Goal: Information Seeking & Learning: Learn about a topic

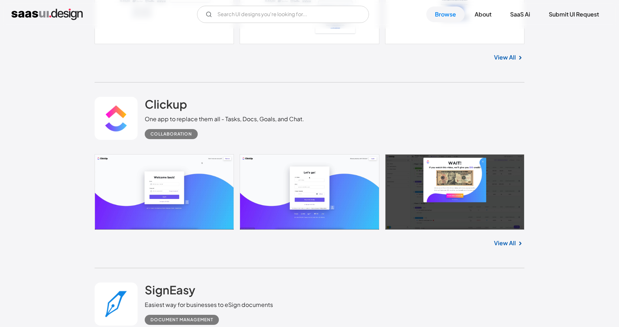
scroll to position [1686, 0]
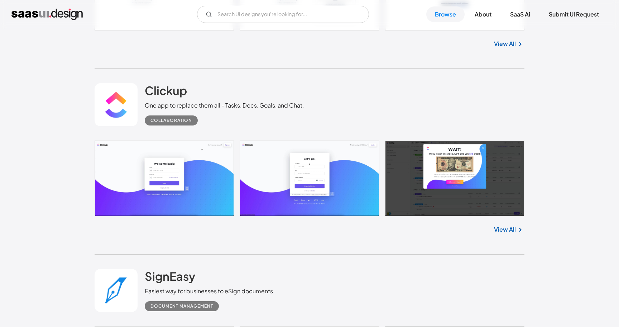
click at [508, 229] on link "View All" at bounding box center [505, 229] width 22 height 9
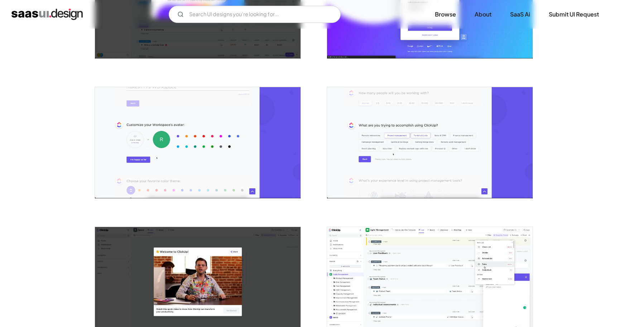
scroll to position [364, 0]
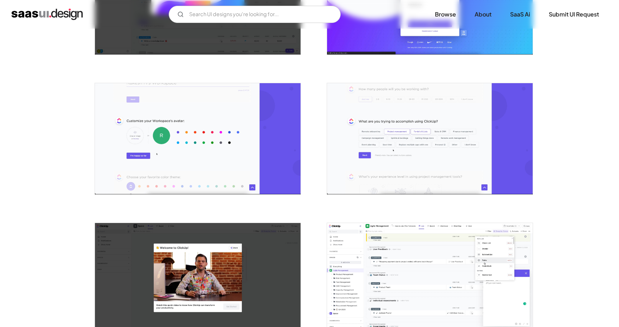
click at [153, 163] on img "open lightbox" at bounding box center [198, 138] width 206 height 111
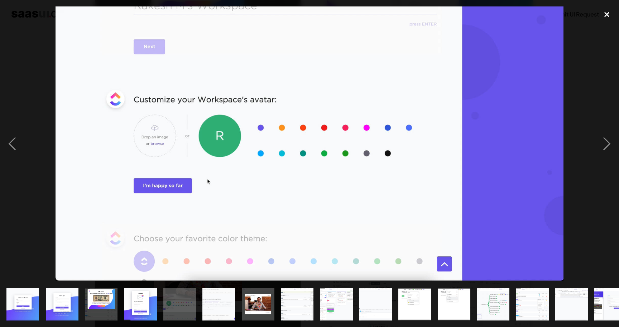
click at [612, 15] on div "close lightbox" at bounding box center [607, 14] width 24 height 16
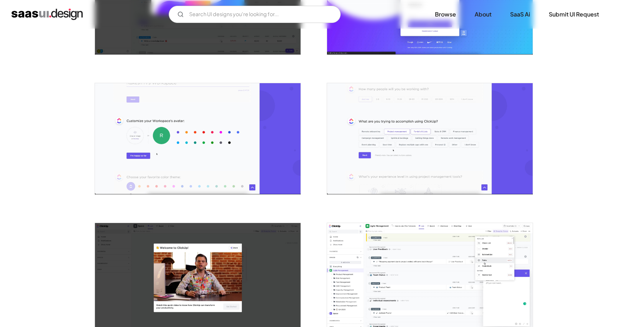
click at [418, 135] on img "open lightbox" at bounding box center [430, 138] width 206 height 111
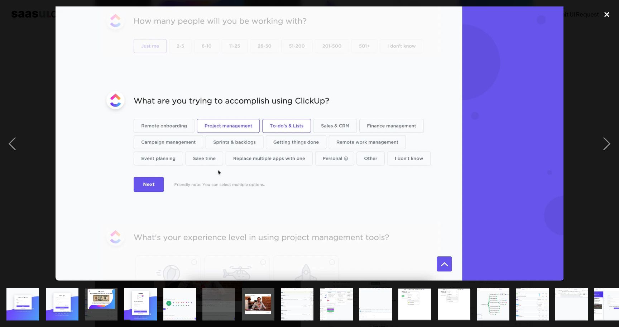
click at [607, 16] on div "close lightbox" at bounding box center [607, 14] width 24 height 16
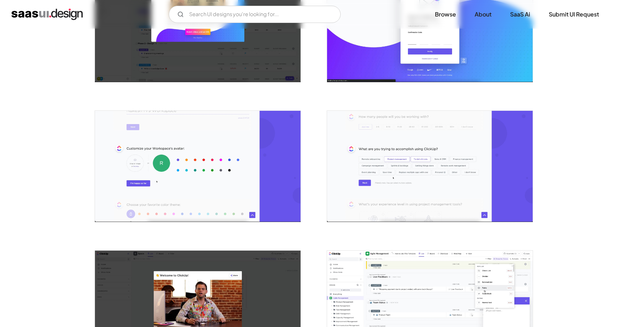
scroll to position [343, 0]
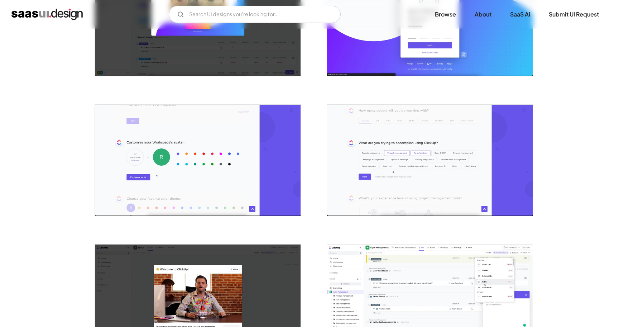
click at [207, 144] on img "open lightbox" at bounding box center [198, 160] width 206 height 111
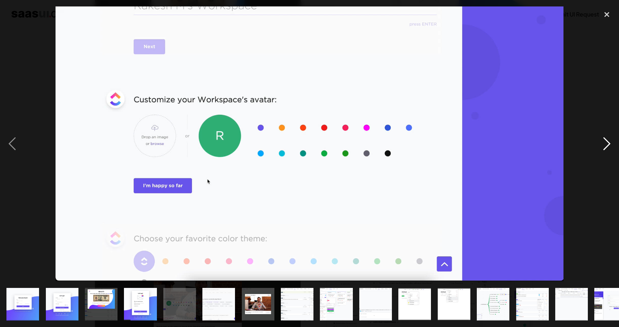
click at [609, 144] on div "next image" at bounding box center [607, 143] width 24 height 274
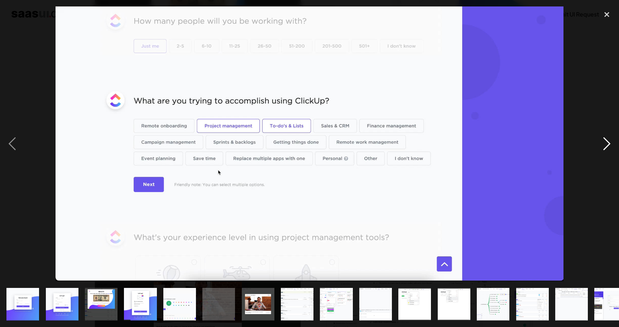
click at [609, 144] on div "next image" at bounding box center [607, 143] width 24 height 274
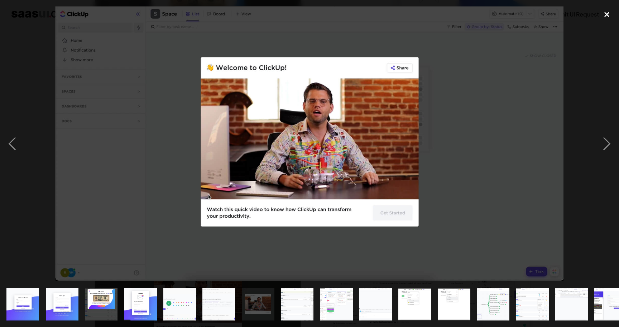
click at [607, 16] on div "close lightbox" at bounding box center [607, 14] width 24 height 16
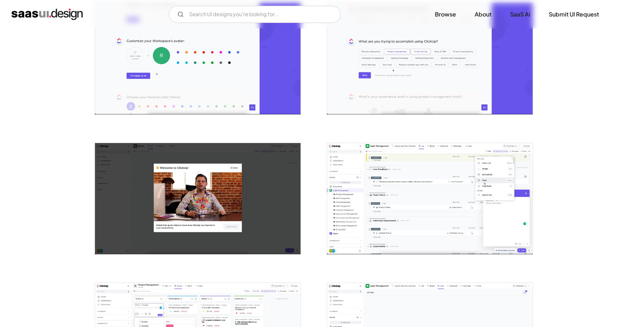
scroll to position [446, 0]
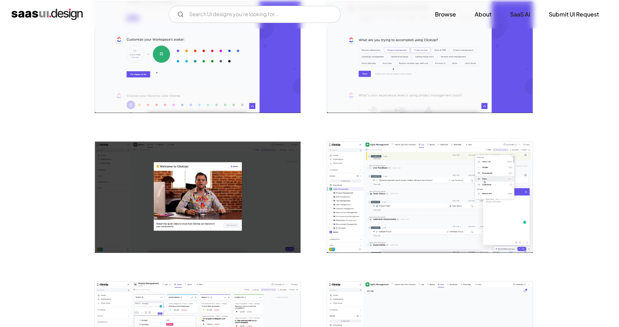
click at [477, 180] on img "open lightbox" at bounding box center [430, 197] width 206 height 111
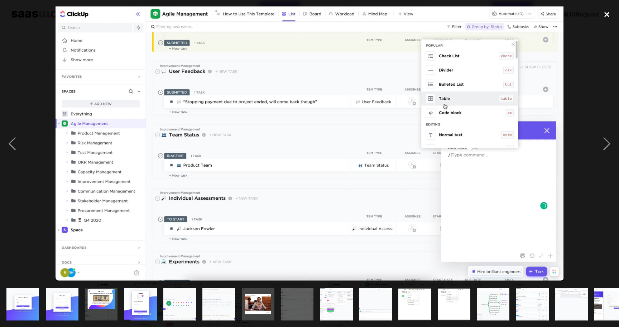
click at [606, 16] on div "close lightbox" at bounding box center [607, 14] width 24 height 16
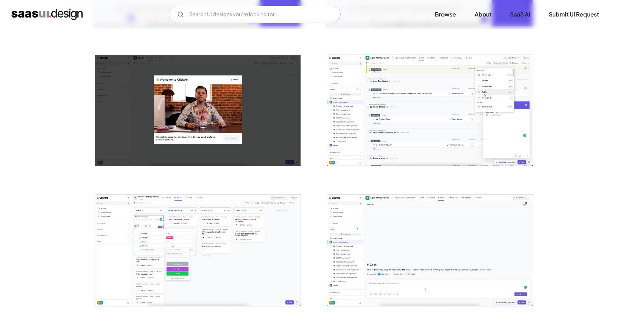
scroll to position [552, 0]
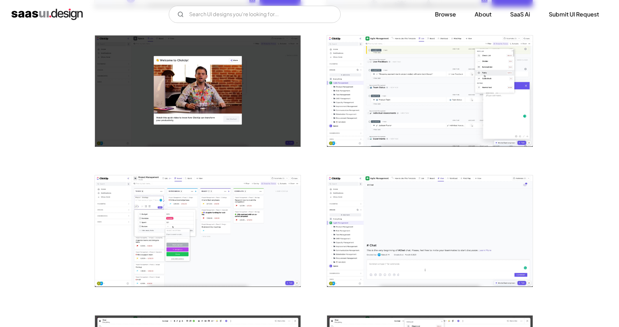
click at [183, 260] on img "open lightbox" at bounding box center [198, 230] width 206 height 111
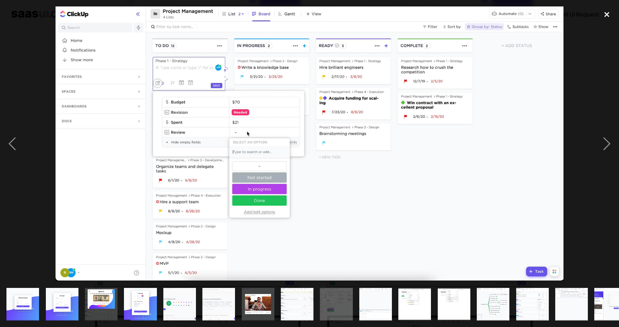
click at [609, 13] on div "close lightbox" at bounding box center [607, 14] width 24 height 16
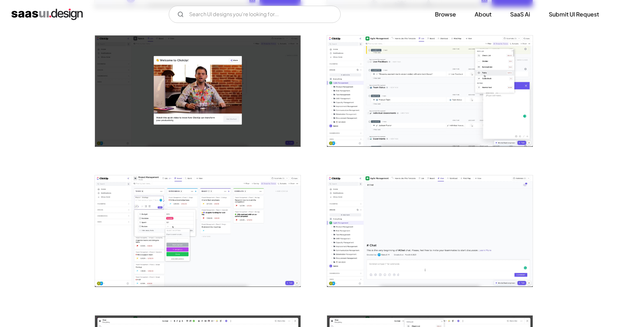
click at [450, 198] on img "open lightbox" at bounding box center [430, 230] width 206 height 111
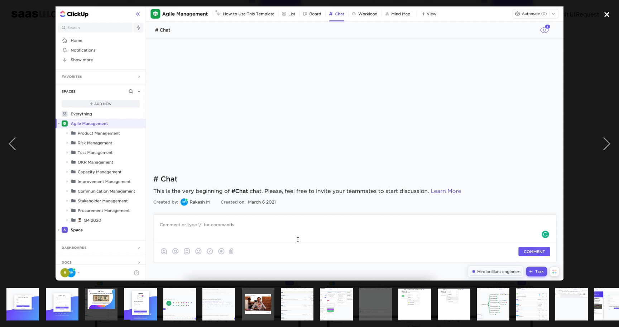
click at [604, 16] on div "close lightbox" at bounding box center [607, 14] width 24 height 16
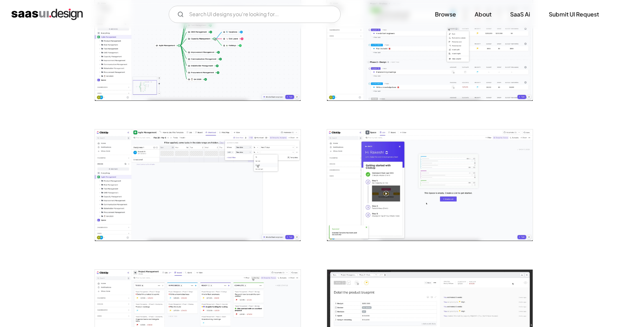
scroll to position [1018, 0]
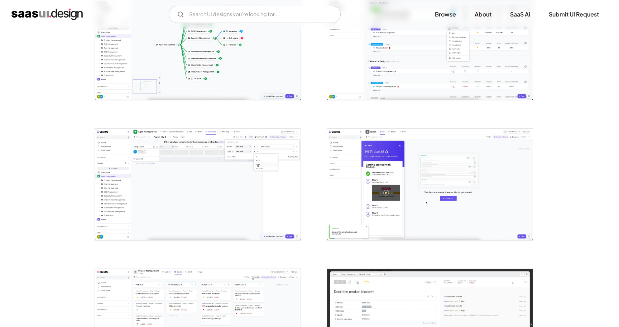
click at [378, 201] on img "open lightbox" at bounding box center [430, 184] width 206 height 111
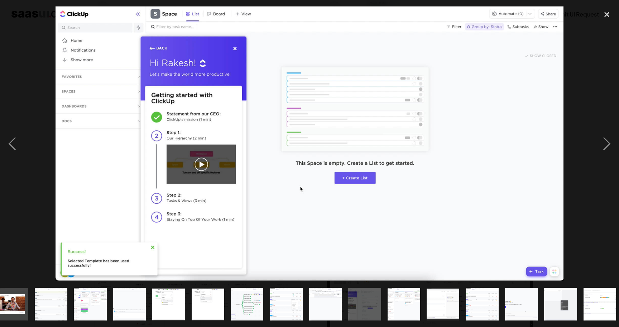
scroll to position [0, 250]
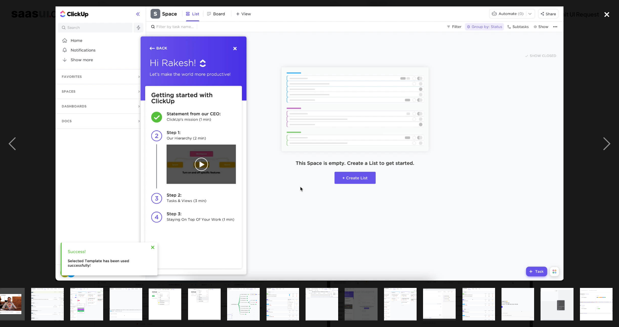
click at [608, 15] on div "close lightbox" at bounding box center [607, 14] width 24 height 16
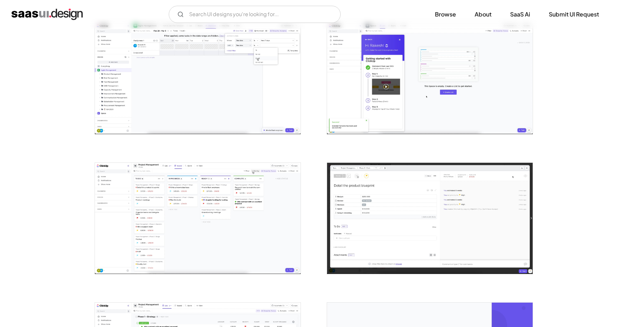
scroll to position [1131, 0]
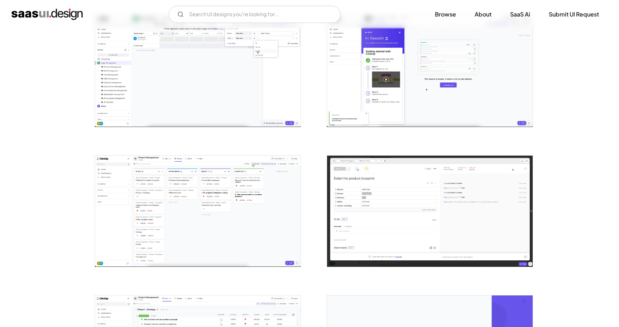
click at [360, 232] on img "open lightbox" at bounding box center [430, 210] width 206 height 111
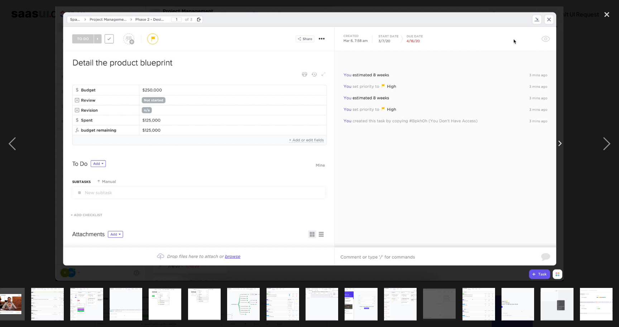
scroll to position [0, 250]
click at [605, 15] on div "close lightbox" at bounding box center [607, 14] width 24 height 16
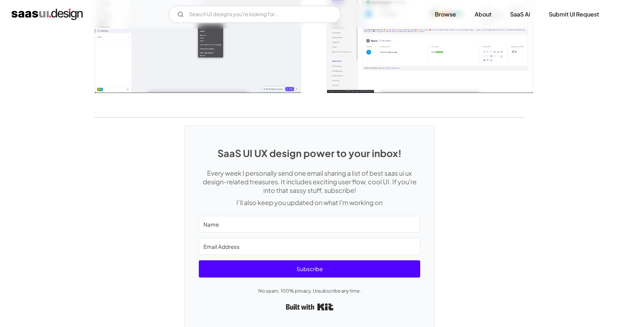
scroll to position [1608, 0]
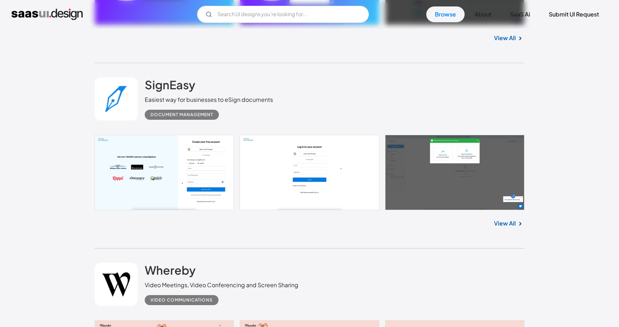
scroll to position [1884, 0]
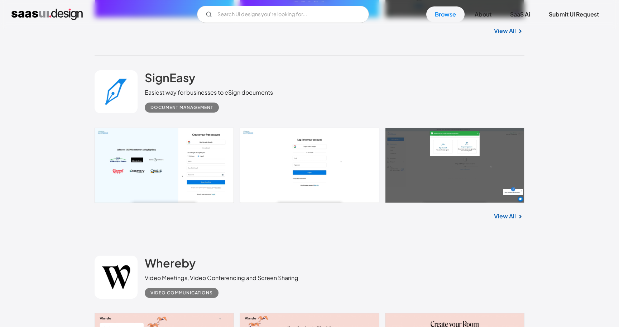
click at [510, 219] on link "View All" at bounding box center [505, 216] width 22 height 9
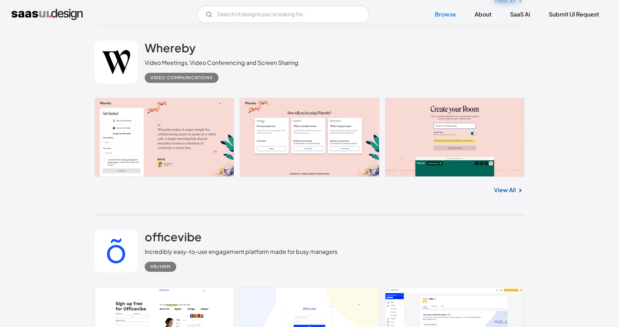
scroll to position [2077, 0]
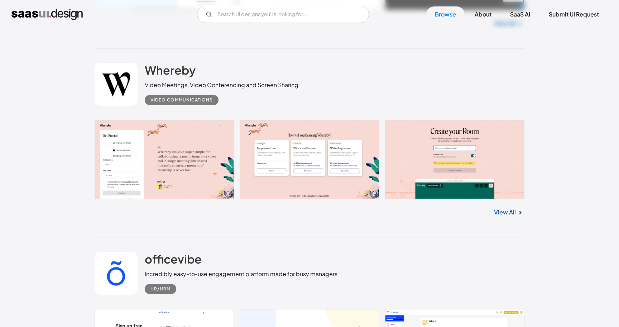
click at [496, 215] on link "View All" at bounding box center [505, 212] width 22 height 9
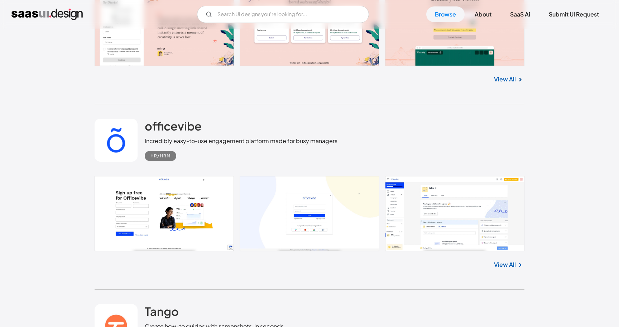
scroll to position [2233, 0]
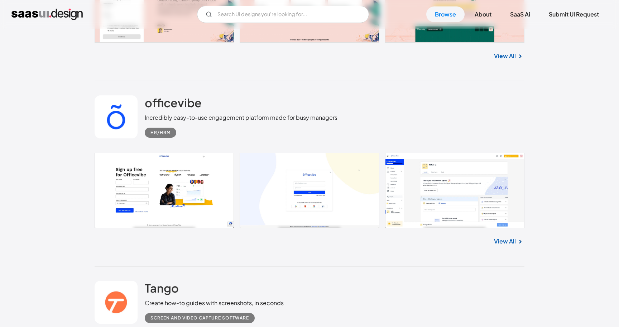
click at [502, 243] on link "View All" at bounding box center [505, 241] width 22 height 9
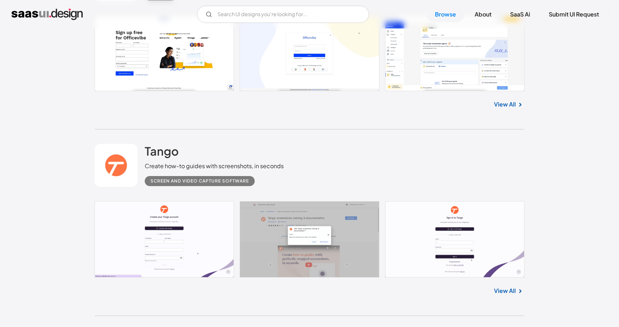
scroll to position [2382, 0]
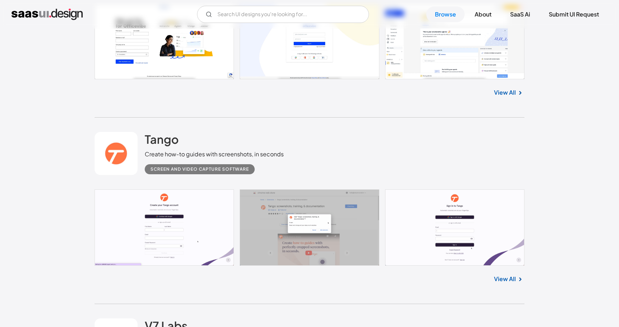
click at [500, 281] on link "View All" at bounding box center [505, 278] width 22 height 9
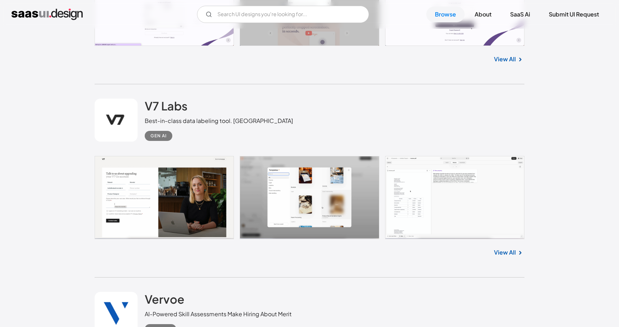
scroll to position [2613, 0]
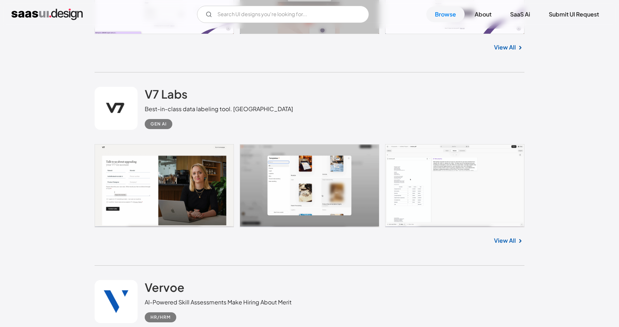
click at [518, 239] on img at bounding box center [520, 240] width 9 height 9
click at [498, 242] on link "View All" at bounding box center [505, 240] width 22 height 9
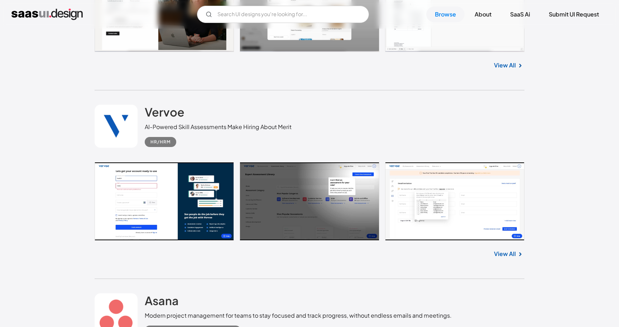
scroll to position [2804, 0]
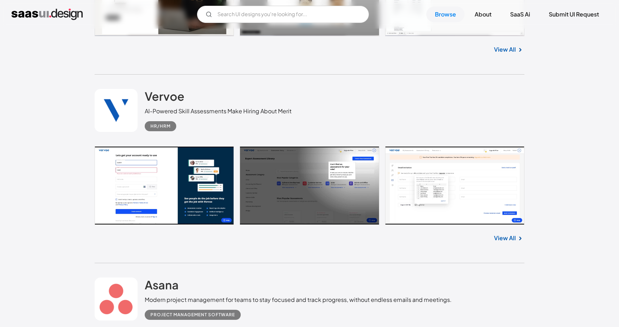
click at [503, 238] on link "View All" at bounding box center [505, 238] width 22 height 9
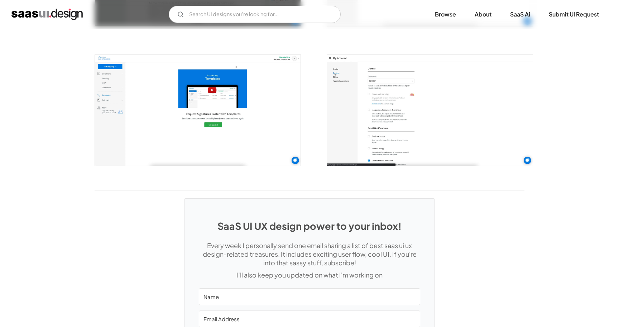
scroll to position [1605, 0]
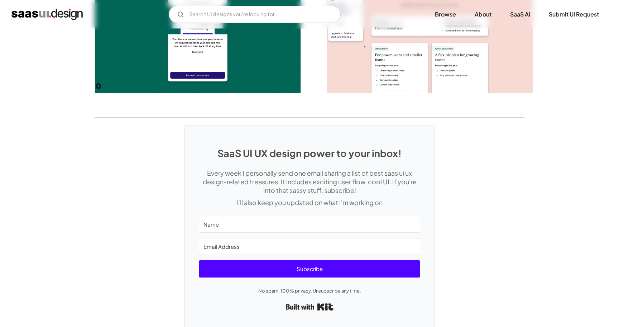
scroll to position [1370, 0]
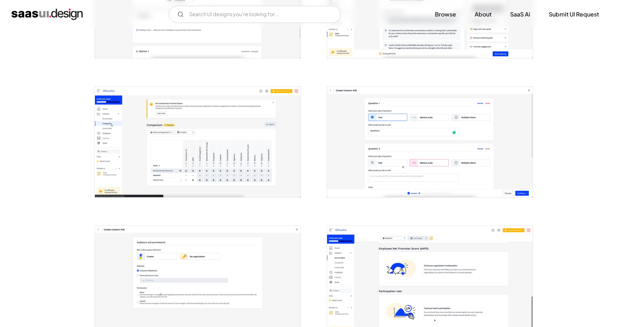
scroll to position [502, 0]
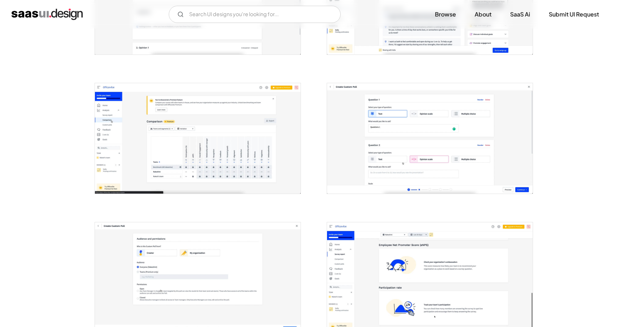
click at [456, 159] on img "open lightbox" at bounding box center [430, 138] width 206 height 110
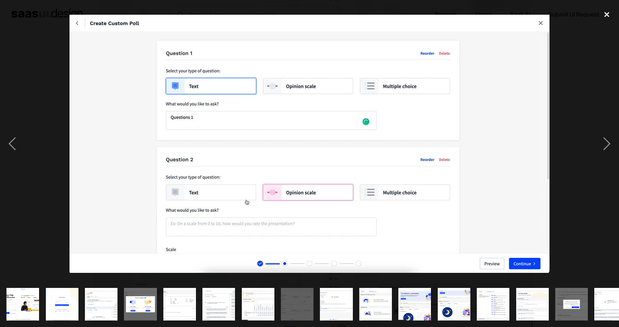
click at [608, 19] on div "close lightbox" at bounding box center [607, 14] width 24 height 16
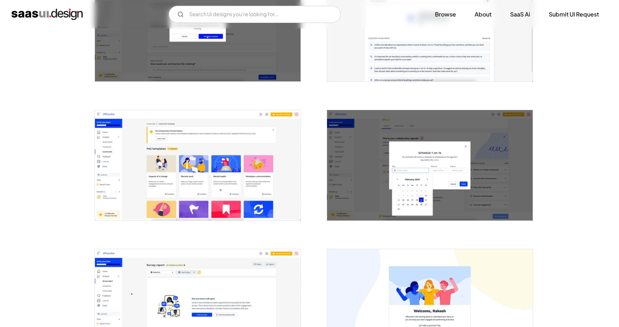
click at [249, 193] on img "open lightbox" at bounding box center [198, 165] width 206 height 110
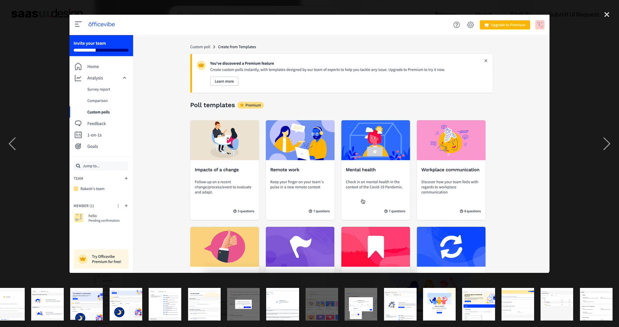
scroll to position [0, 328]
click at [609, 16] on div "close lightbox" at bounding box center [607, 14] width 24 height 16
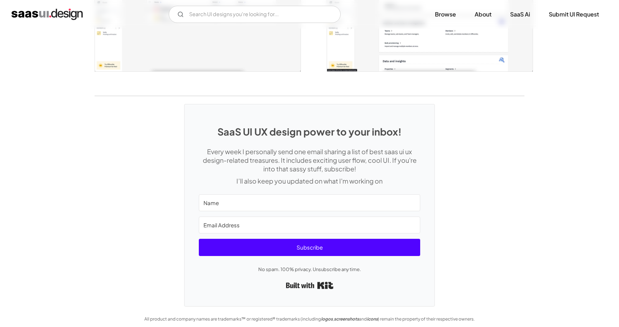
scroll to position [1740, 0]
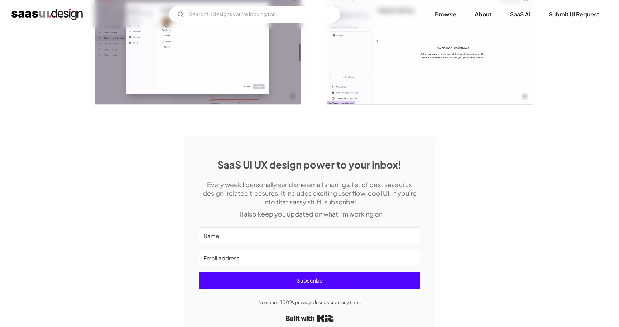
scroll to position [1589, 0]
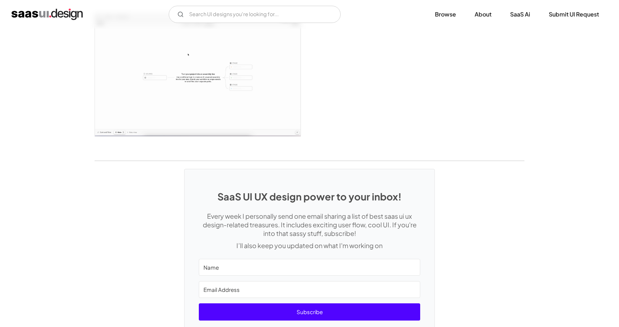
scroll to position [1665, 0]
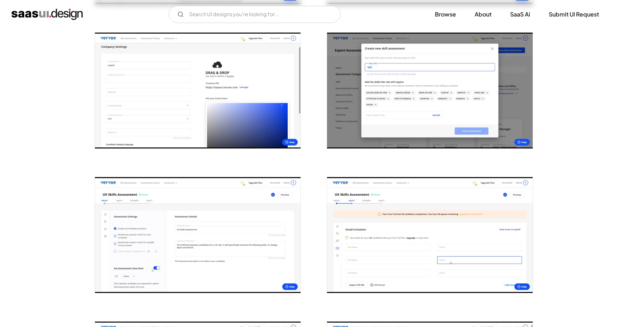
scroll to position [569, 0]
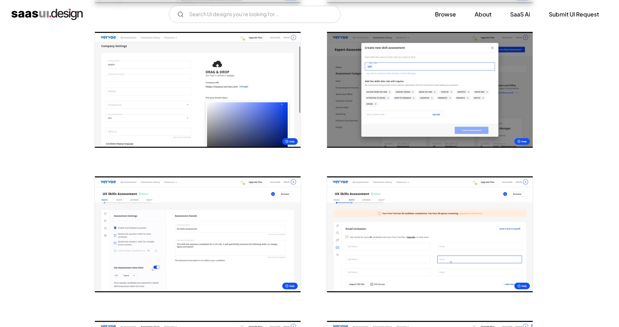
click at [446, 64] on img "open lightbox" at bounding box center [430, 90] width 206 height 116
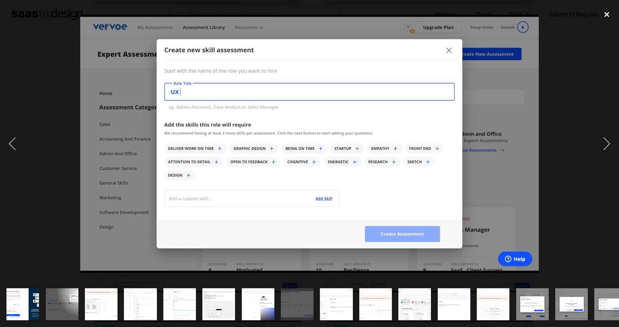
click at [611, 10] on div "close lightbox" at bounding box center [607, 14] width 24 height 16
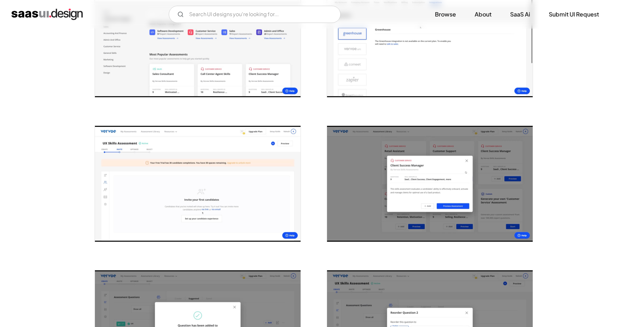
scroll to position [919, 0]
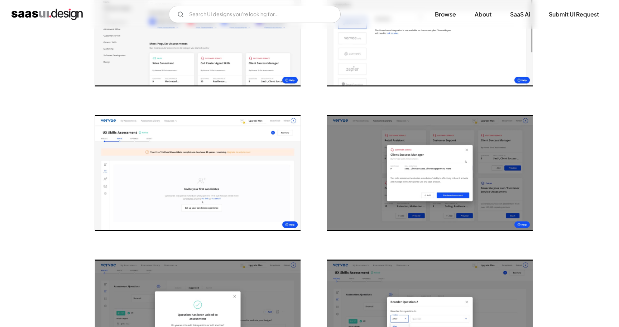
click at [377, 154] on img "open lightbox" at bounding box center [430, 173] width 206 height 116
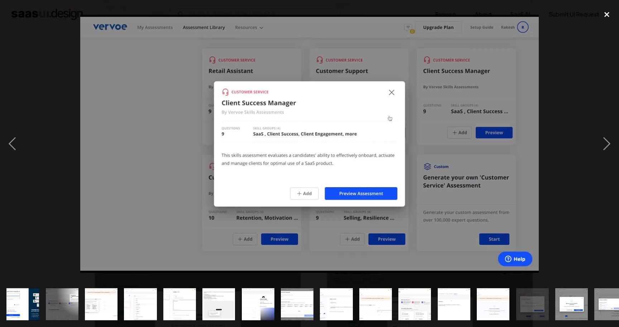
click at [606, 18] on div "close lightbox" at bounding box center [607, 14] width 24 height 16
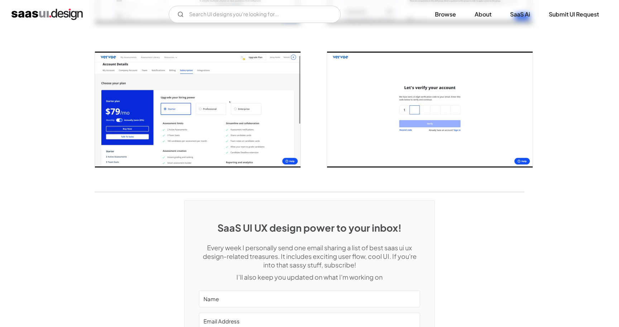
scroll to position [1438, 0]
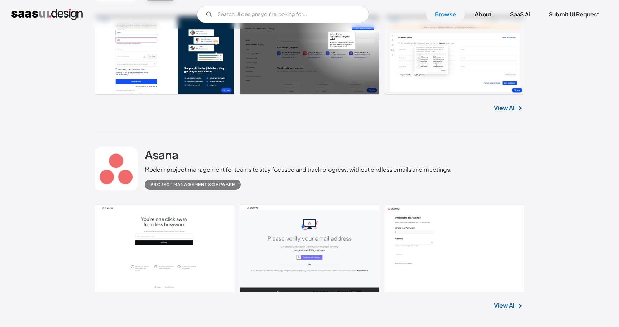
scroll to position [2941, 0]
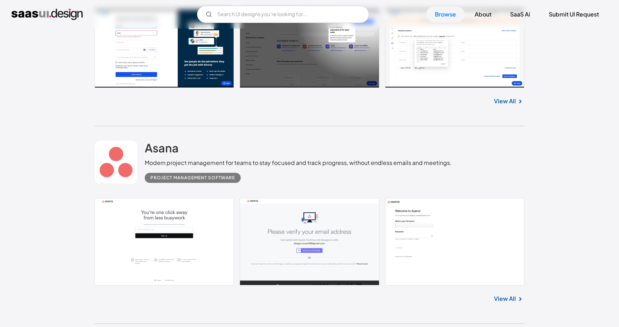
click at [503, 294] on link "View All" at bounding box center [505, 298] width 22 height 9
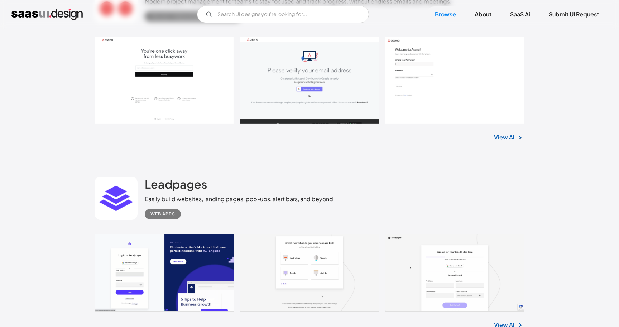
scroll to position [3119, 0]
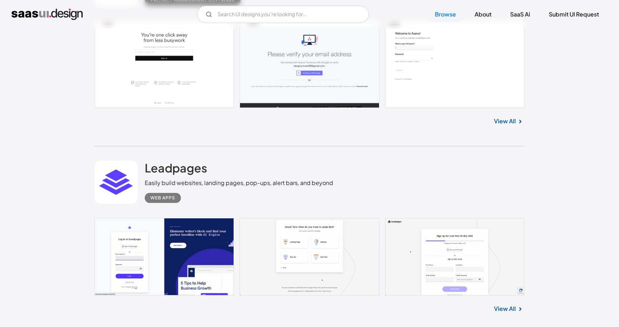
click at [502, 304] on link "View All" at bounding box center [505, 308] width 22 height 9
drag, startPoint x: 209, startPoint y: 104, endPoint x: 145, endPoint y: 109, distance: 63.6
click at [145, 161] on div "Leadpages Easily build websites, landing pages, pop-ups, alert bars, and beyond…" at bounding box center [239, 182] width 188 height 42
copy h2 "Leadpages"
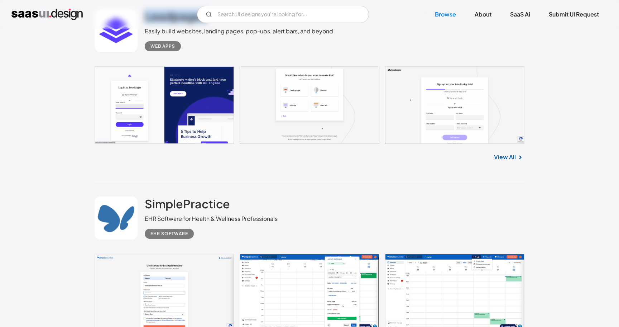
scroll to position [3271, 0]
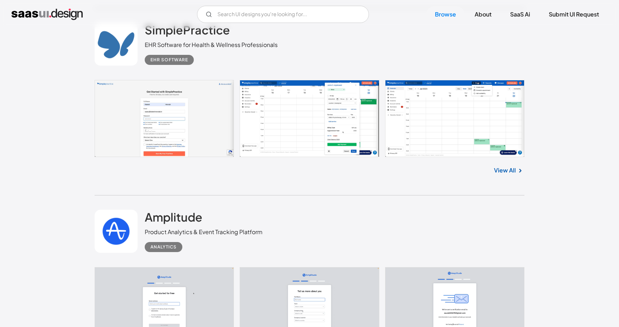
scroll to position [3459, 0]
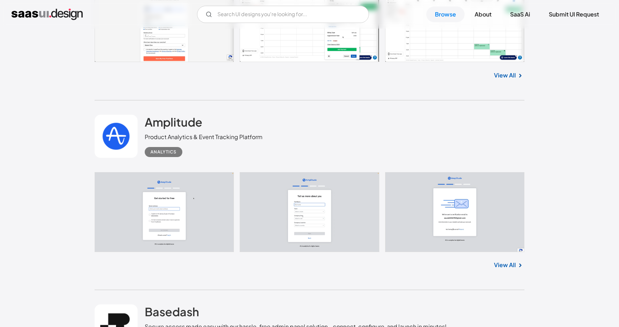
scroll to position [3533, 0]
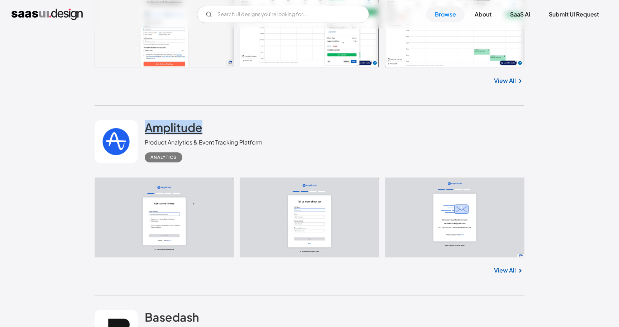
drag, startPoint x: 204, startPoint y: 59, endPoint x: 145, endPoint y: 58, distance: 58.4
click at [145, 120] on div "Amplitude Product Analytics & Event Tracking Platform Analytics" at bounding box center [204, 141] width 118 height 42
copy h2 "Amplitude"
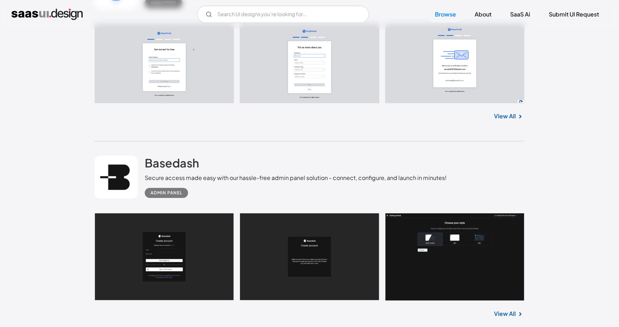
scroll to position [3689, 0]
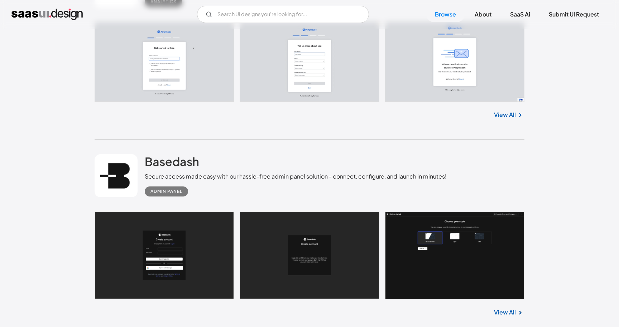
click at [508, 308] on link "View All" at bounding box center [505, 312] width 22 height 9
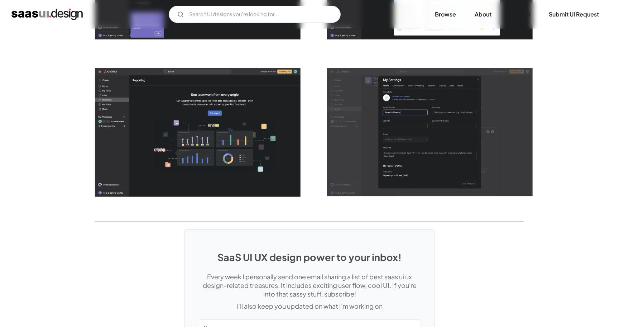
scroll to position [1867, 0]
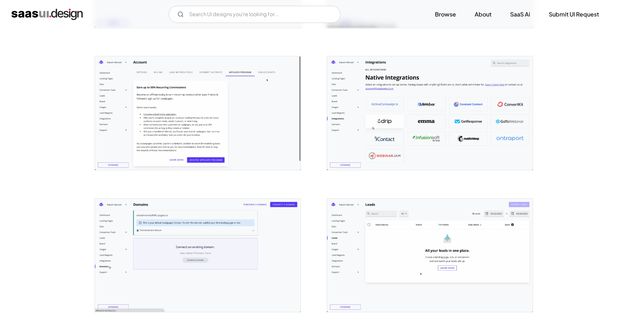
scroll to position [1257, 0]
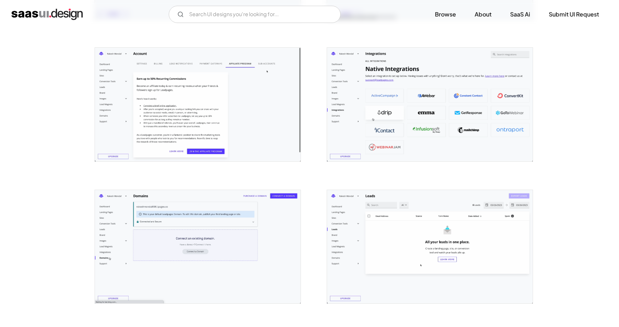
click at [476, 139] on img "open lightbox" at bounding box center [430, 105] width 206 height 114
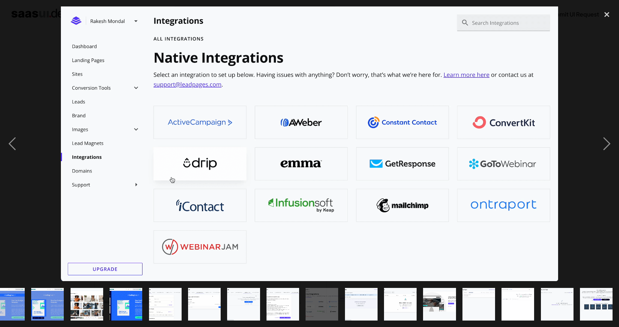
scroll to position [0, 368]
click at [608, 143] on div "next image" at bounding box center [607, 143] width 24 height 274
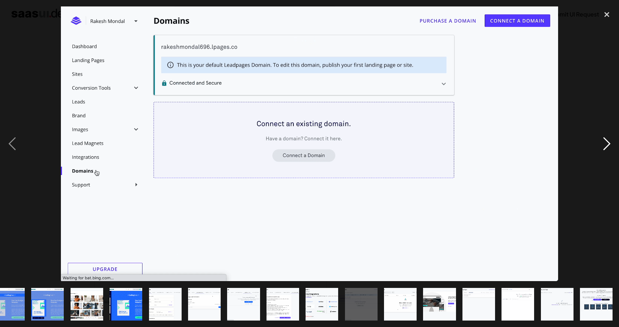
click at [608, 143] on div "next image" at bounding box center [607, 143] width 24 height 274
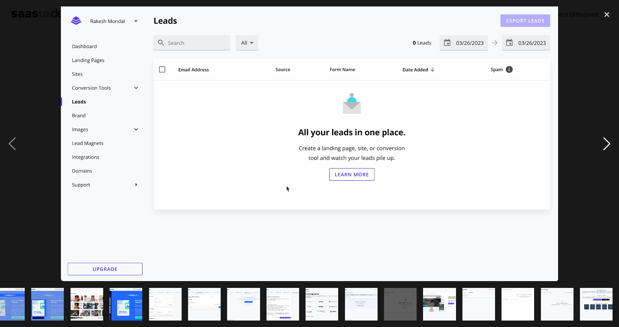
click at [608, 143] on div "next image" at bounding box center [607, 143] width 24 height 274
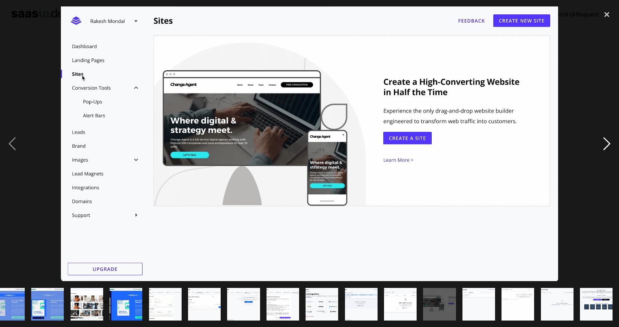
click at [608, 143] on div "next image" at bounding box center [607, 143] width 24 height 274
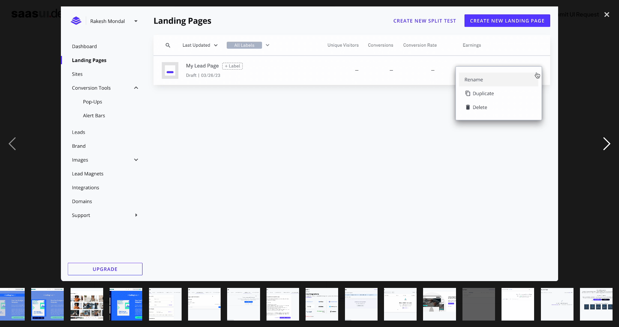
click at [608, 143] on div "next image" at bounding box center [607, 143] width 24 height 274
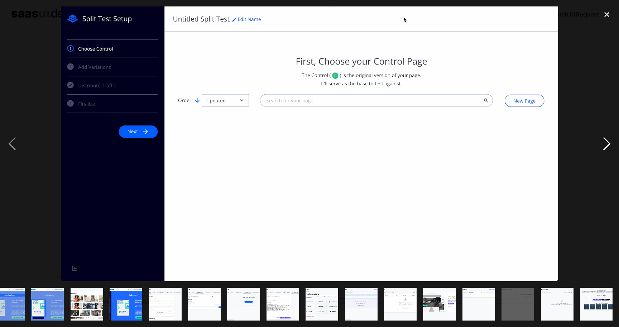
click at [608, 143] on div "next image" at bounding box center [607, 143] width 24 height 274
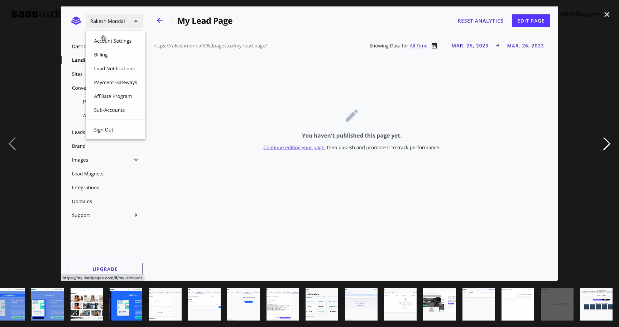
click at [608, 143] on div "next image" at bounding box center [607, 143] width 24 height 274
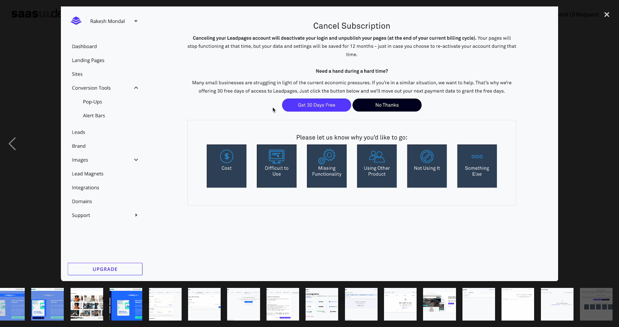
click at [608, 143] on div "next image" at bounding box center [607, 143] width 24 height 274
click at [605, 17] on div "close lightbox" at bounding box center [607, 14] width 24 height 16
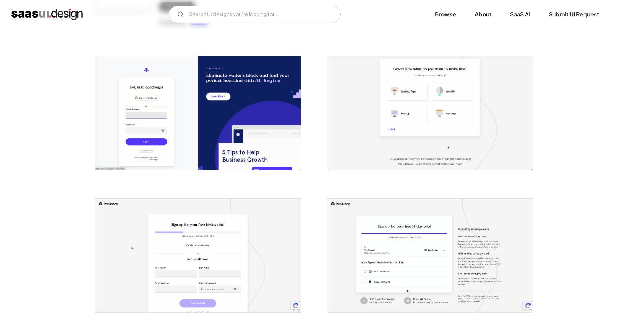
scroll to position [0, 0]
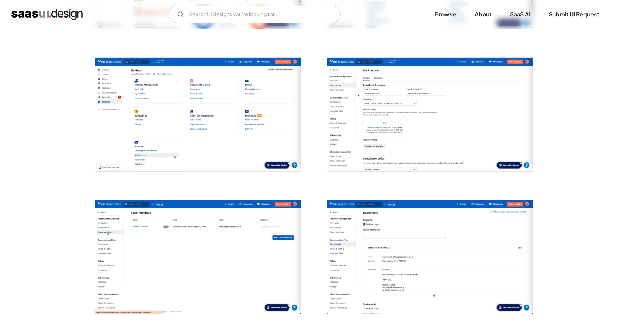
scroll to position [1095, 0]
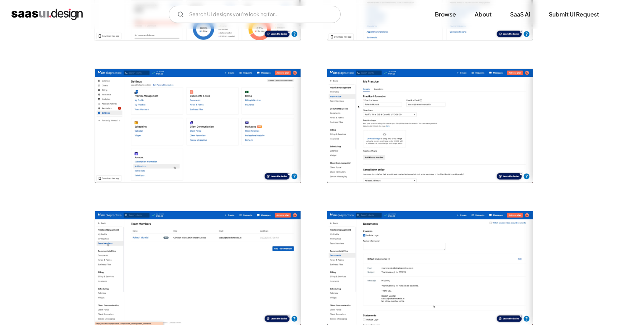
click at [239, 147] on img "open lightbox" at bounding box center [198, 126] width 206 height 114
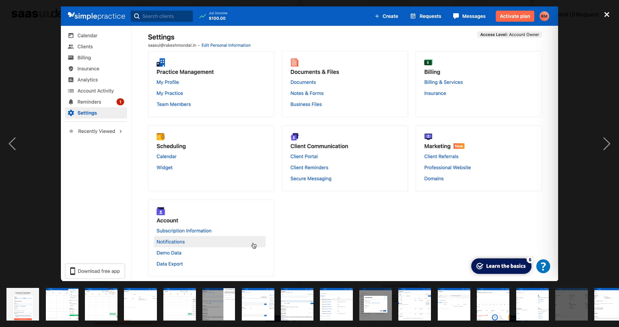
click at [611, 15] on div "close lightbox" at bounding box center [607, 14] width 24 height 16
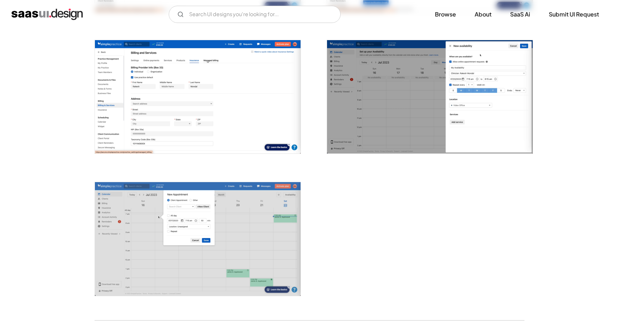
scroll to position [1694, 0]
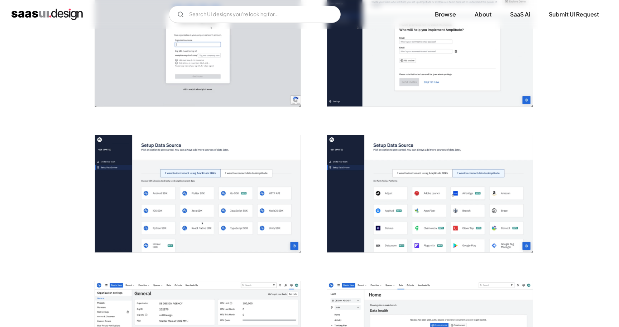
scroll to position [475, 0]
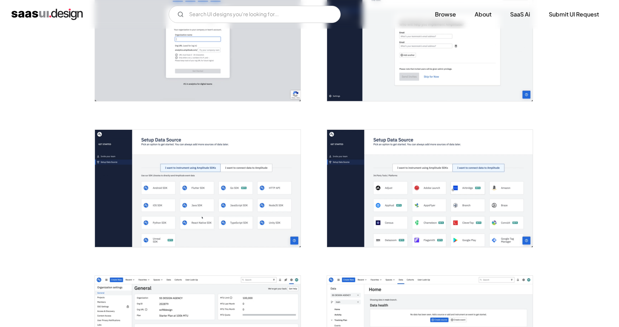
click at [262, 179] on img "open lightbox" at bounding box center [198, 188] width 206 height 117
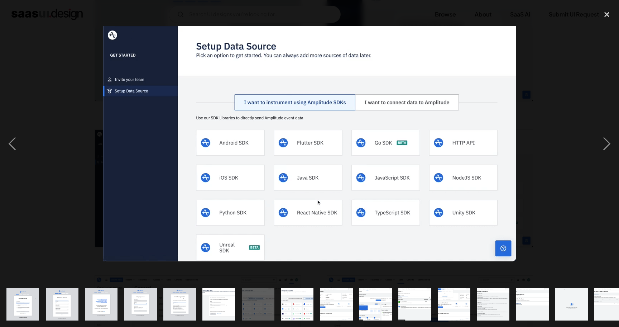
click at [298, 306] on img "show item 8 of 23" at bounding box center [297, 304] width 57 height 33
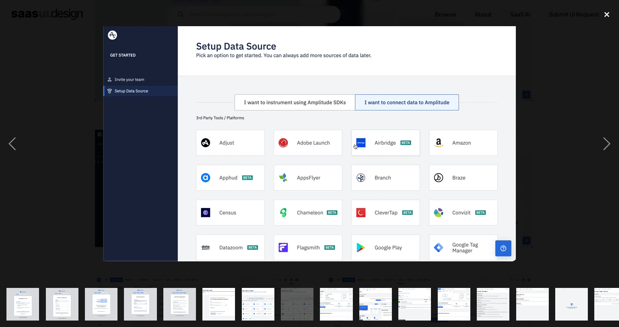
click at [607, 13] on div "close lightbox" at bounding box center [607, 14] width 24 height 16
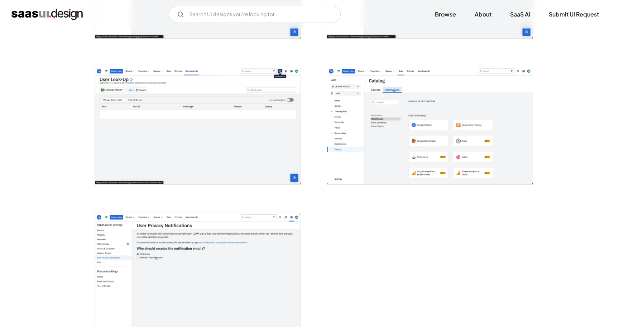
scroll to position [1559, 0]
click at [411, 111] on img "open lightbox" at bounding box center [430, 124] width 206 height 117
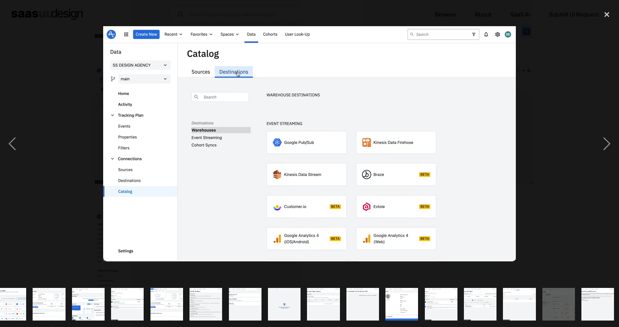
scroll to position [0, 289]
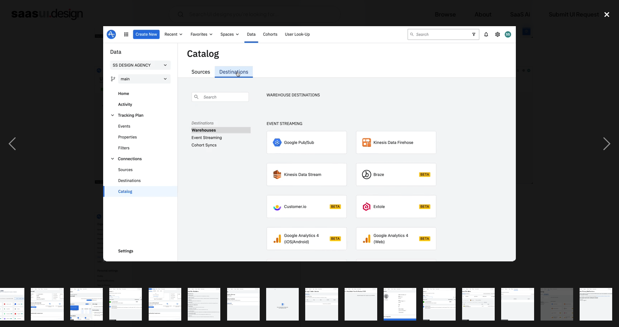
click at [614, 12] on div "close lightbox" at bounding box center [607, 14] width 24 height 16
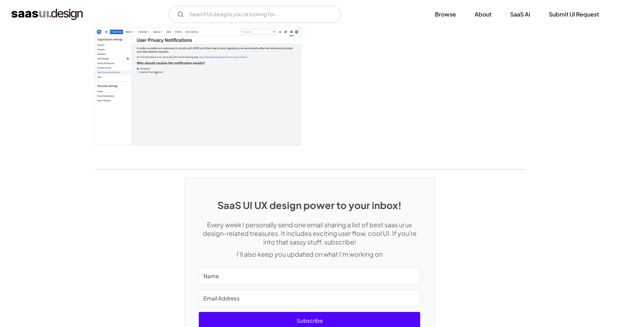
scroll to position [1746, 0]
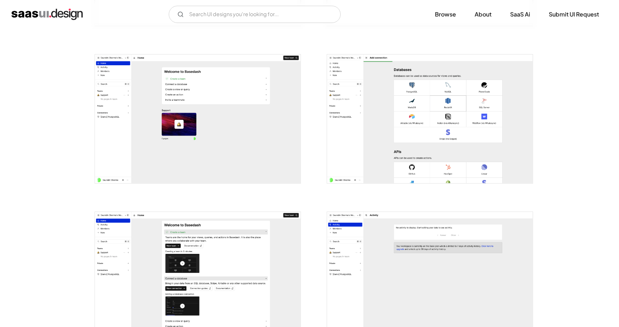
scroll to position [593, 0]
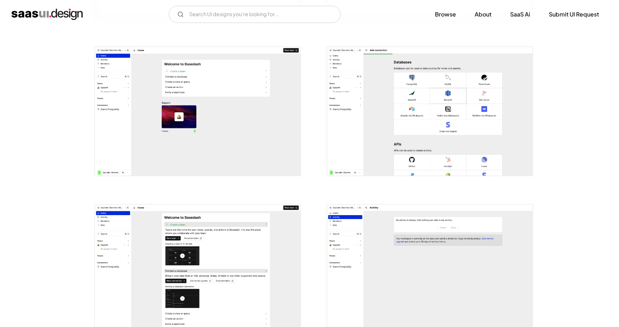
click at [395, 136] on img "open lightbox" at bounding box center [430, 111] width 206 height 129
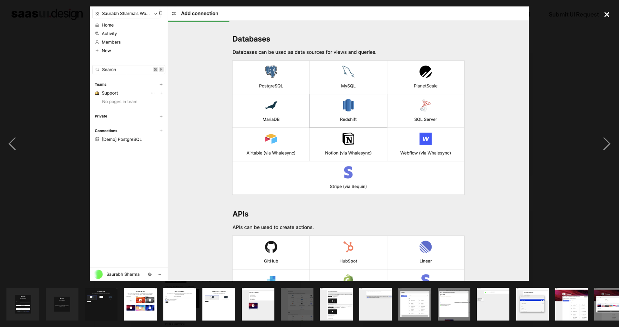
click at [607, 10] on div "close lightbox" at bounding box center [607, 14] width 24 height 16
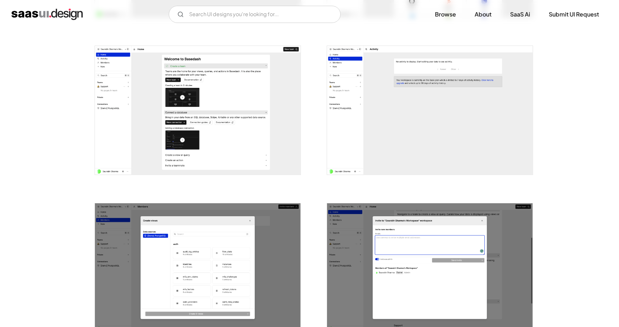
scroll to position [751, 0]
click at [237, 116] on img "open lightbox" at bounding box center [198, 110] width 206 height 129
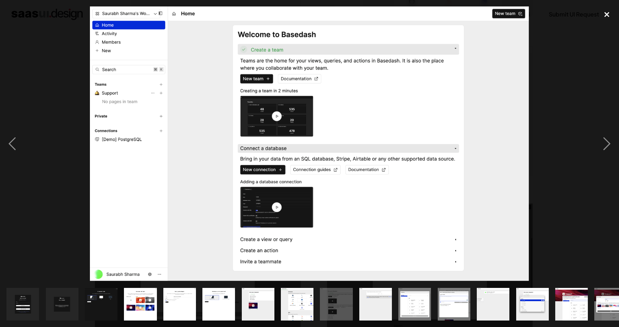
click at [611, 16] on div "close lightbox" at bounding box center [607, 14] width 24 height 16
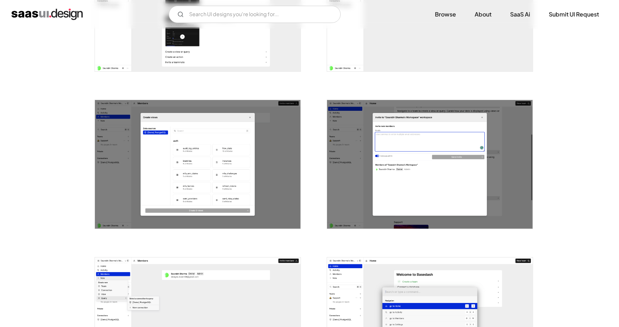
scroll to position [853, 0]
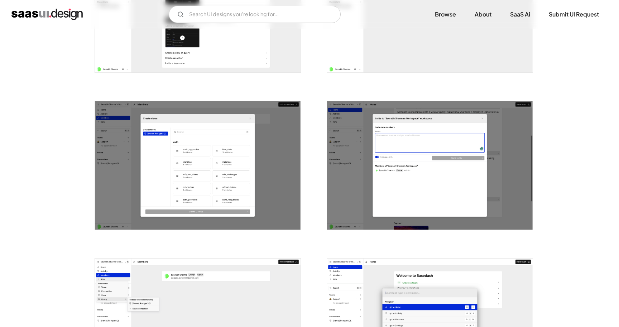
click at [204, 167] on img "open lightbox" at bounding box center [198, 165] width 206 height 129
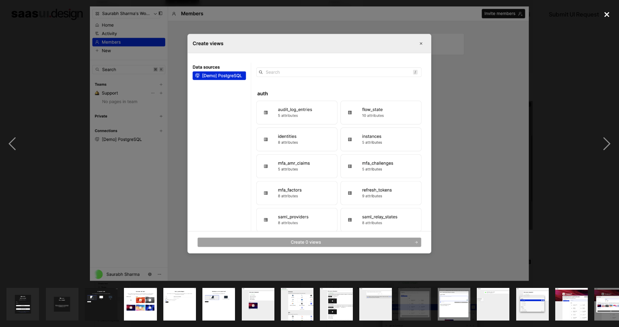
click at [608, 14] on div "close lightbox" at bounding box center [607, 14] width 24 height 16
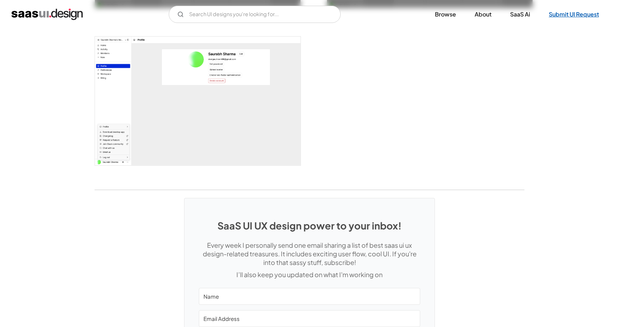
scroll to position [1547, 0]
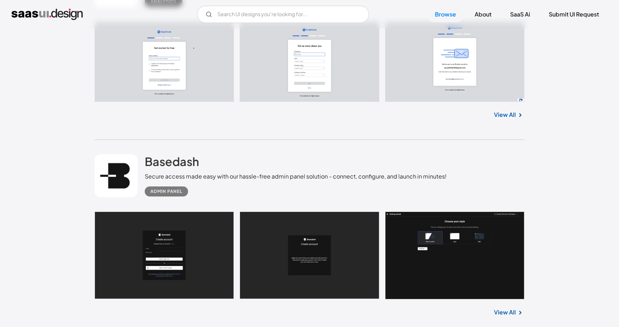
scroll to position [3689, 0]
drag, startPoint x: 208, startPoint y: 94, endPoint x: 147, endPoint y: 95, distance: 60.6
click at [147, 154] on div "Basedash Secure access made easy with our hassle-free admin panel solution - co…" at bounding box center [296, 175] width 302 height 42
copy h2 "Basedash"
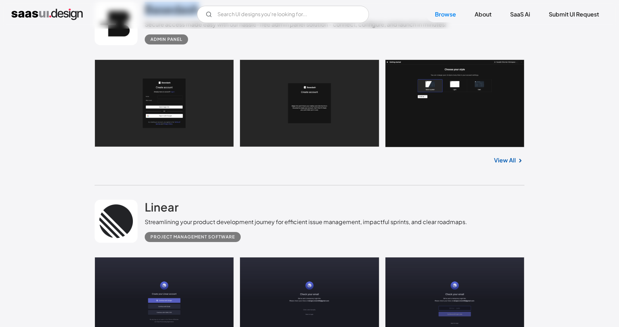
scroll to position [3853, 0]
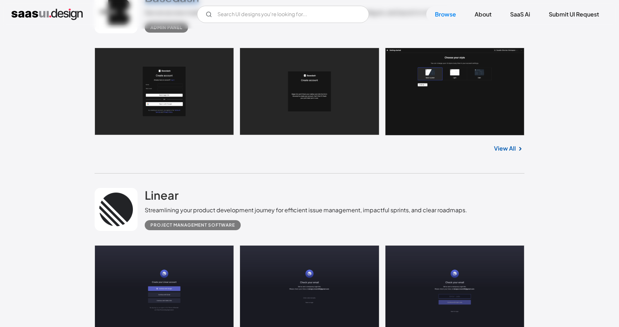
click at [125, 188] on link at bounding box center [116, 209] width 43 height 43
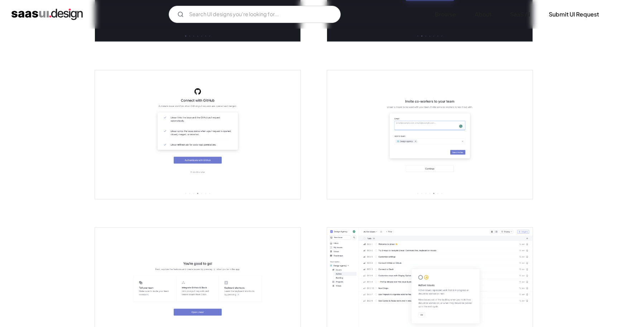
scroll to position [566, 0]
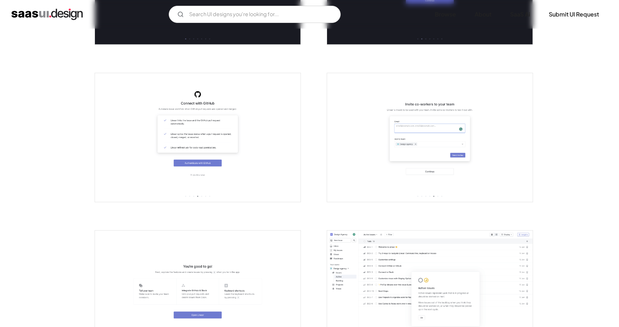
click at [177, 139] on img "open lightbox" at bounding box center [198, 137] width 206 height 129
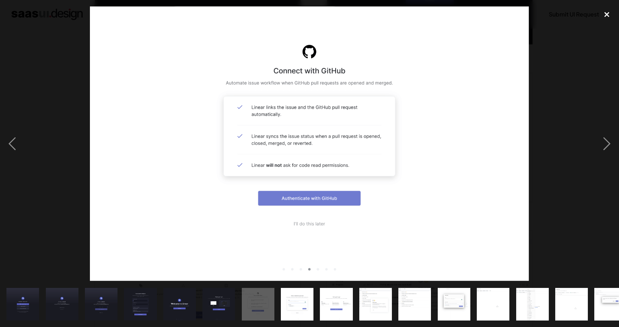
click at [605, 15] on div "close lightbox" at bounding box center [607, 14] width 24 height 16
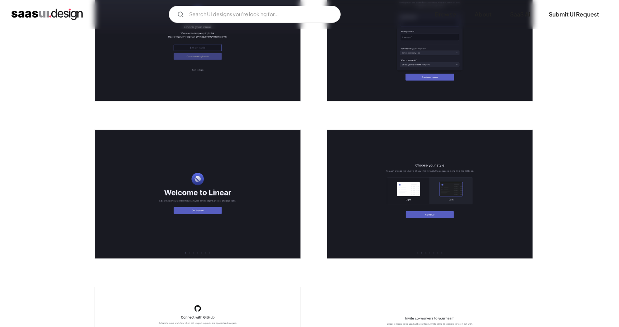
scroll to position [357, 0]
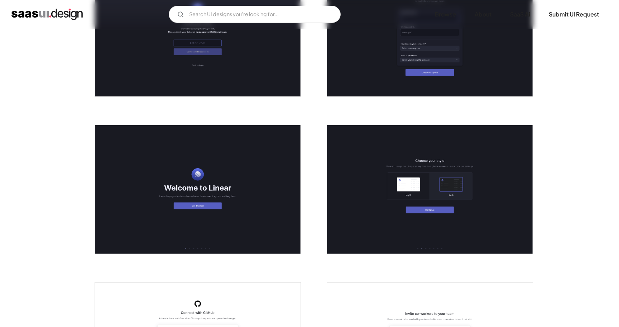
click at [472, 201] on img "open lightbox" at bounding box center [430, 189] width 206 height 129
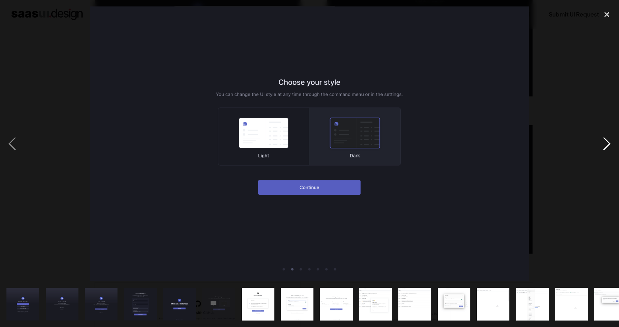
click at [608, 145] on div "next image" at bounding box center [607, 143] width 24 height 274
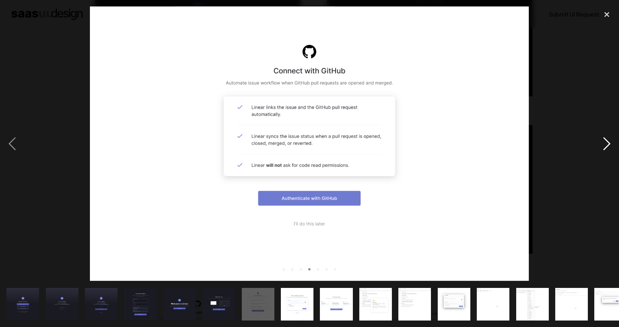
click at [608, 144] on div "next image" at bounding box center [607, 143] width 24 height 274
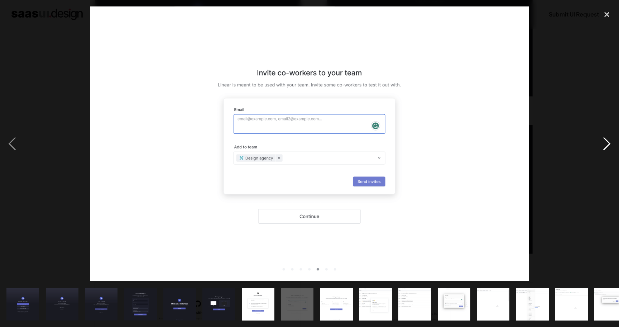
click at [608, 144] on div "next image" at bounding box center [607, 143] width 24 height 274
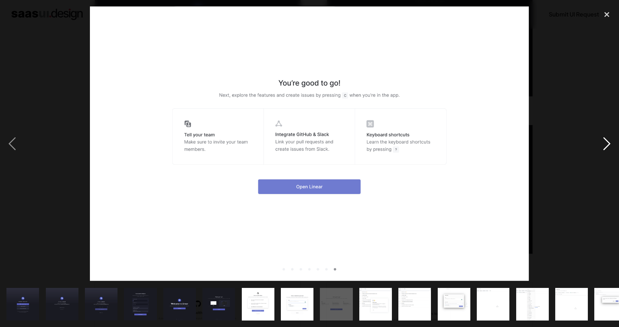
click at [608, 144] on div "next image" at bounding box center [607, 143] width 24 height 274
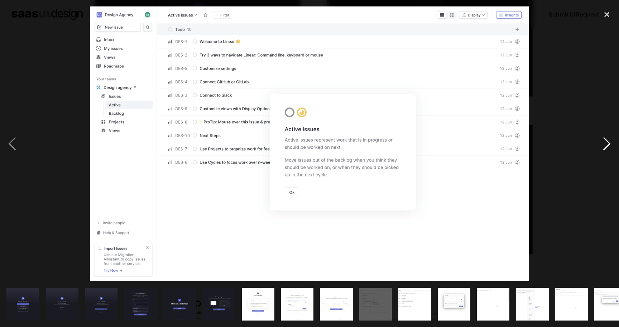
click at [608, 144] on div "next image" at bounding box center [607, 143] width 24 height 274
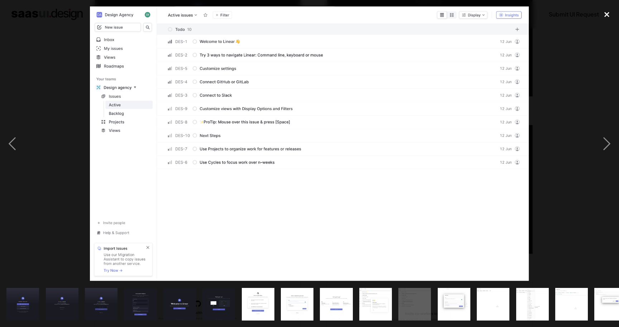
click at [607, 16] on div "close lightbox" at bounding box center [607, 14] width 24 height 16
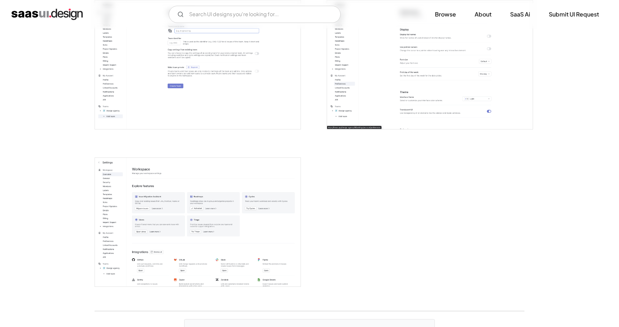
scroll to position [1743, 0]
click at [190, 232] on img "open lightbox" at bounding box center [198, 219] width 206 height 129
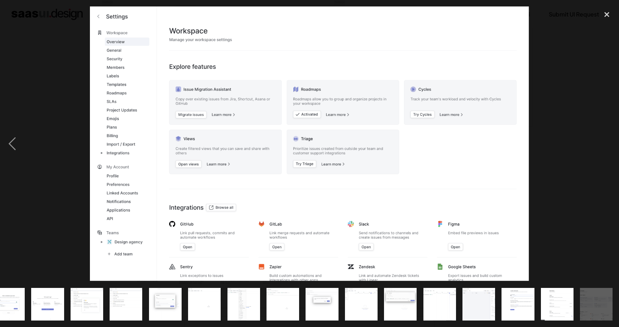
scroll to position [0, 289]
click at [607, 13] on div "close lightbox" at bounding box center [607, 14] width 24 height 16
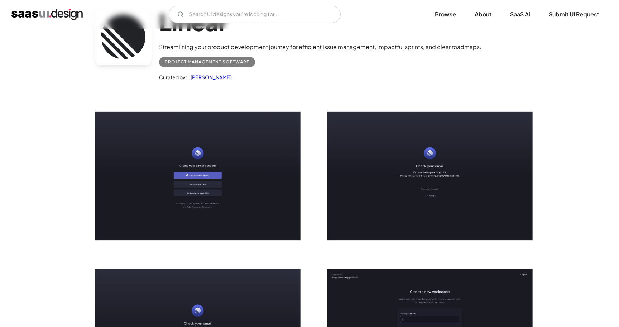
scroll to position [0, 0]
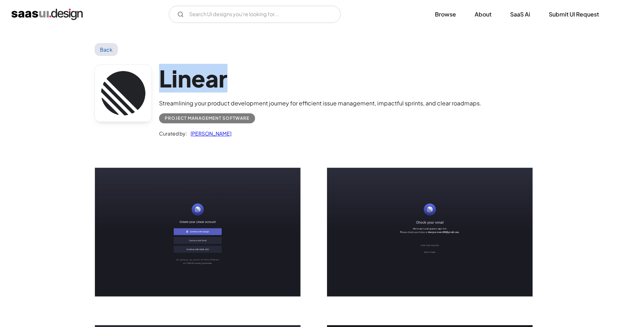
drag, startPoint x: 238, startPoint y: 81, endPoint x: 159, endPoint y: 81, distance: 78.8
click at [159, 81] on h1 "Linear" at bounding box center [320, 78] width 322 height 28
copy h1 "Linear"
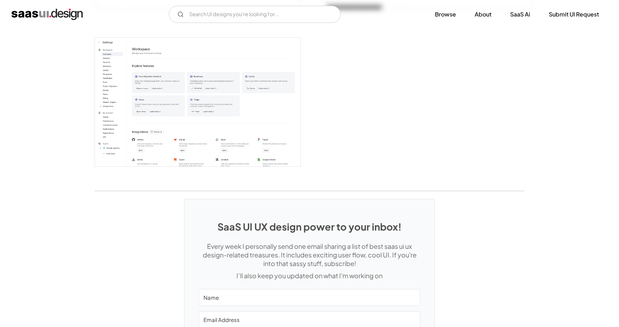
scroll to position [1854, 0]
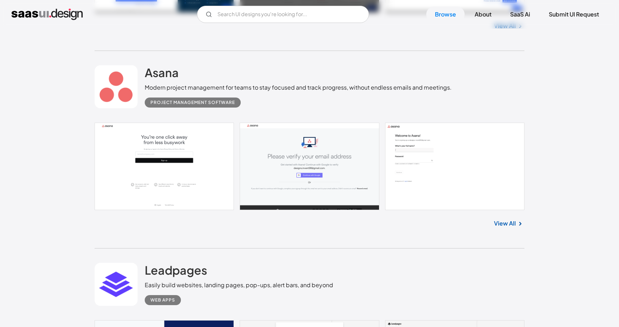
scroll to position [3017, 0]
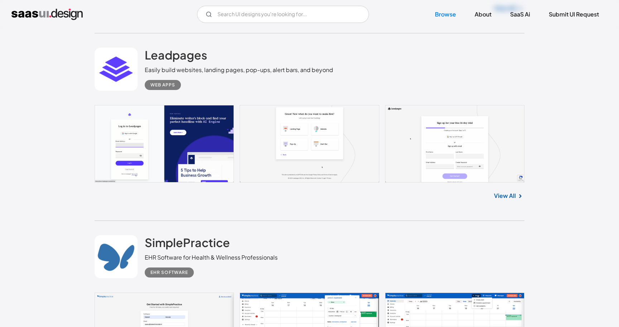
scroll to position [3243, 0]
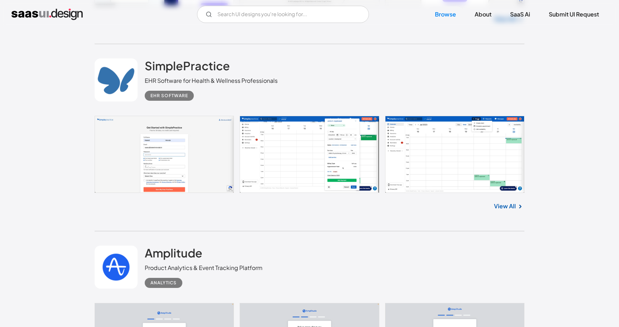
scroll to position [3410, 0]
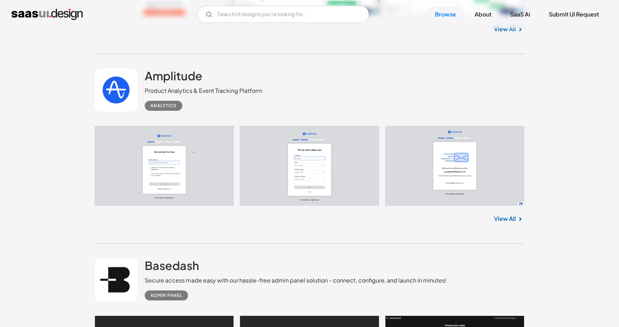
scroll to position [3587, 0]
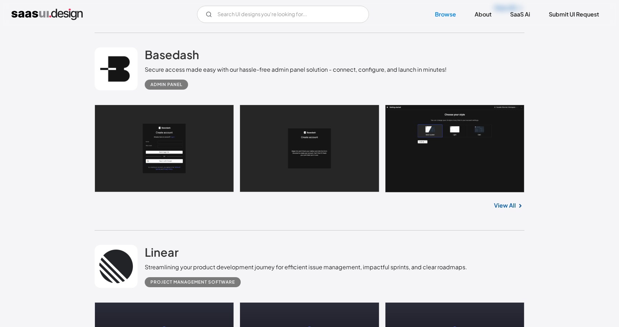
scroll to position [3803, 0]
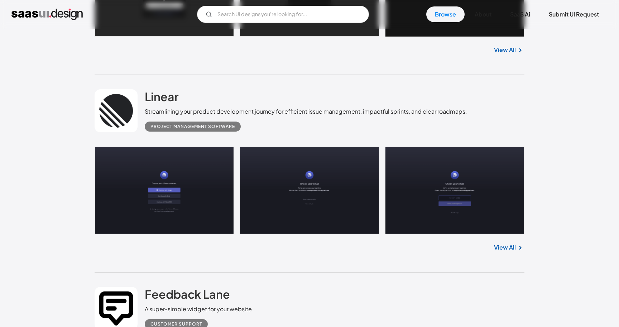
scroll to position [3952, 0]
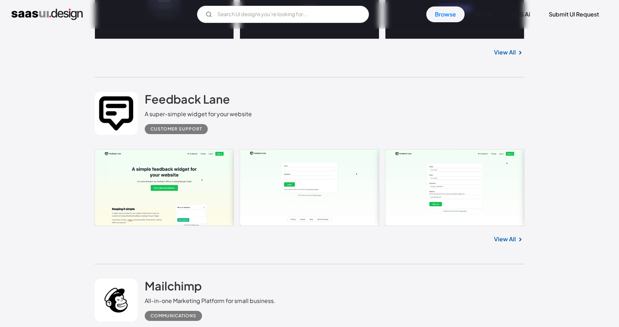
scroll to position [4173, 0]
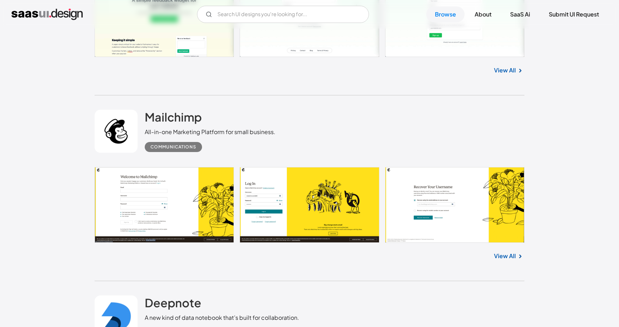
scroll to position [4336, 0]
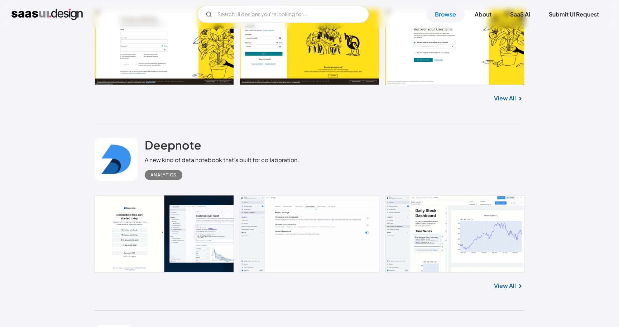
scroll to position [4490, 0]
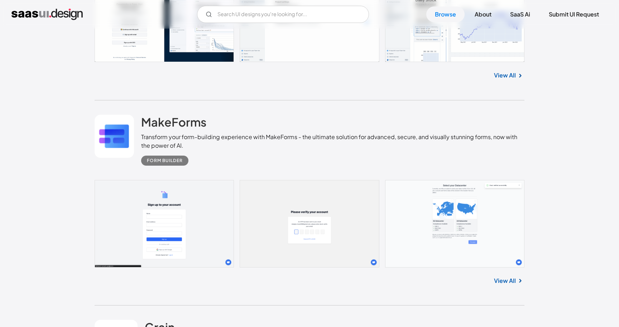
scroll to position [4692, 0]
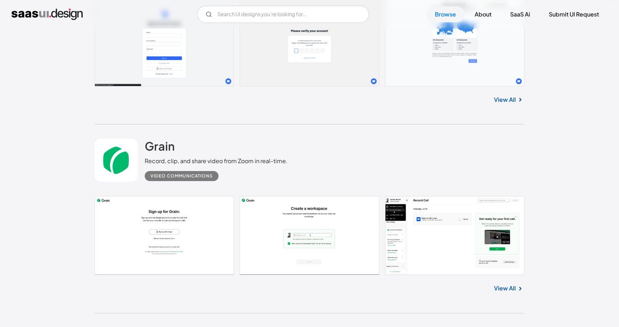
scroll to position [4866, 0]
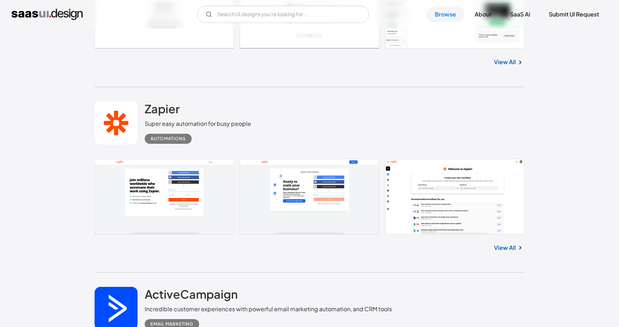
scroll to position [5104, 0]
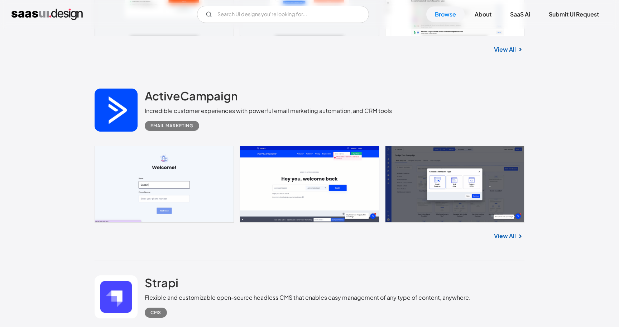
scroll to position [5289, 0]
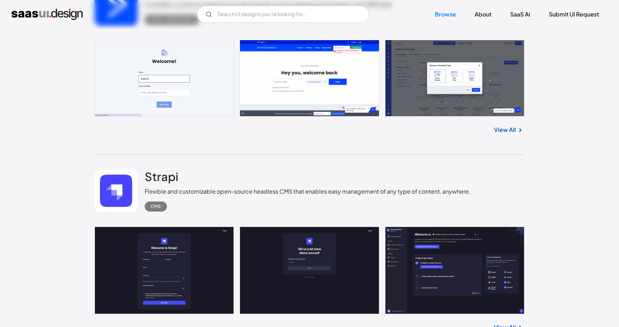
scroll to position [5398, 0]
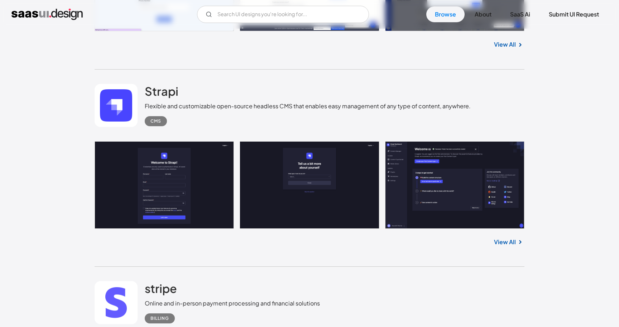
scroll to position [5489, 0]
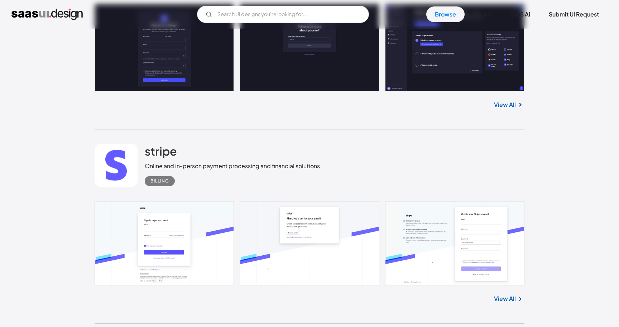
scroll to position [5627, 0]
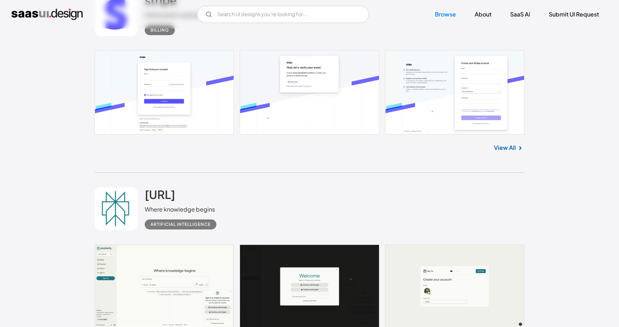
scroll to position [5777, 0]
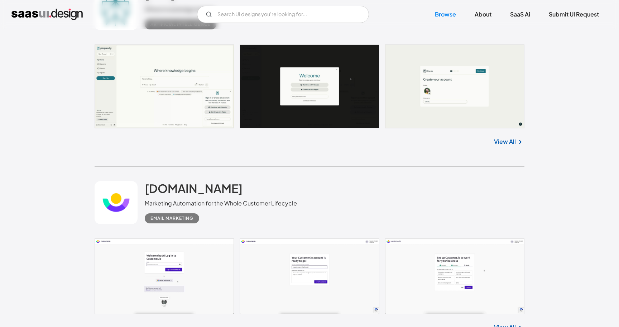
scroll to position [5996, 0]
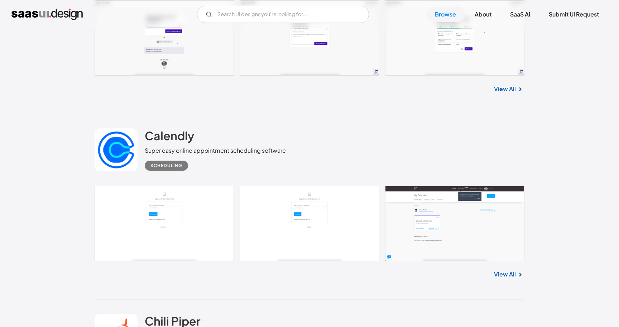
scroll to position [6216, 0]
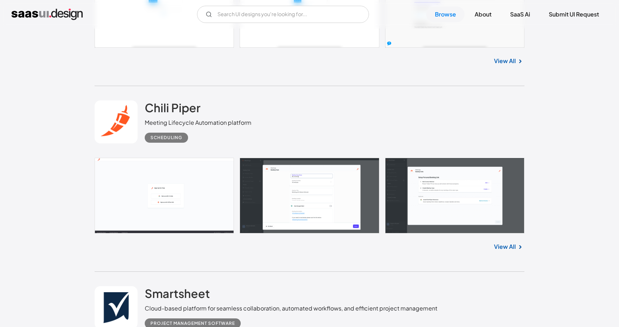
scroll to position [6442, 0]
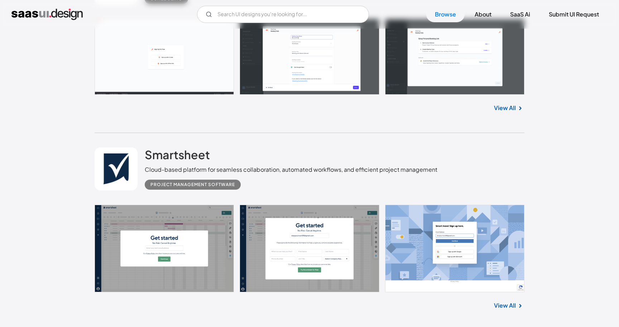
scroll to position [6558, 0]
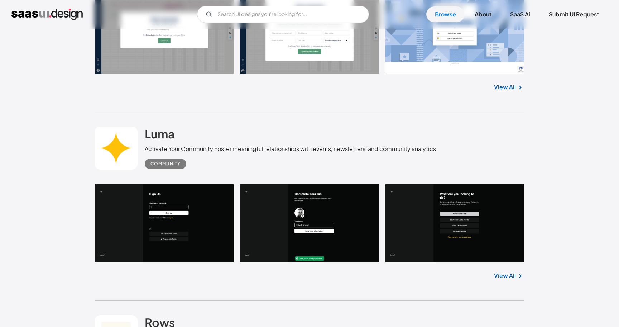
scroll to position [6795, 0]
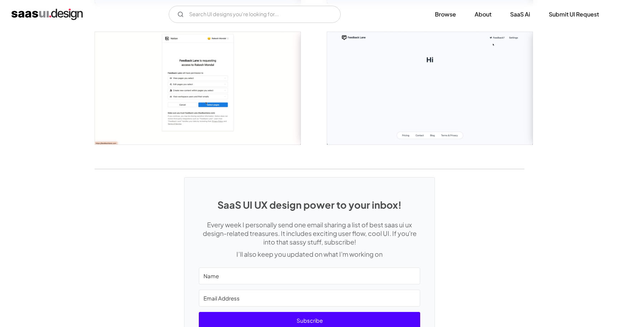
scroll to position [879, 0]
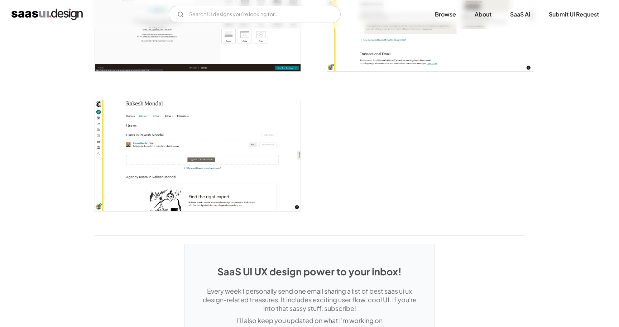
scroll to position [1751, 0]
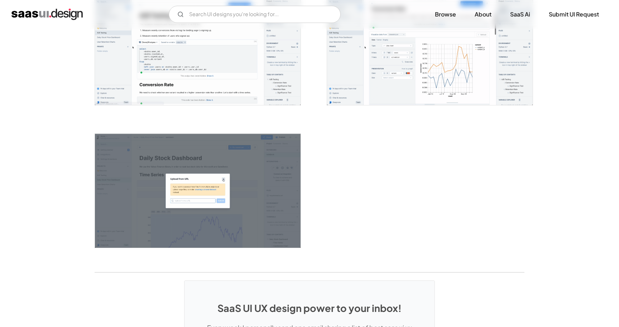
scroll to position [1758, 0]
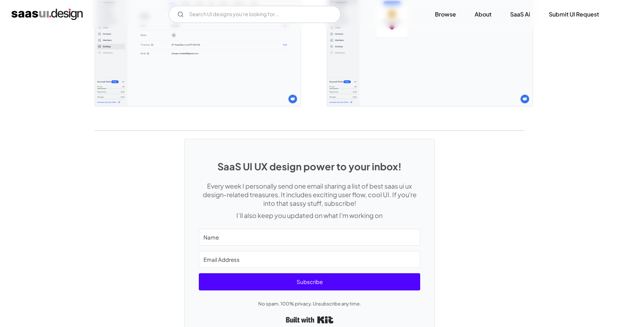
scroll to position [1965, 0]
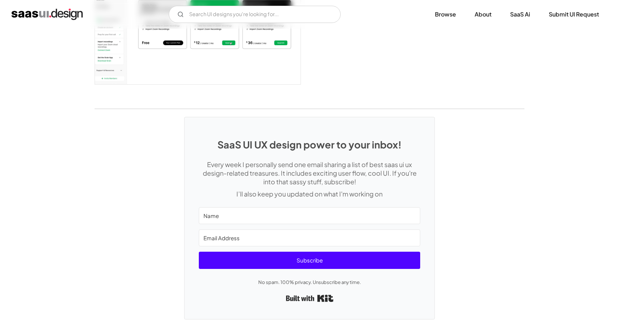
scroll to position [1081, 0]
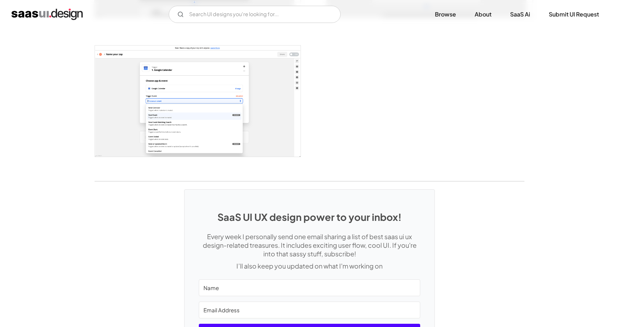
scroll to position [1386, 0]
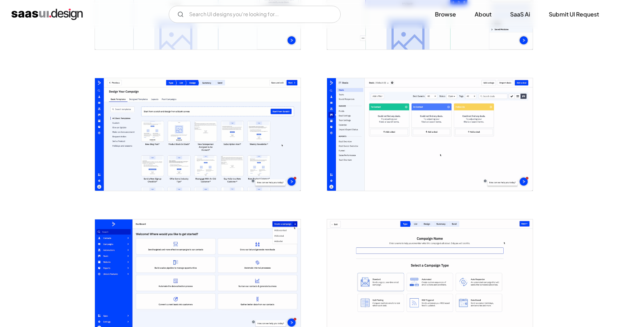
scroll to position [796, 0]
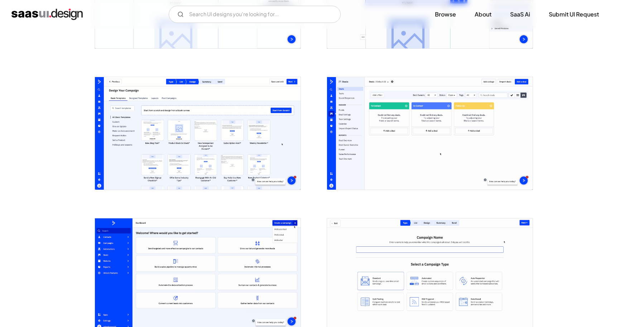
click at [282, 155] on img "open lightbox" at bounding box center [198, 133] width 206 height 113
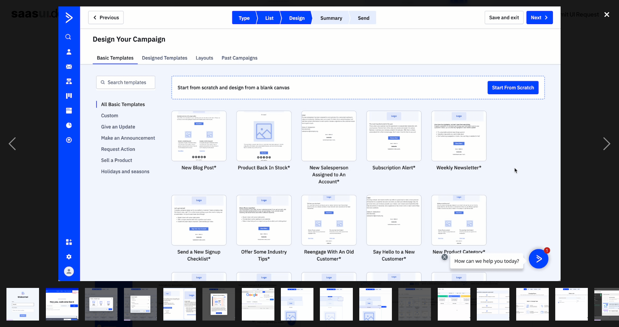
click at [608, 12] on div "close lightbox" at bounding box center [607, 14] width 24 height 16
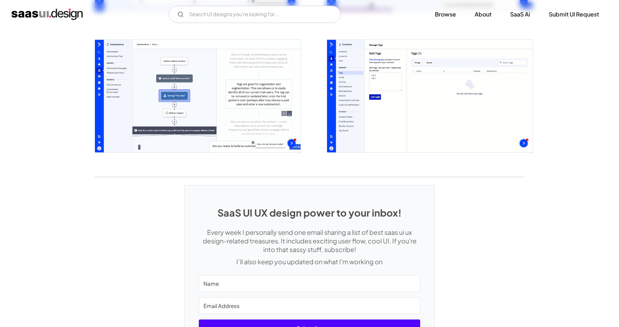
scroll to position [1708, 0]
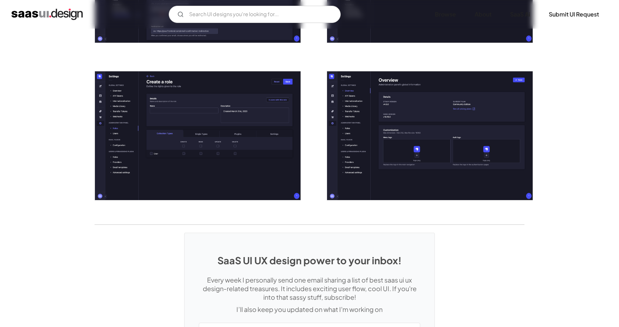
scroll to position [1517, 0]
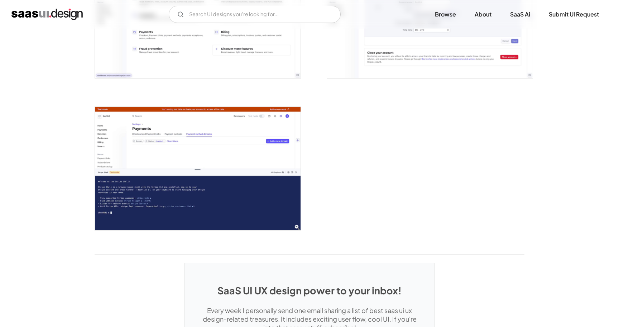
scroll to position [1887, 0]
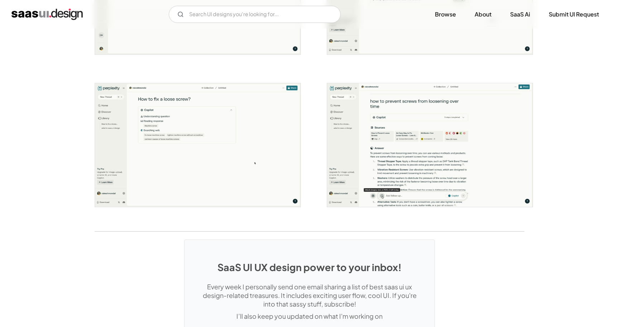
scroll to position [1307, 0]
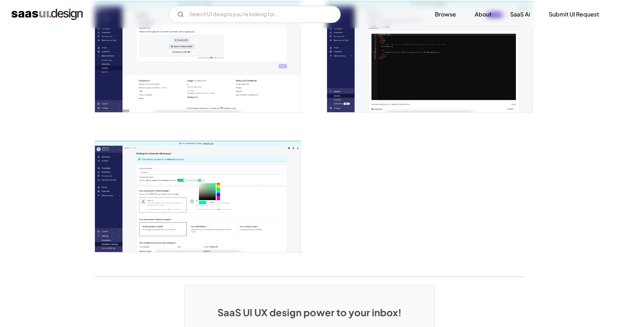
scroll to position [1704, 0]
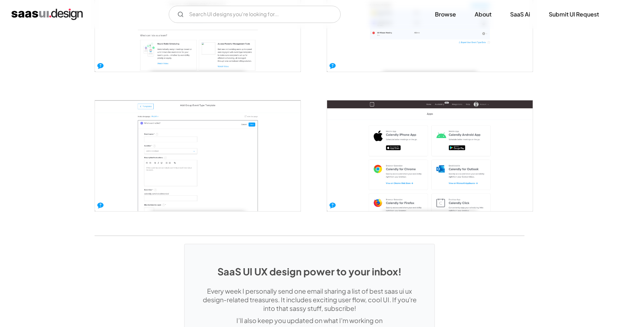
scroll to position [1465, 0]
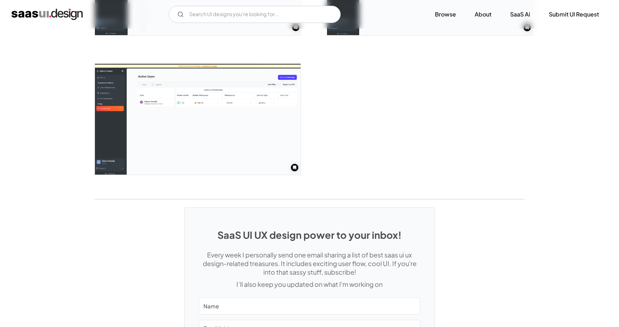
scroll to position [1642, 0]
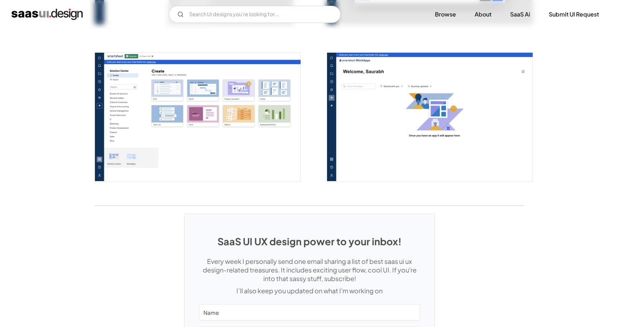
scroll to position [1871, 0]
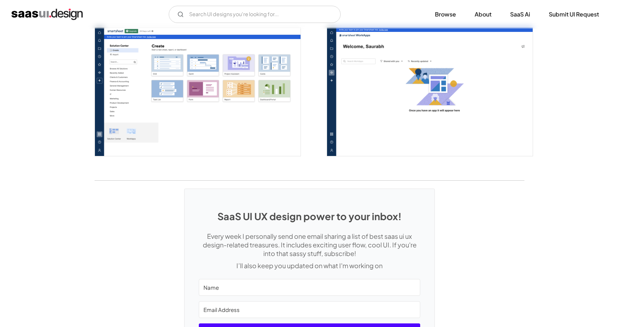
scroll to position [1869, 0]
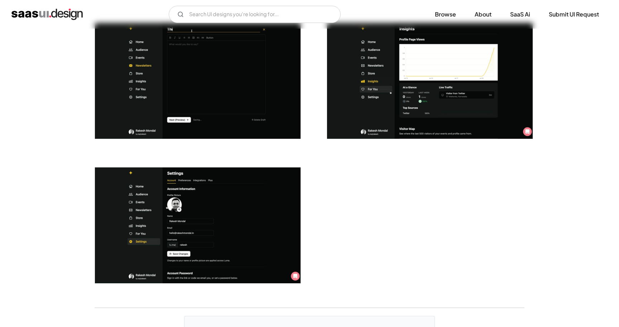
scroll to position [1748, 0]
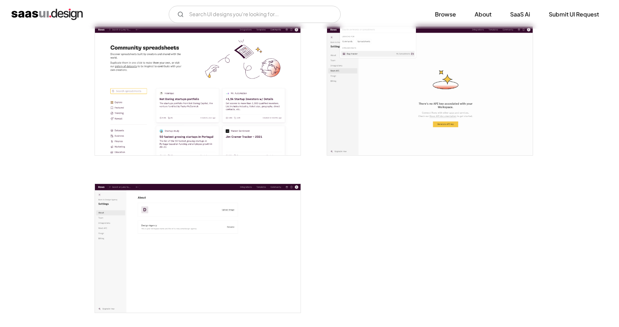
scroll to position [1709, 0]
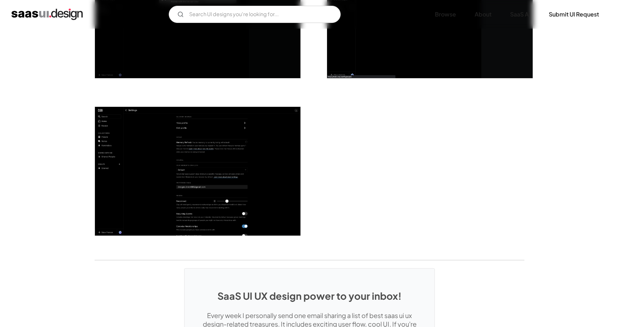
scroll to position [1794, 0]
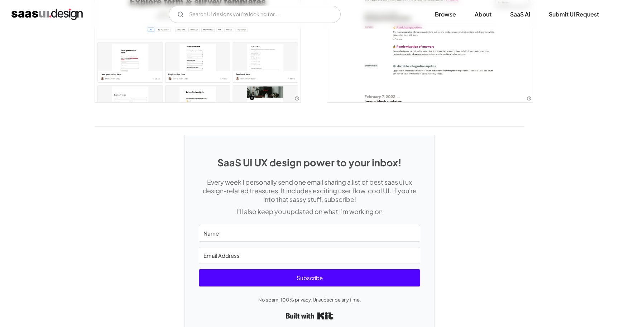
scroll to position [1644, 0]
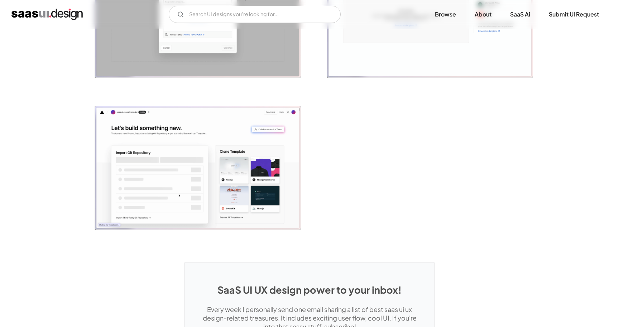
scroll to position [1731, 0]
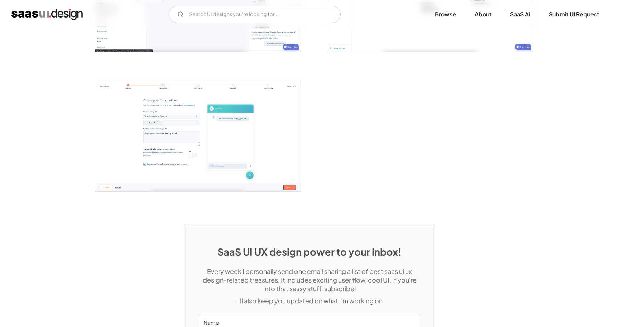
scroll to position [1069, 0]
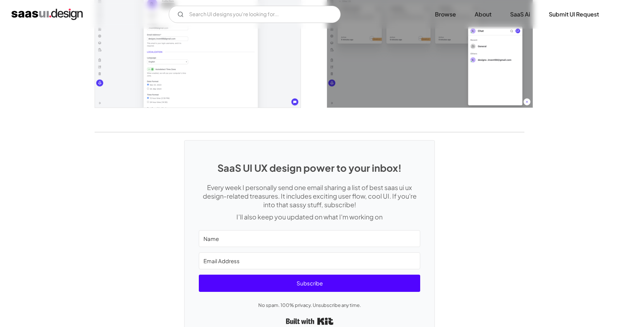
scroll to position [1643, 0]
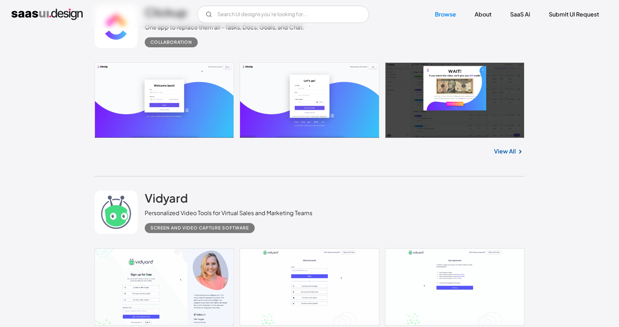
scroll to position [5375, 0]
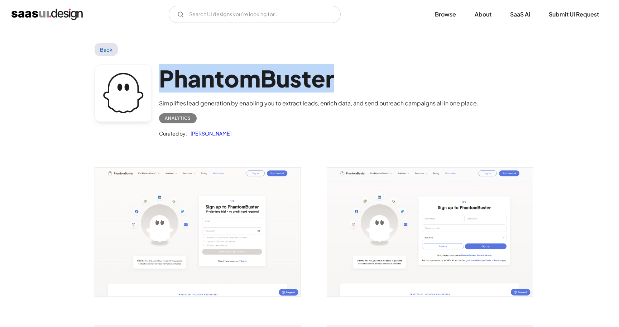
drag, startPoint x: 340, startPoint y: 78, endPoint x: 162, endPoint y: 77, distance: 177.4
click at [162, 77] on h1 "PhantomBuster" at bounding box center [319, 78] width 320 height 28
copy h1 "PhantomBuster"
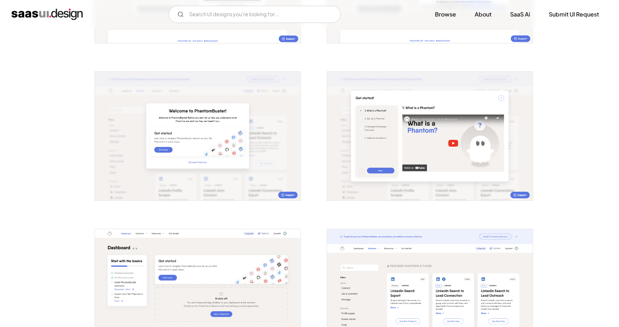
scroll to position [263, 0]
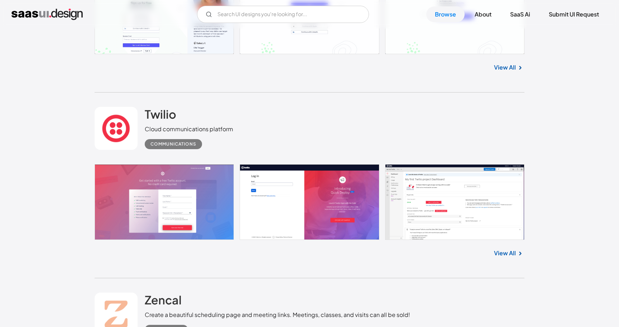
scroll to position [5607, 0]
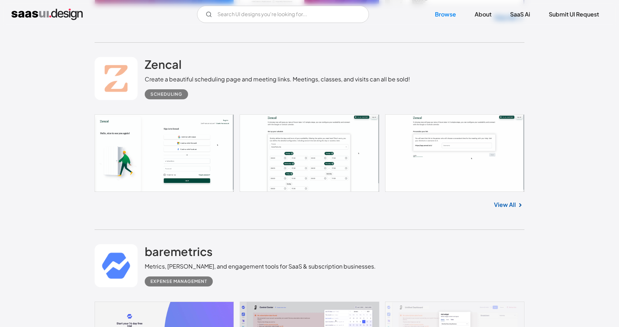
scroll to position [5836, 0]
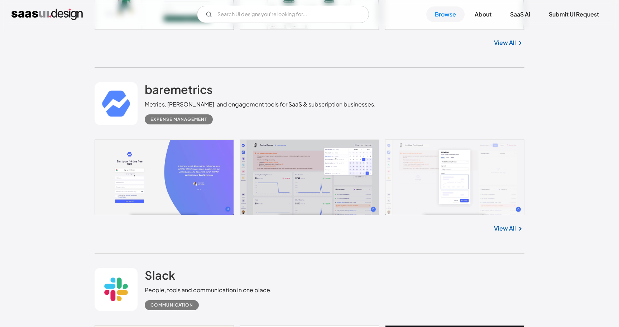
scroll to position [6000, 0]
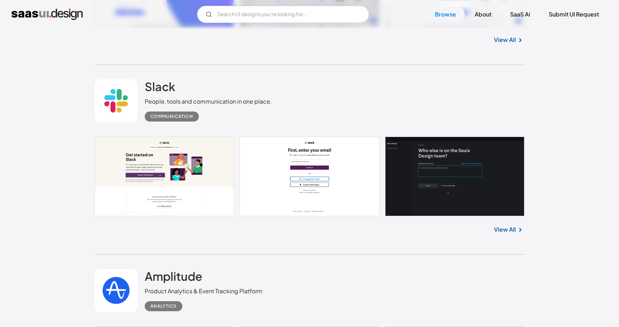
scroll to position [6200, 0]
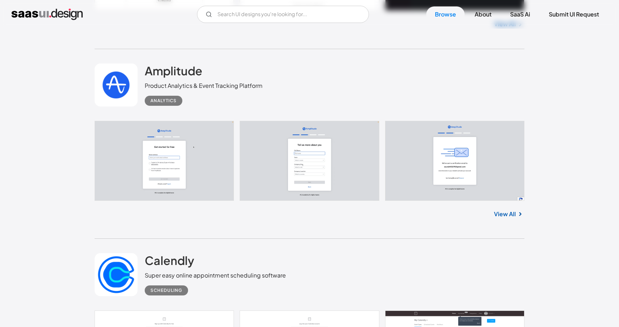
scroll to position [6392, 0]
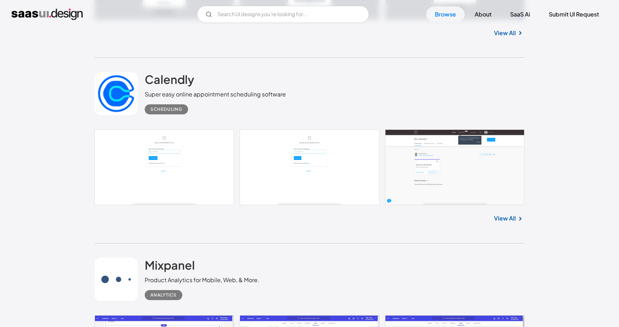
scroll to position [6572, 0]
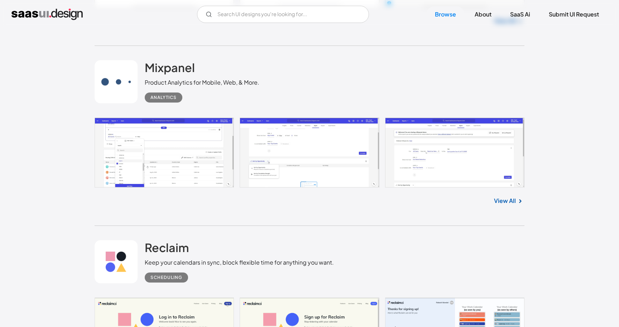
scroll to position [6772, 0]
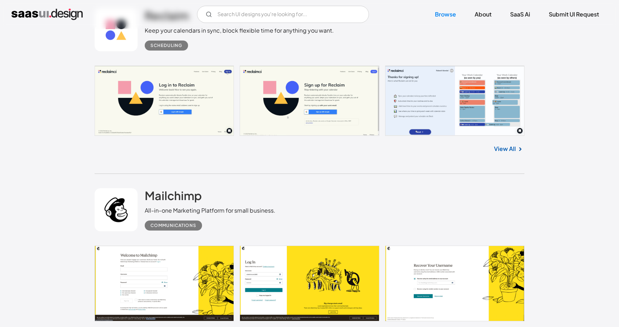
scroll to position [7014, 0]
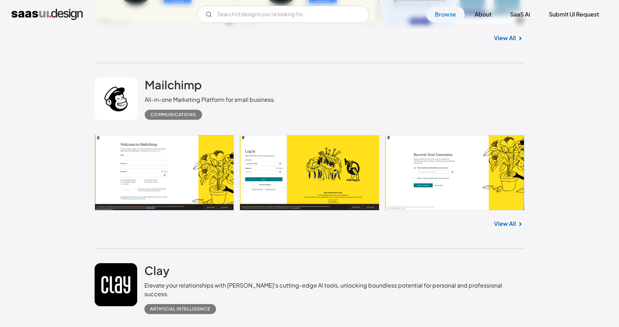
scroll to position [7116, 0]
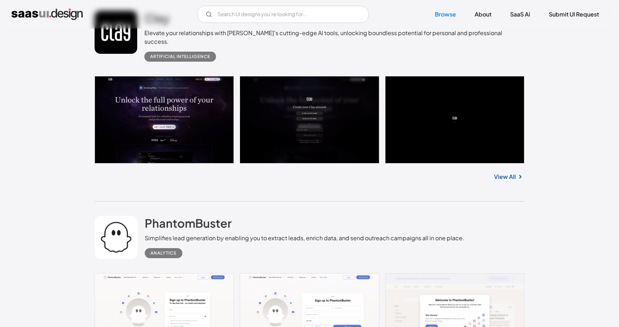
scroll to position [7372, 0]
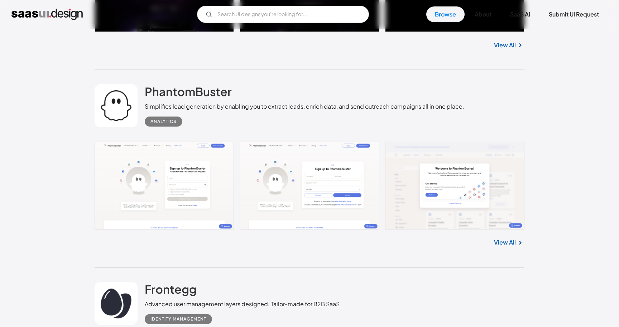
scroll to position [7497, 0]
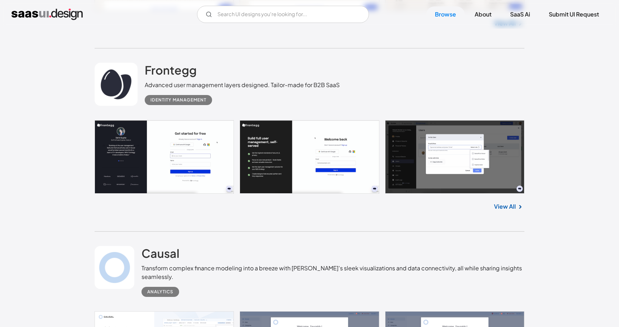
scroll to position [7738, 0]
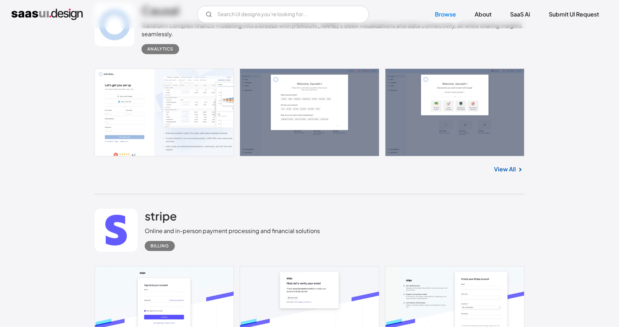
scroll to position [7959, 0]
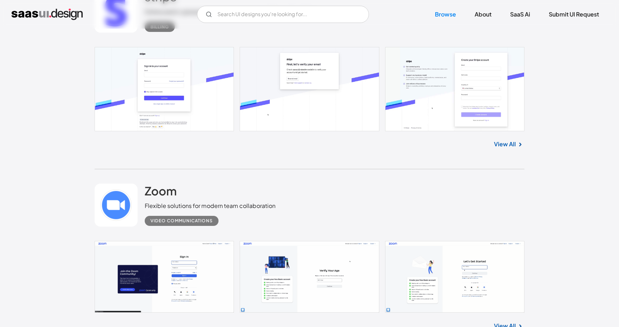
scroll to position [8178, 0]
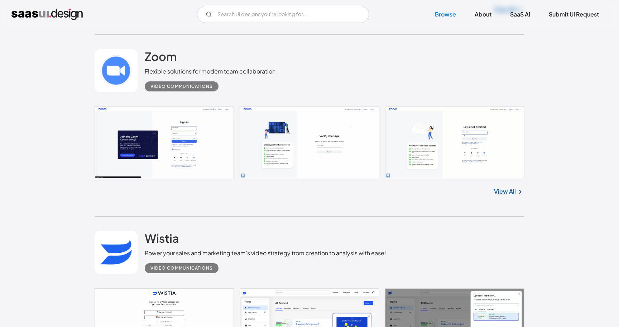
scroll to position [8330, 0]
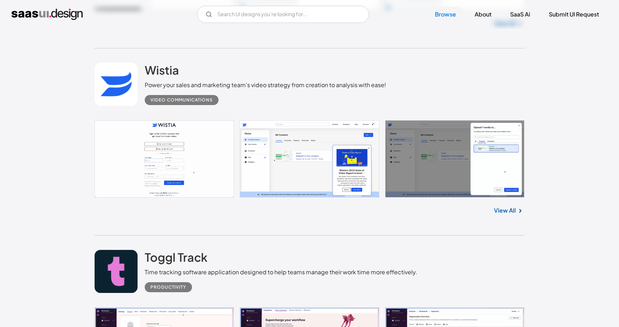
scroll to position [8485, 0]
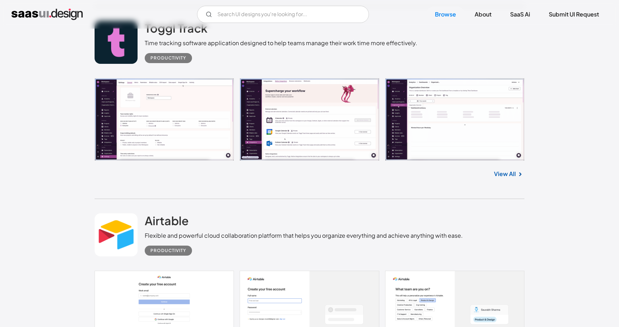
scroll to position [8716, 0]
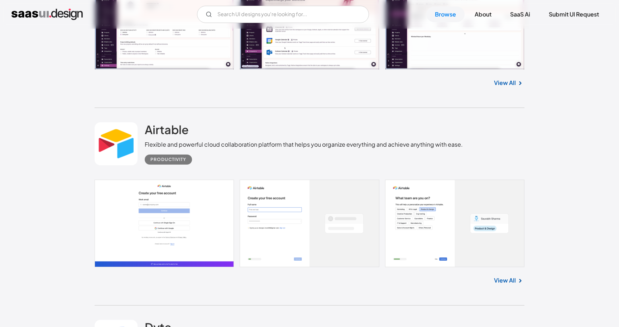
scroll to position [8820, 0]
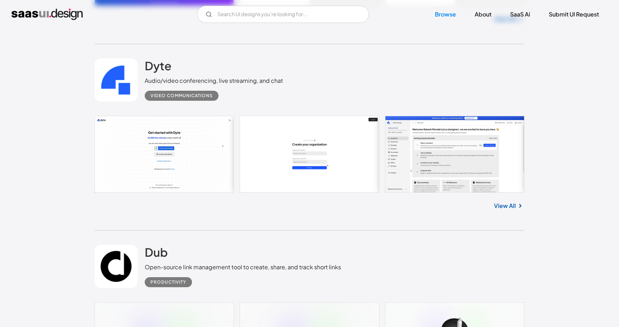
scroll to position [9070, 0]
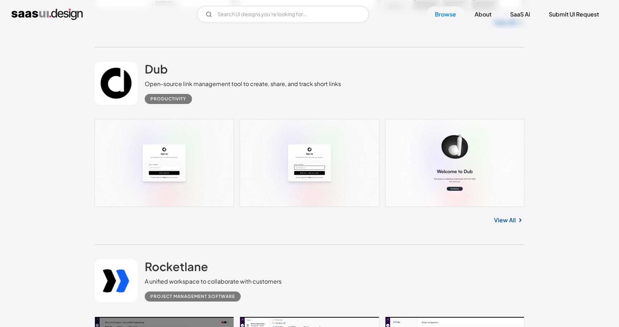
scroll to position [9250, 0]
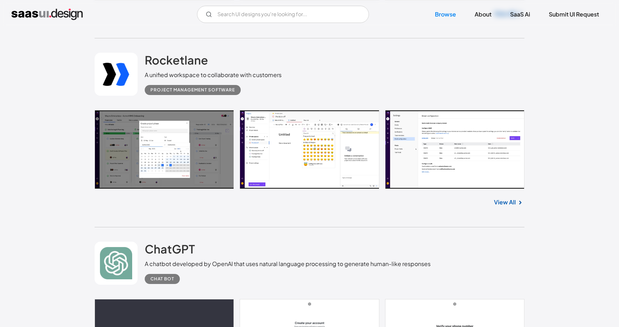
scroll to position [9458, 0]
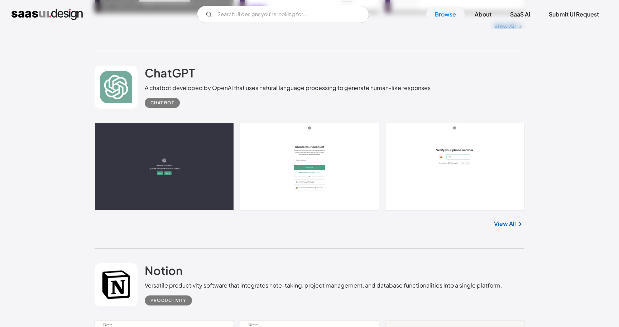
scroll to position [9642, 0]
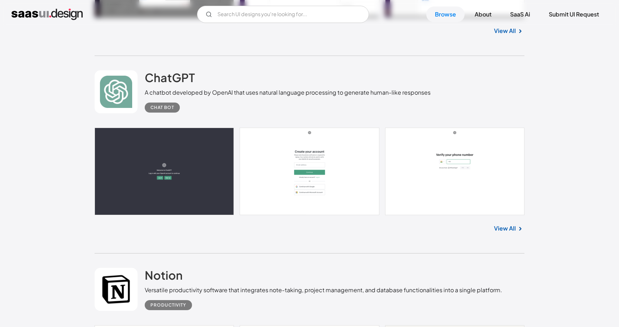
scroll to position [9635, 0]
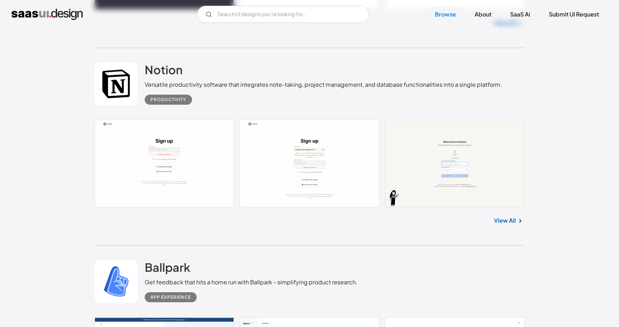
scroll to position [9828, 0]
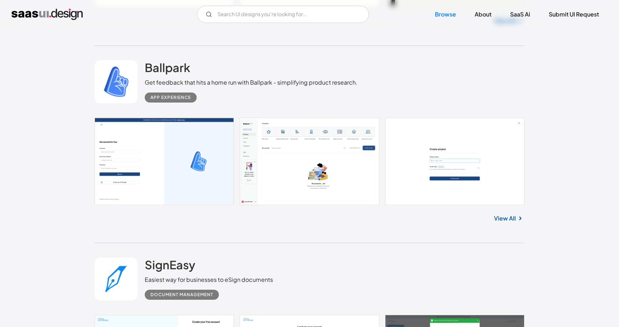
scroll to position [10049, 0]
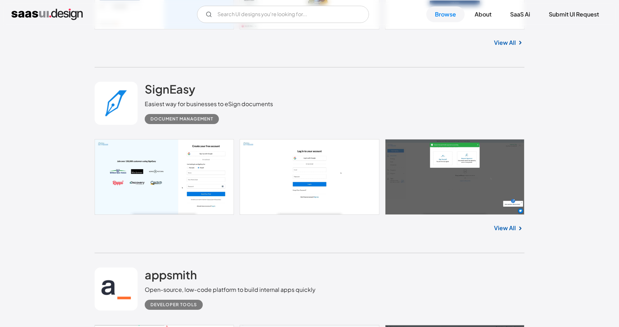
scroll to position [10216, 0]
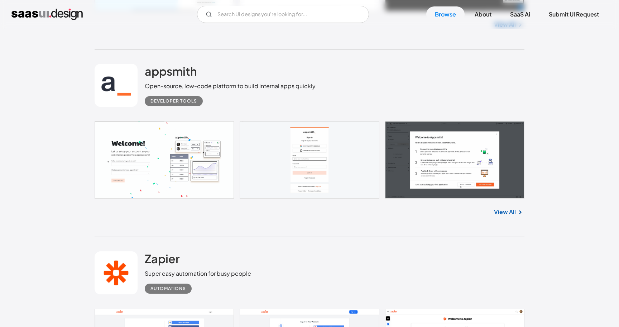
scroll to position [10445, 0]
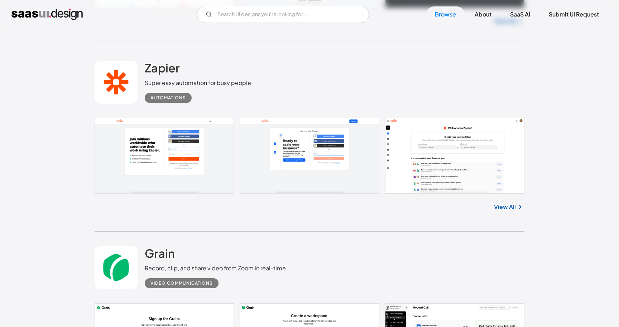
scroll to position [10604, 0]
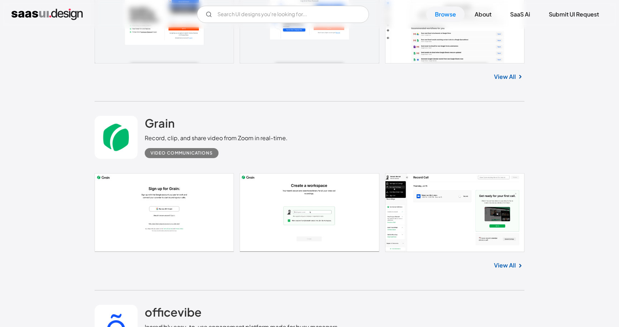
scroll to position [10826, 0]
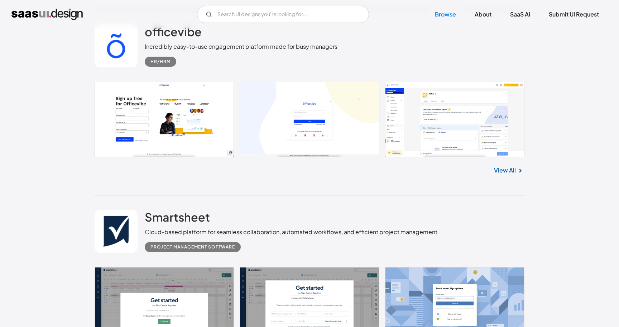
scroll to position [11010, 0]
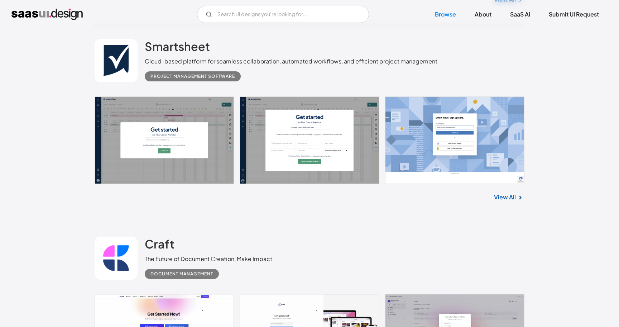
scroll to position [11181, 0]
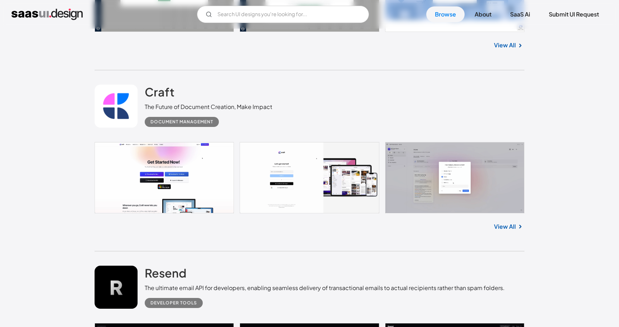
scroll to position [11331, 0]
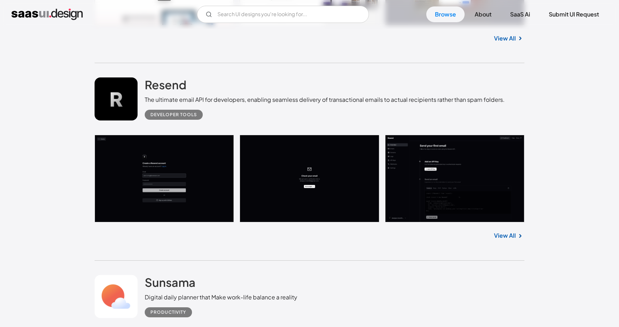
scroll to position [11508, 0]
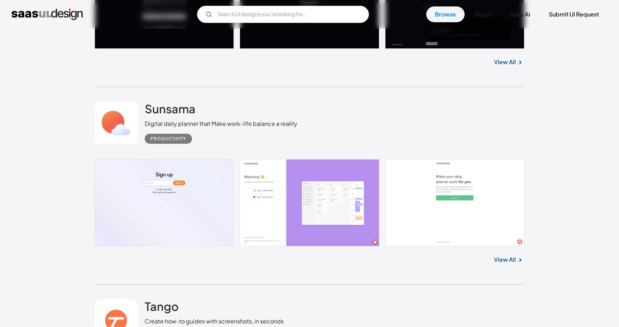
scroll to position [11690, 0]
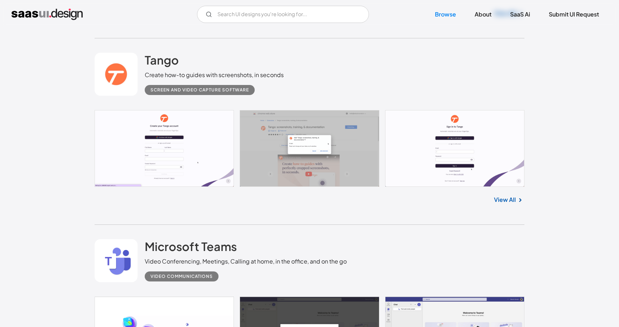
scroll to position [11940, 0]
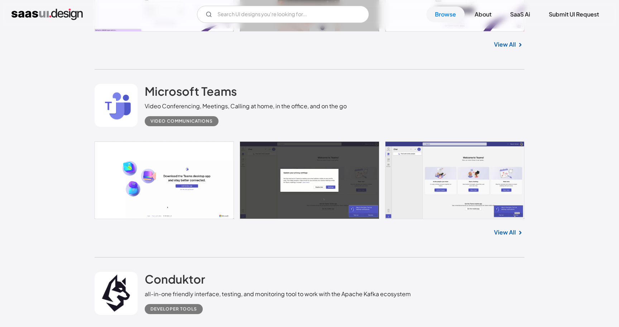
scroll to position [12095, 0]
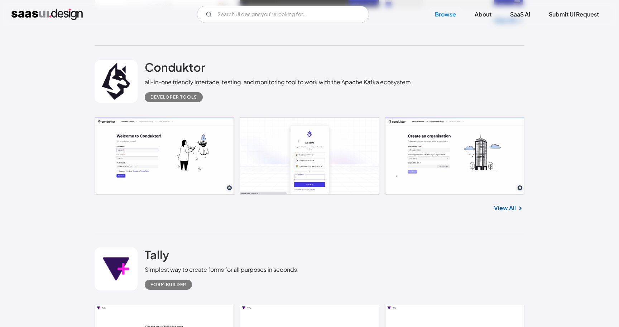
scroll to position [12305, 0]
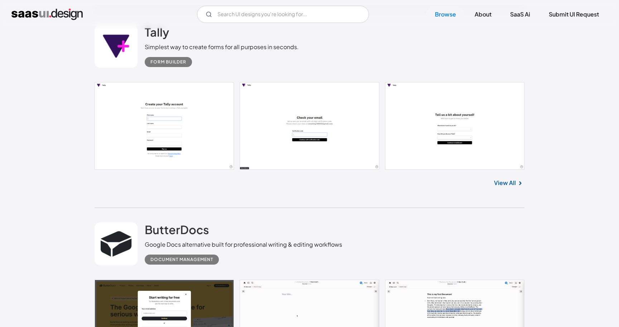
scroll to position [12529, 0]
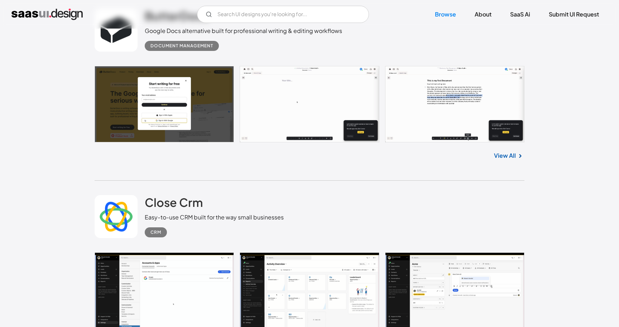
scroll to position [12739, 0]
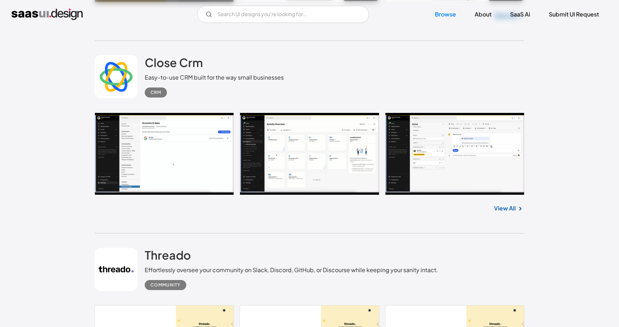
scroll to position [12884, 0]
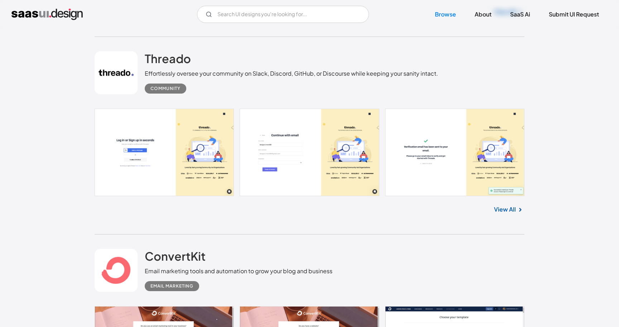
scroll to position [13075, 0]
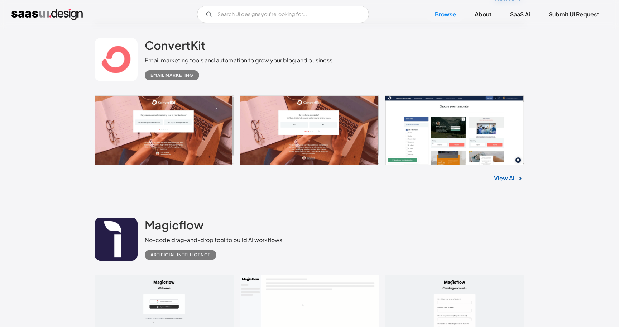
scroll to position [13290, 0]
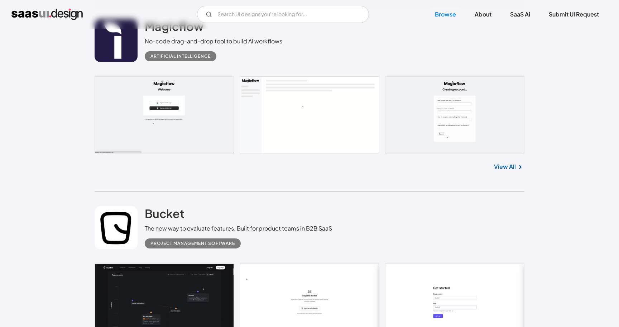
scroll to position [13493, 0]
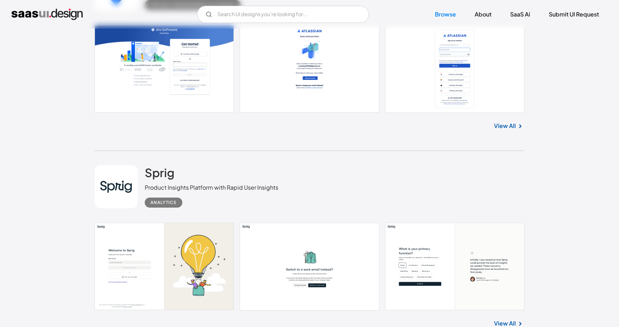
scroll to position [14105, 0]
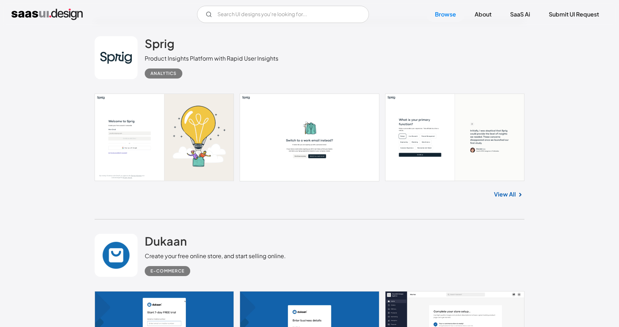
scroll to position [14234, 0]
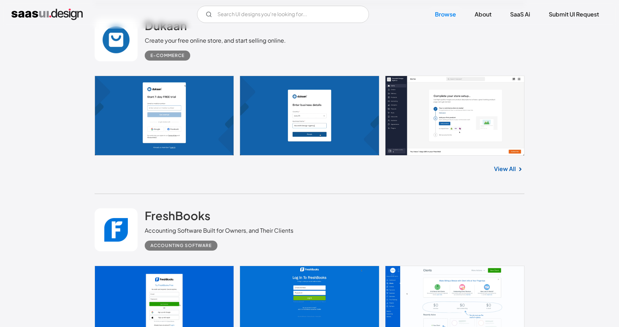
scroll to position [14448, 0]
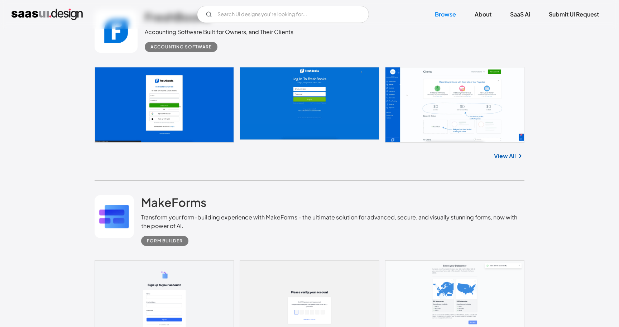
scroll to position [14651, 0]
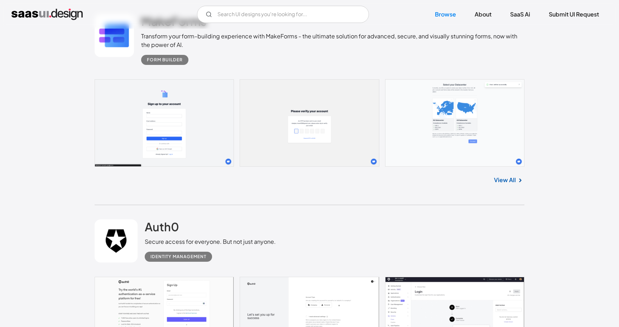
scroll to position [14827, 0]
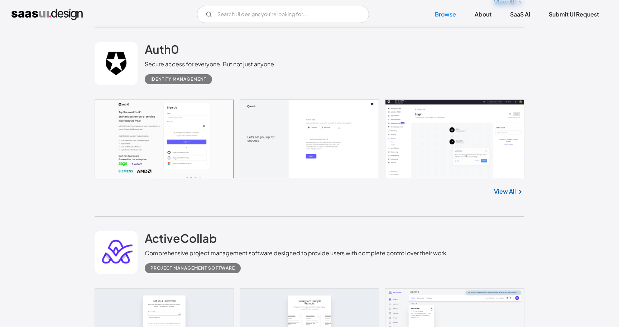
scroll to position [15021, 0]
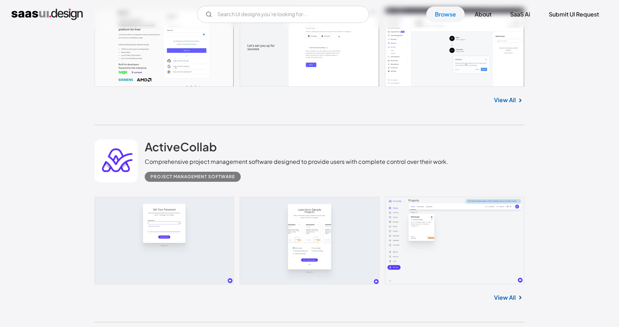
scroll to position [15243, 0]
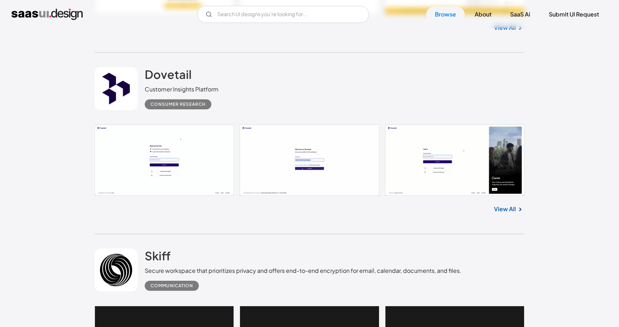
scroll to position [16527, 0]
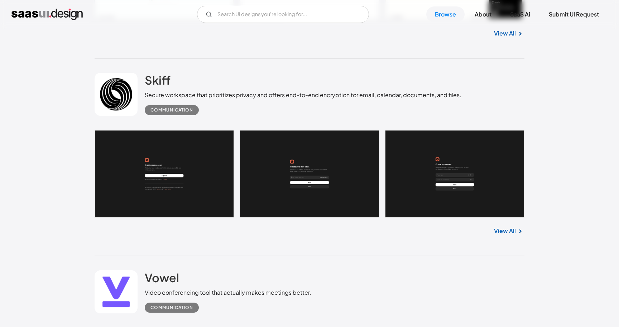
scroll to position [16702, 0]
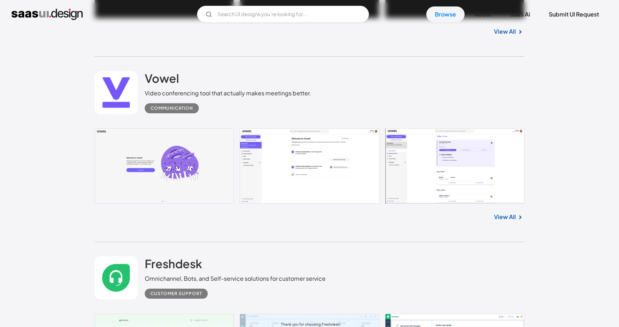
scroll to position [16906, 0]
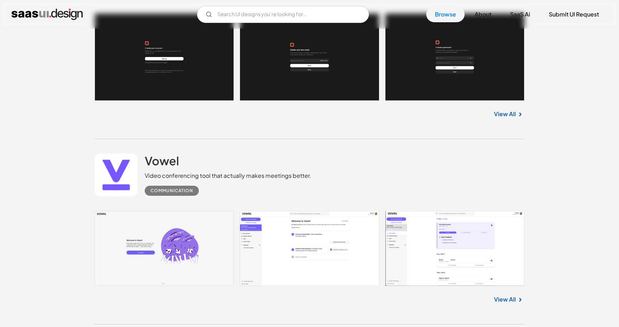
scroll to position [16885, 0]
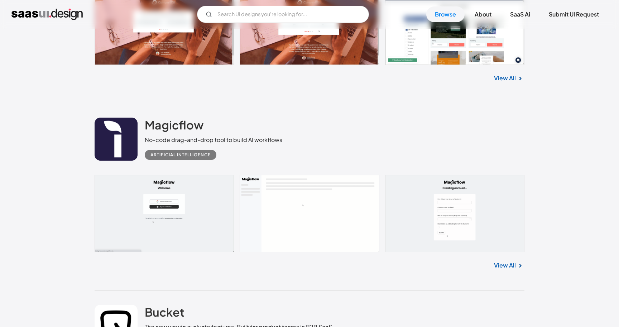
scroll to position [13338, 0]
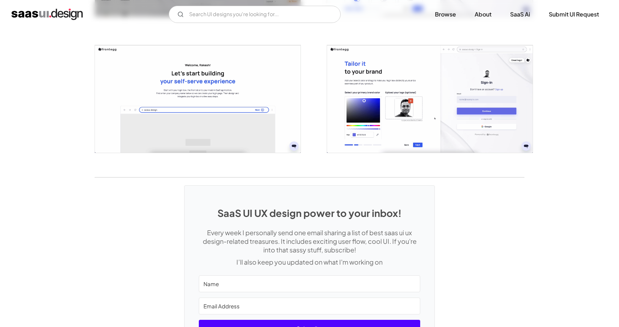
scroll to position [1629, 0]
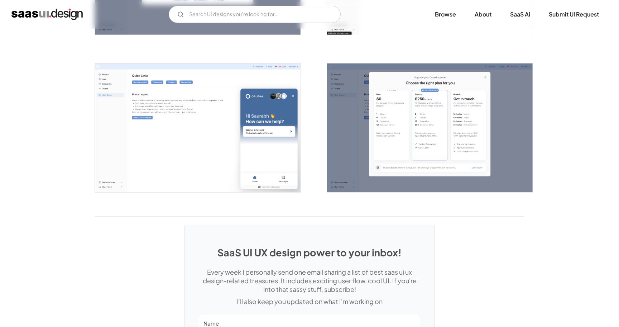
scroll to position [1535, 0]
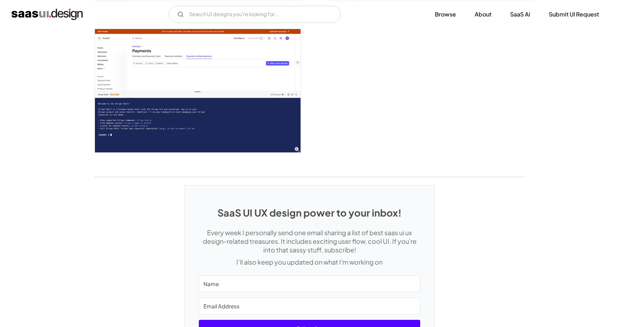
scroll to position [1982, 0]
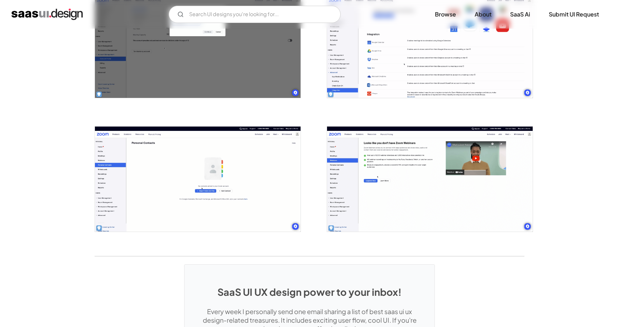
scroll to position [1130, 0]
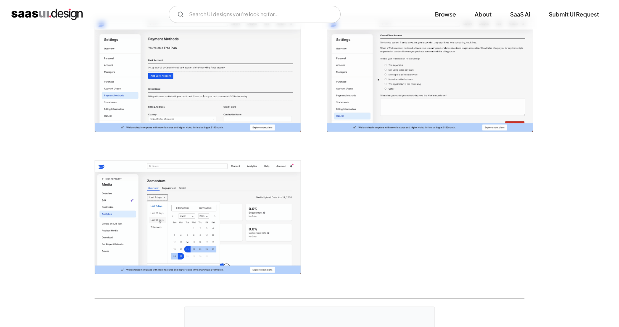
scroll to position [1575, 0]
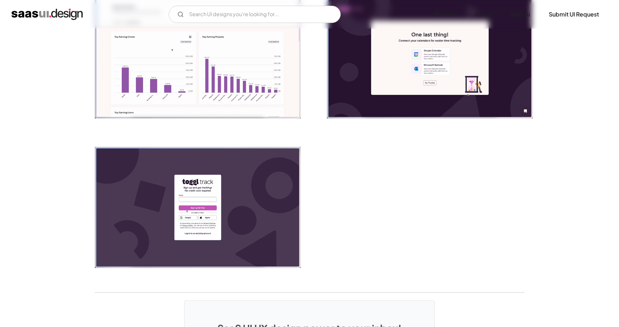
scroll to position [1518, 0]
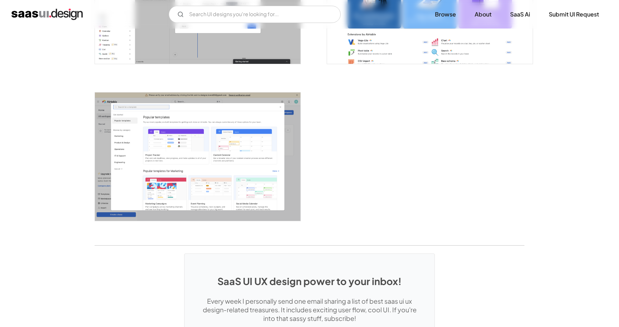
scroll to position [1959, 0]
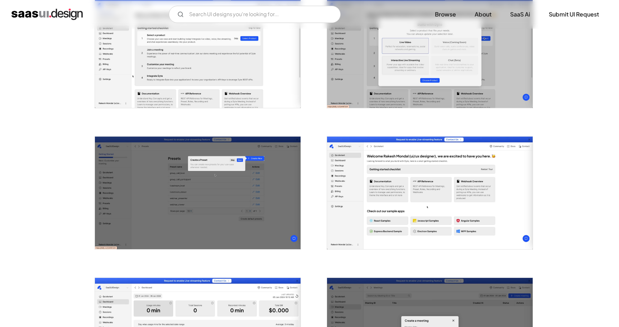
scroll to position [317, 0]
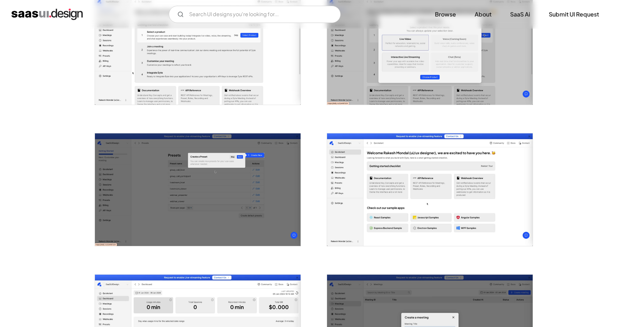
click at [464, 213] on img "open lightbox" at bounding box center [430, 189] width 206 height 113
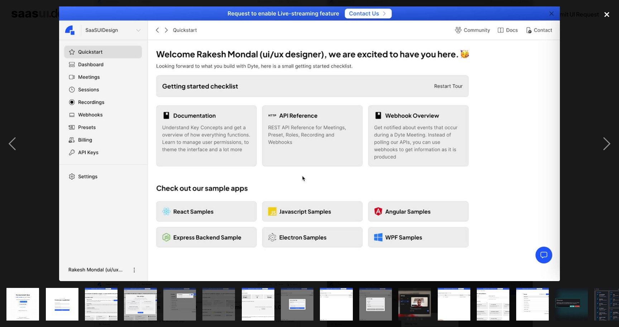
click at [605, 16] on div "close lightbox" at bounding box center [607, 14] width 24 height 16
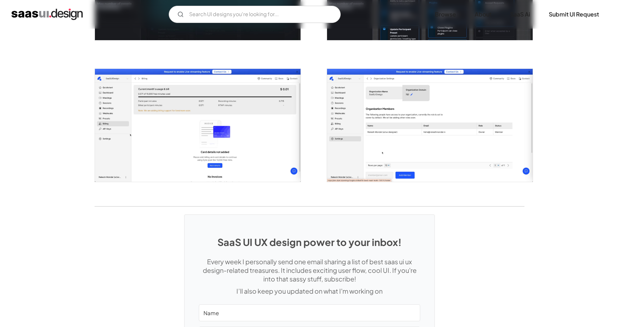
scroll to position [1230, 0]
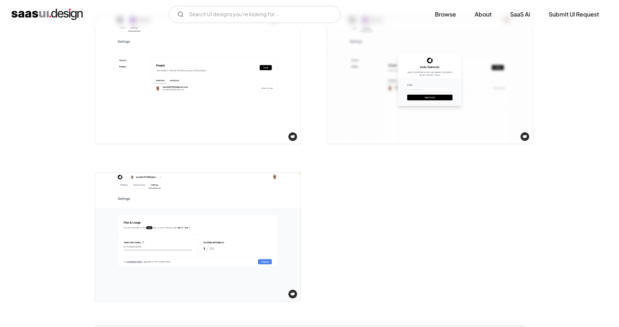
scroll to position [1411, 0]
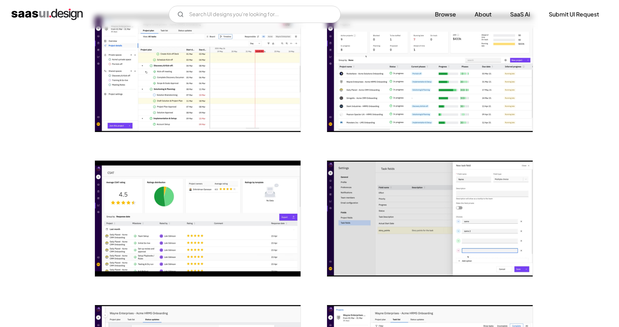
scroll to position [876, 0]
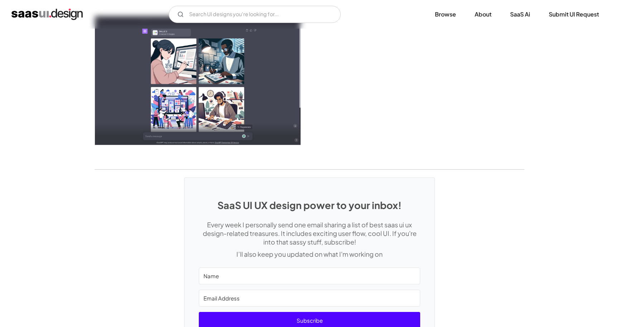
scroll to position [2039, 0]
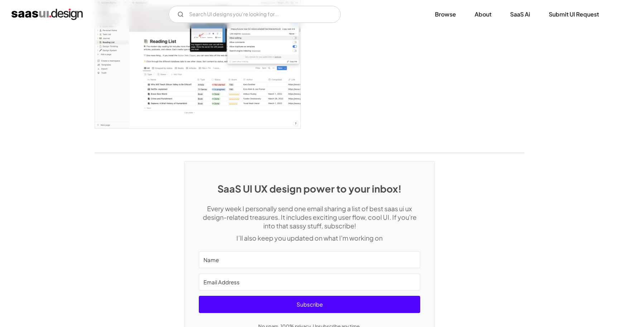
scroll to position [2059, 0]
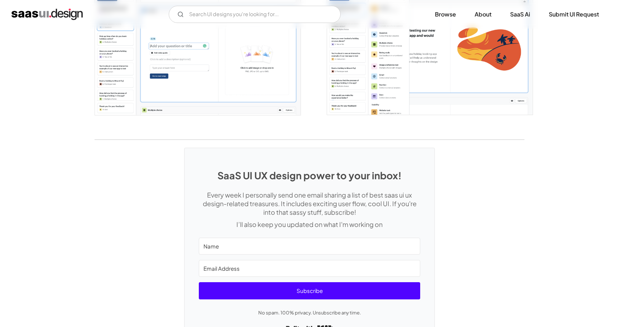
scroll to position [1441, 0]
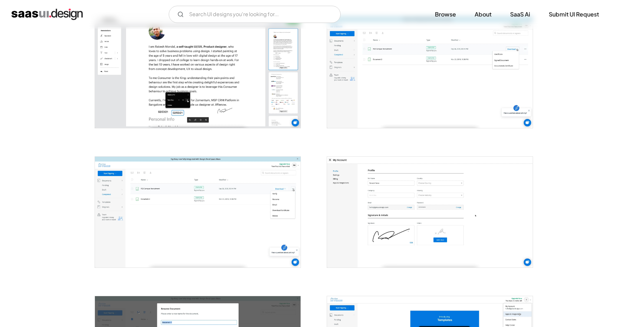
scroll to position [999, 0]
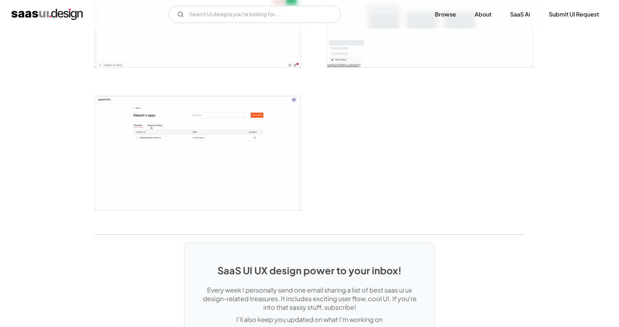
scroll to position [1815, 0]
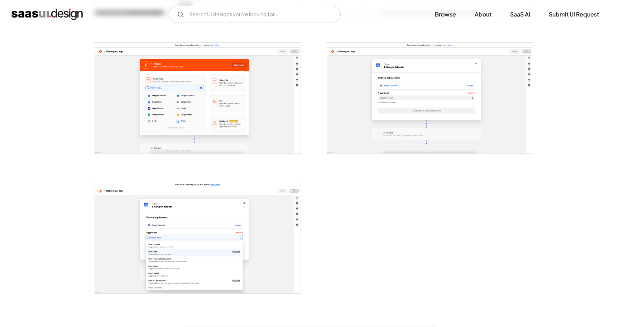
scroll to position [1247, 0]
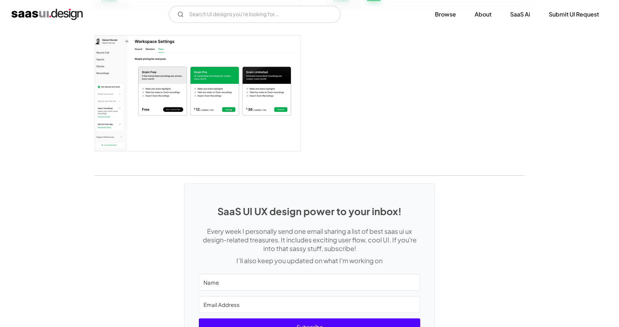
scroll to position [1081, 0]
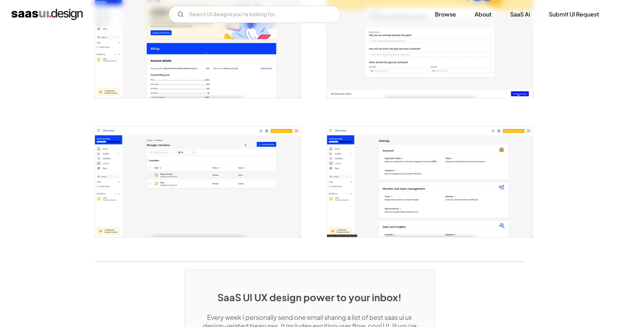
scroll to position [1584, 0]
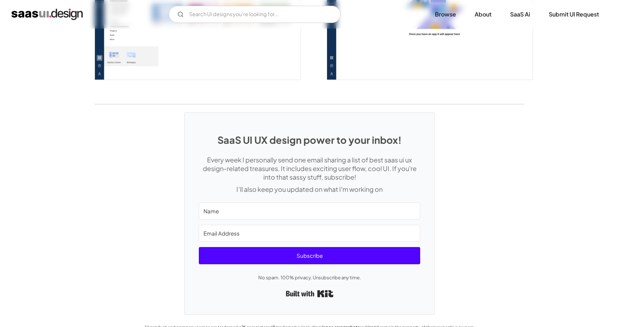
scroll to position [1949, 0]
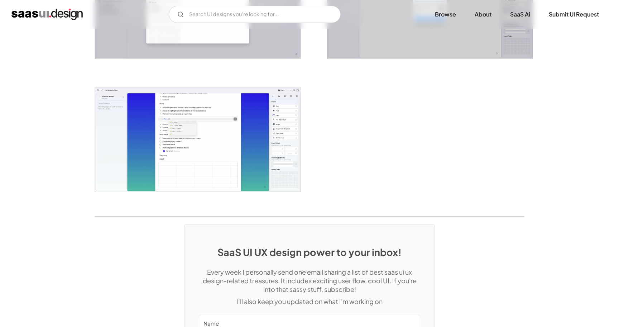
scroll to position [1682, 0]
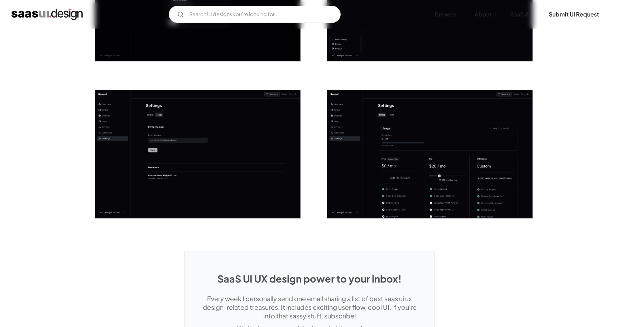
scroll to position [1026, 0]
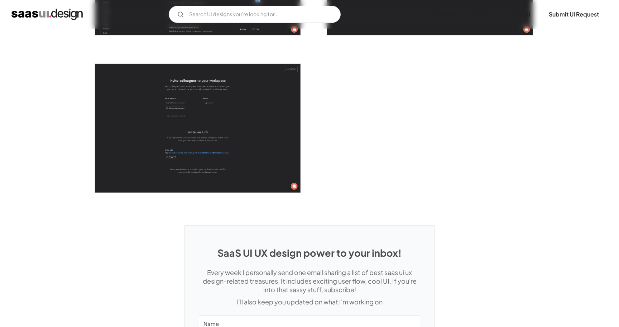
scroll to position [1991, 0]
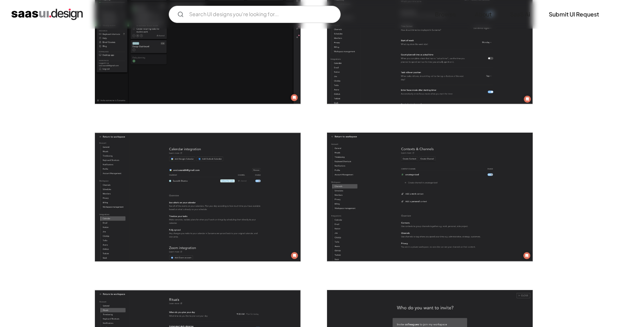
scroll to position [1740, 0]
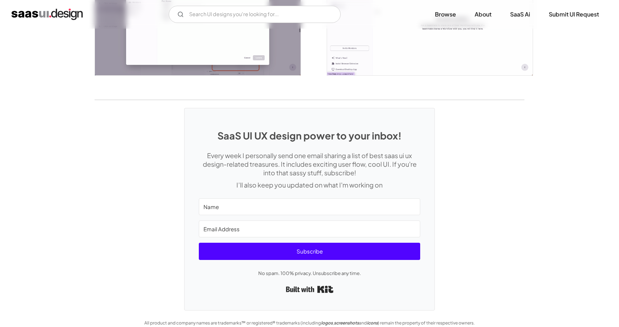
scroll to position [1622, 0]
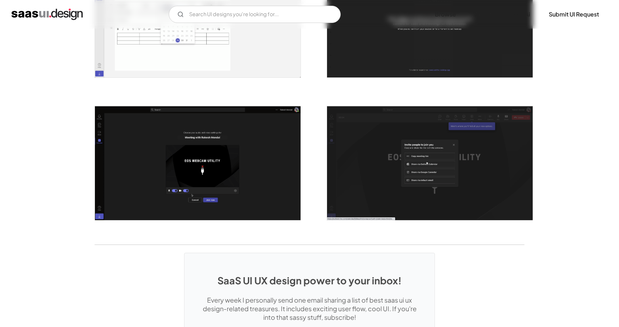
scroll to position [1632, 0]
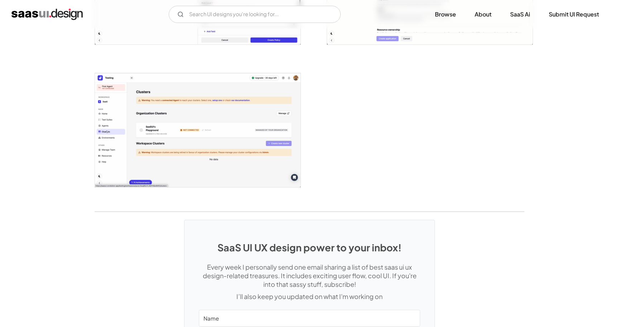
scroll to position [1818, 0]
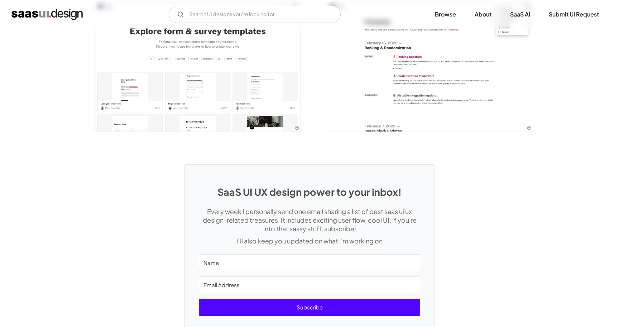
scroll to position [1581, 0]
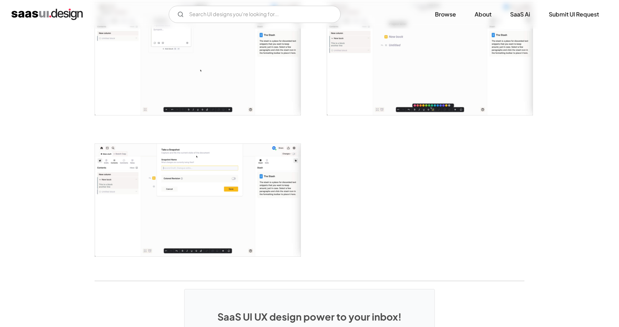
scroll to position [1590, 0]
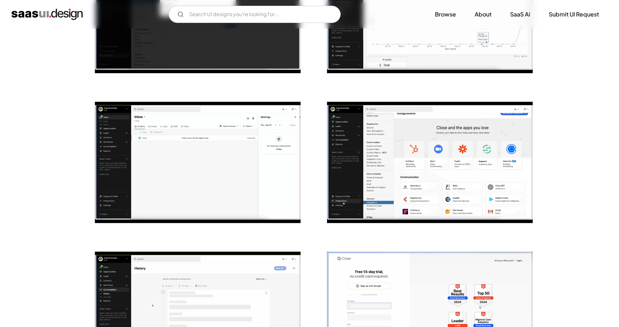
scroll to position [520, 0]
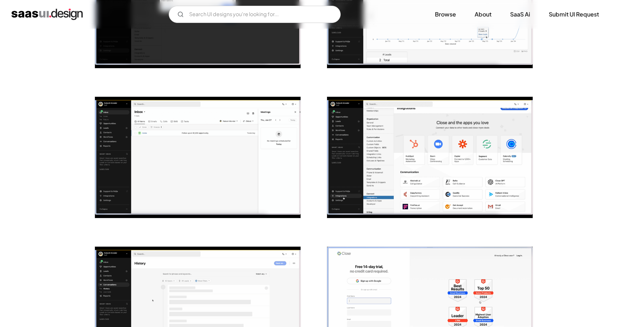
click at [502, 193] on img "open lightbox" at bounding box center [430, 157] width 206 height 121
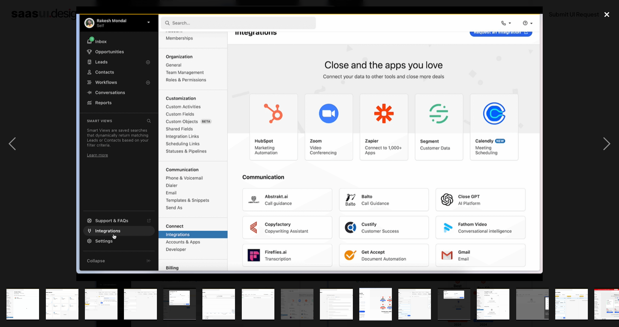
click at [609, 10] on div "close lightbox" at bounding box center [607, 14] width 24 height 16
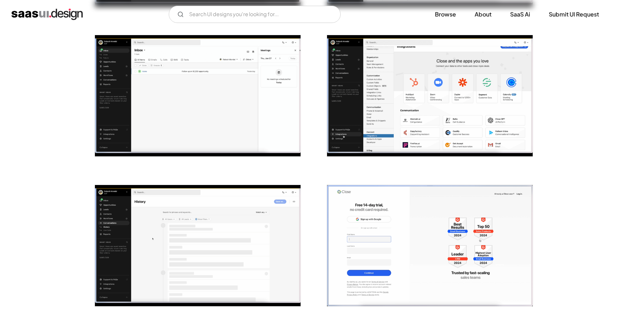
scroll to position [580, 0]
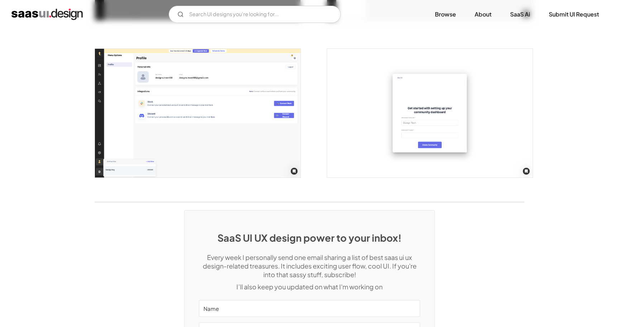
scroll to position [1846, 0]
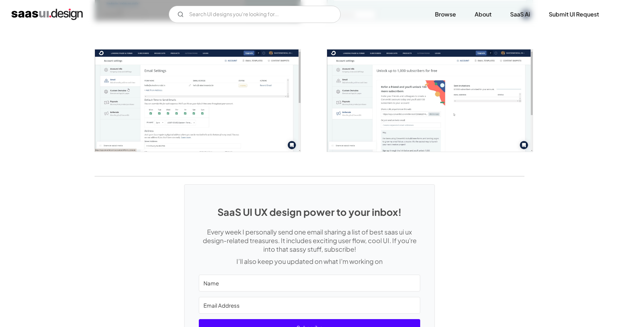
scroll to position [1427, 0]
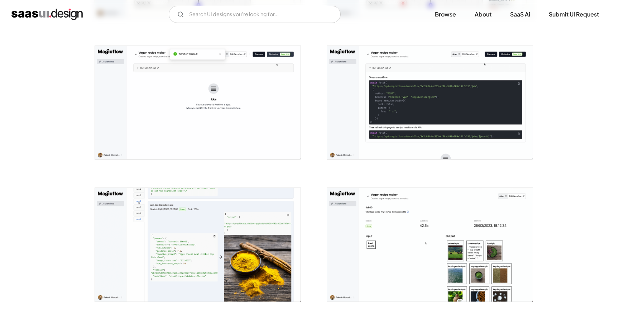
scroll to position [686, 0]
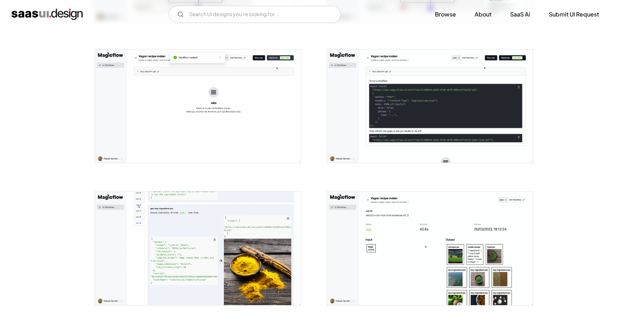
click at [449, 118] on img "open lightbox" at bounding box center [430, 105] width 206 height 113
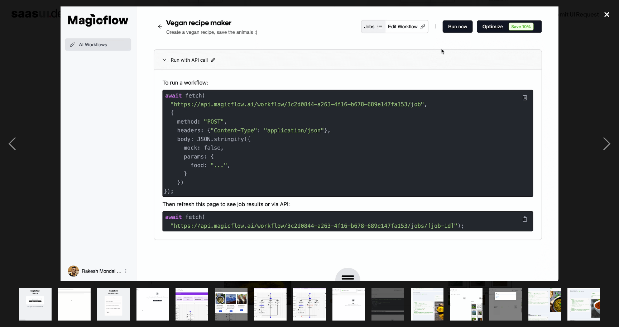
click at [610, 13] on div "close lightbox" at bounding box center [607, 14] width 24 height 16
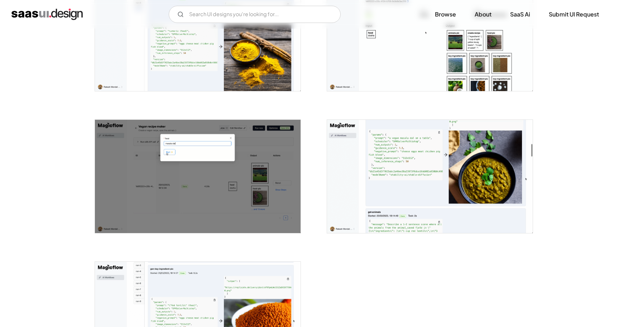
scroll to position [759, 0]
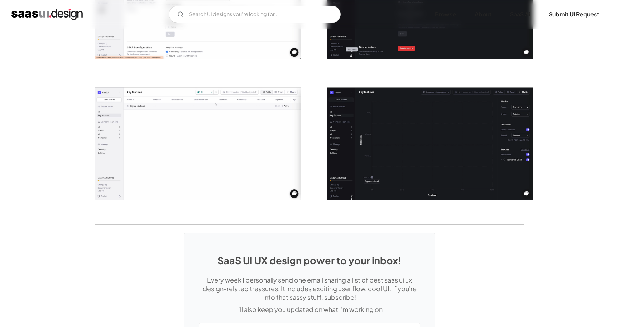
scroll to position [1353, 0]
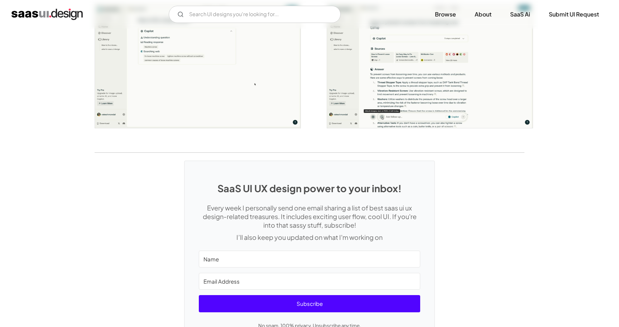
scroll to position [1417, 0]
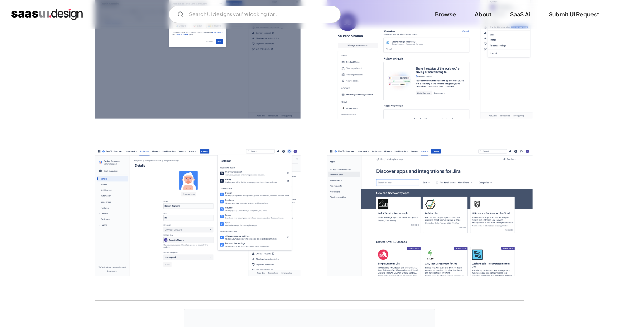
scroll to position [1751, 0]
click at [480, 226] on img "open lightbox" at bounding box center [430, 211] width 206 height 129
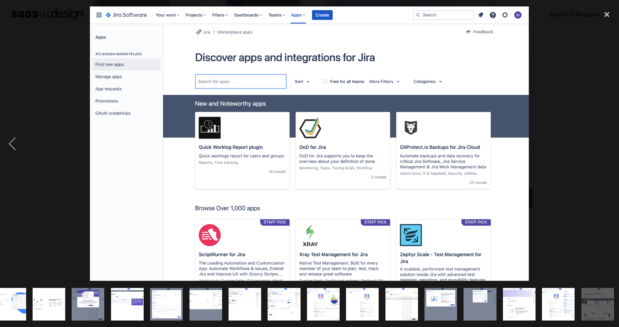
scroll to position [0, 328]
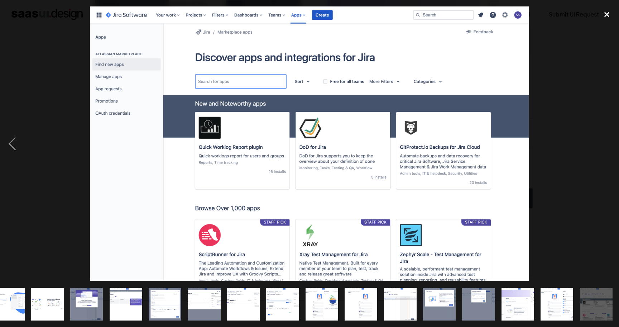
click at [603, 15] on div "close lightbox" at bounding box center [607, 14] width 24 height 16
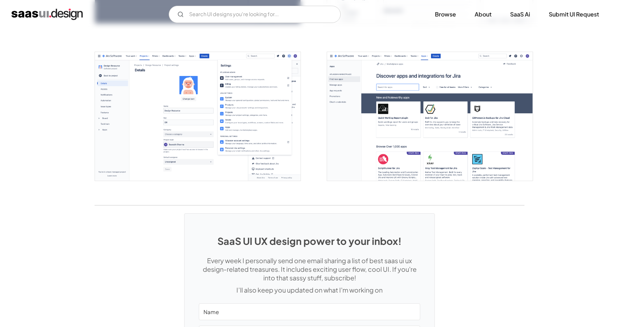
scroll to position [1844, 0]
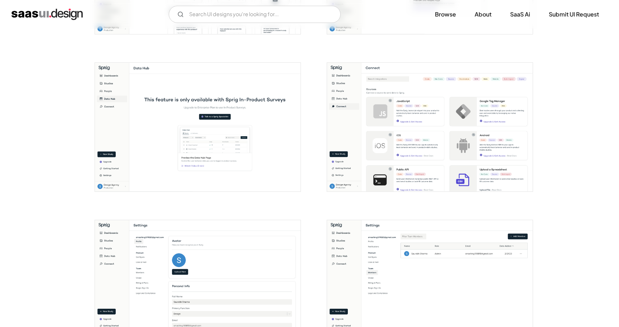
scroll to position [891, 0]
click at [411, 162] on img "open lightbox" at bounding box center [430, 127] width 206 height 129
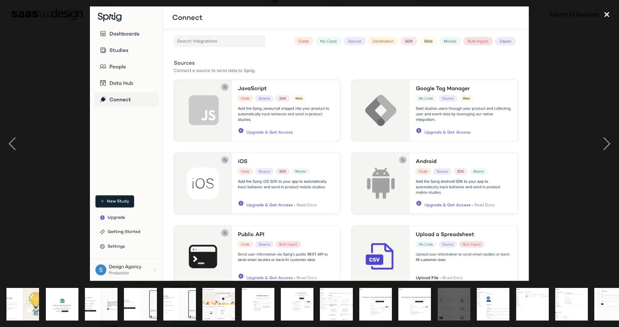
click at [602, 14] on div "close lightbox" at bounding box center [607, 14] width 24 height 16
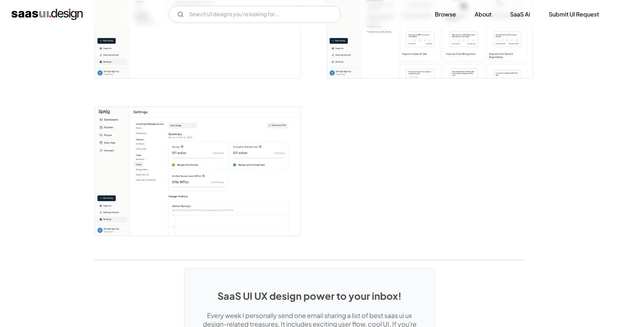
scroll to position [1638, 0]
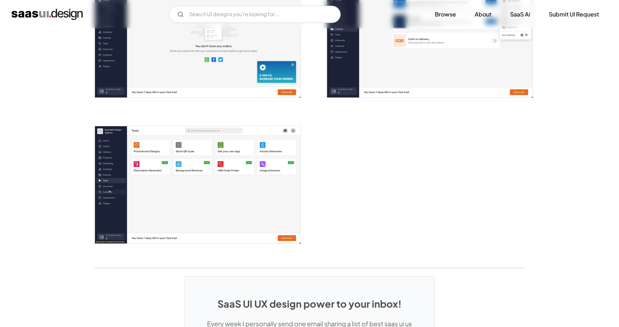
scroll to position [1217, 0]
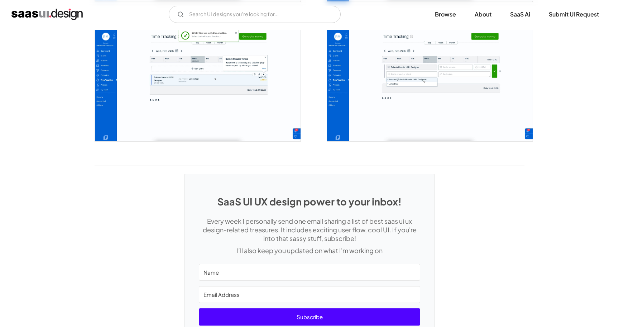
scroll to position [1535, 0]
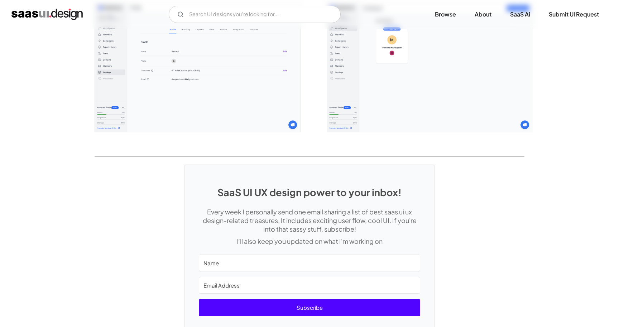
scroll to position [1904, 0]
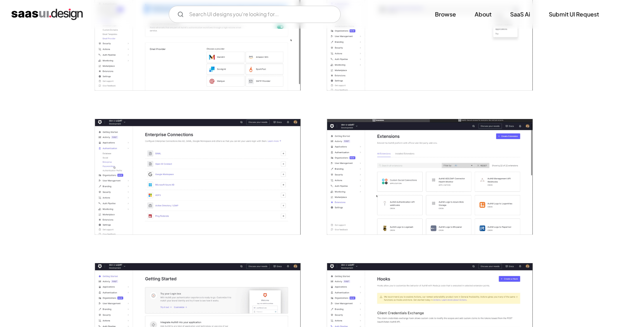
scroll to position [1060, 0]
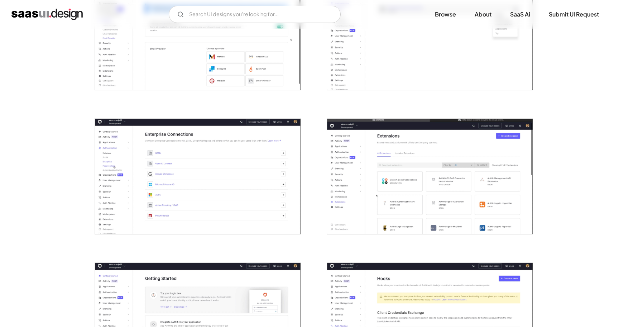
click at [480, 193] on img "open lightbox" at bounding box center [430, 177] width 206 height 116
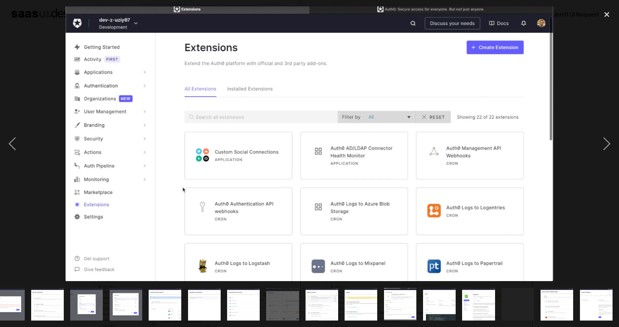
scroll to position [0, 328]
click at [604, 14] on div "close lightbox" at bounding box center [607, 14] width 24 height 16
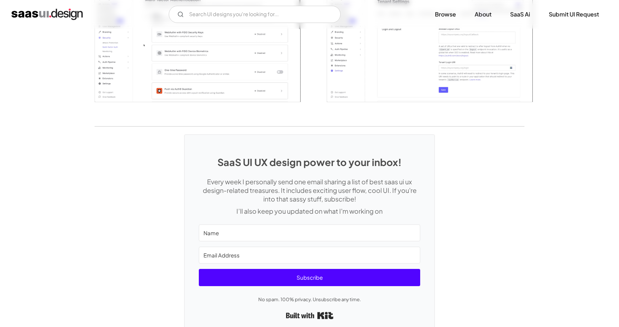
scroll to position [1771, 0]
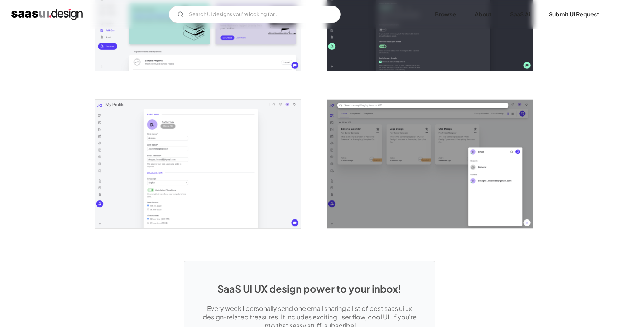
scroll to position [1483, 0]
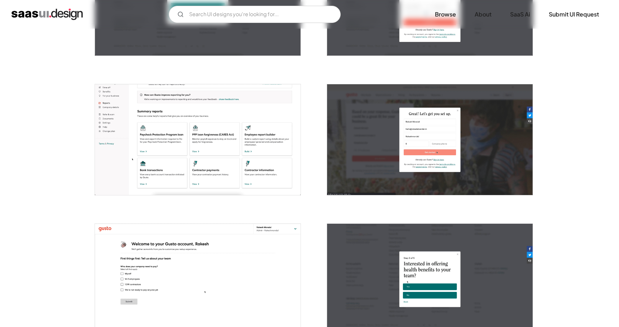
scroll to position [225, 0]
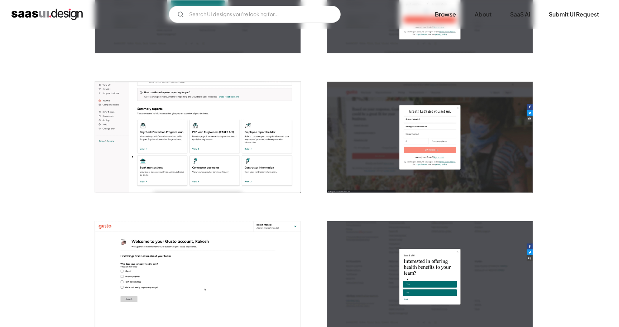
click at [257, 171] on img "open lightbox" at bounding box center [198, 137] width 206 height 111
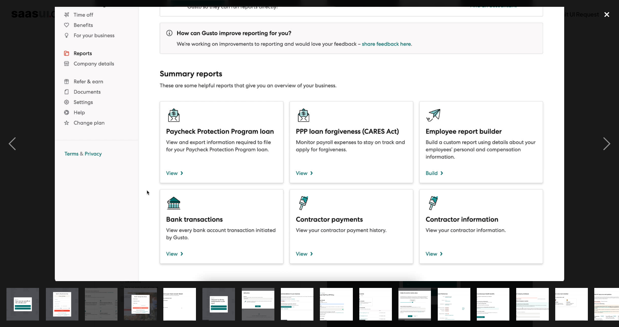
click at [603, 17] on div "close lightbox" at bounding box center [607, 14] width 24 height 16
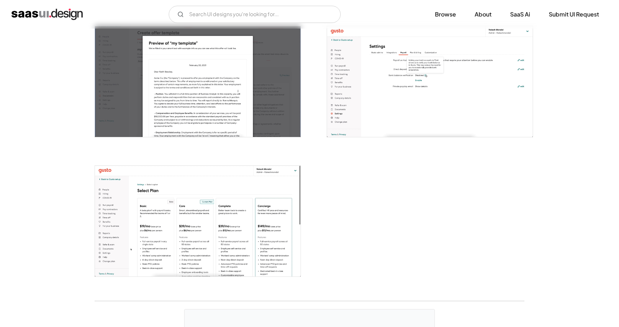
scroll to position [1678, 0]
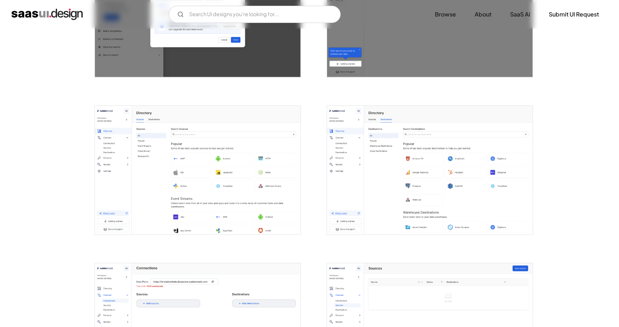
scroll to position [691, 0]
click at [252, 164] on img "open lightbox" at bounding box center [198, 169] width 206 height 129
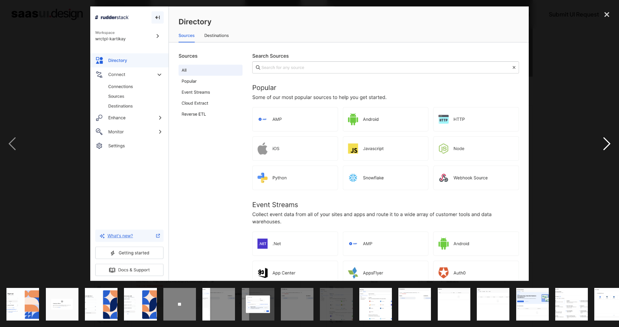
click at [607, 143] on div "next image" at bounding box center [607, 143] width 24 height 274
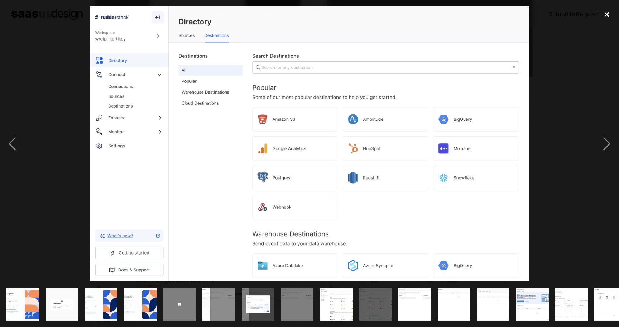
click at [607, 14] on div "close lightbox" at bounding box center [607, 14] width 24 height 16
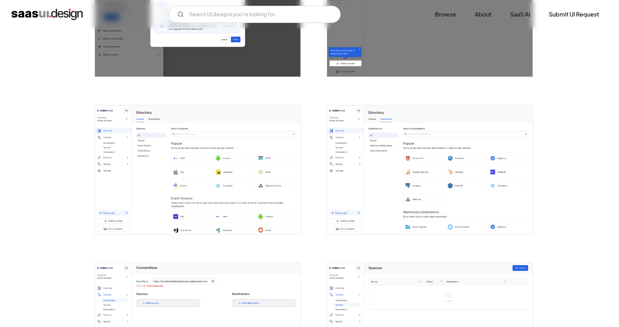
click at [269, 162] on img "open lightbox" at bounding box center [198, 169] width 206 height 129
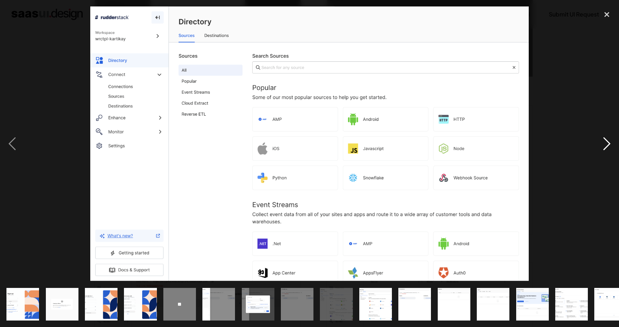
click at [609, 142] on div "next image" at bounding box center [607, 143] width 24 height 274
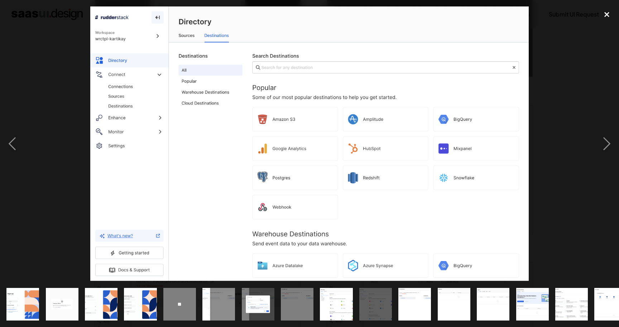
click at [607, 10] on div "close lightbox" at bounding box center [607, 14] width 24 height 16
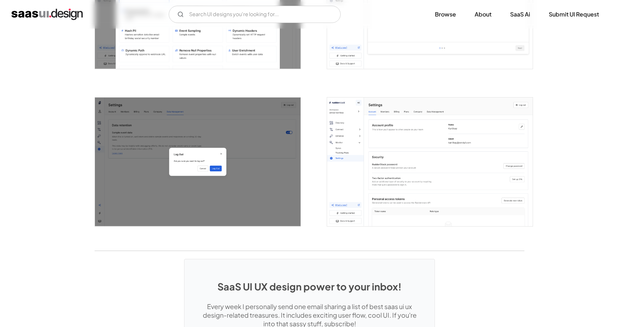
scroll to position [1487, 0]
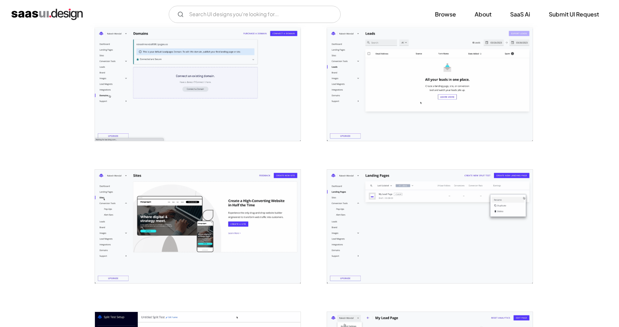
scroll to position [1422, 0]
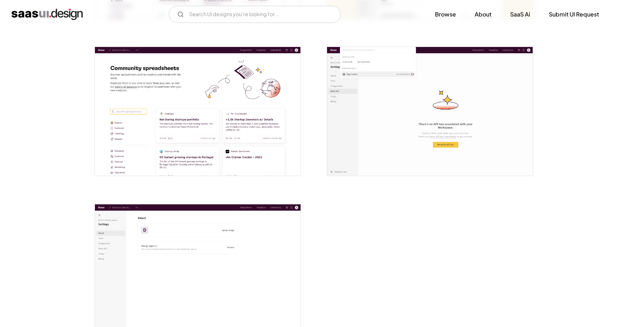
scroll to position [1694, 0]
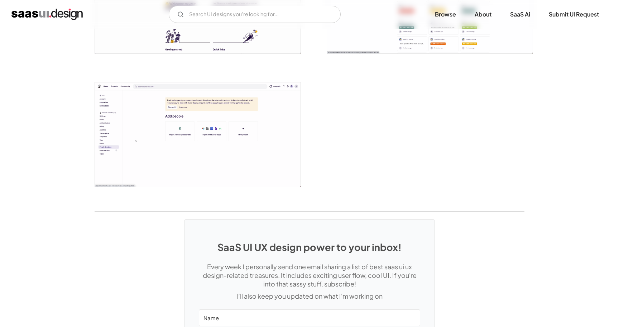
scroll to position [1691, 0]
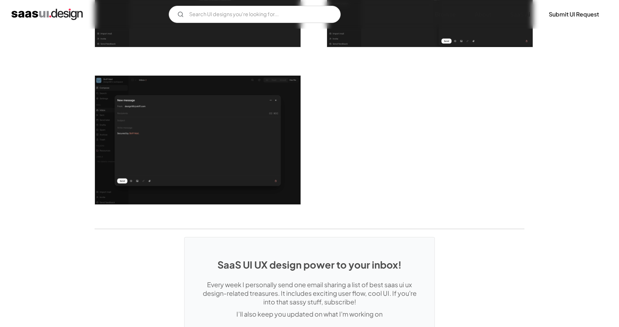
scroll to position [1350, 0]
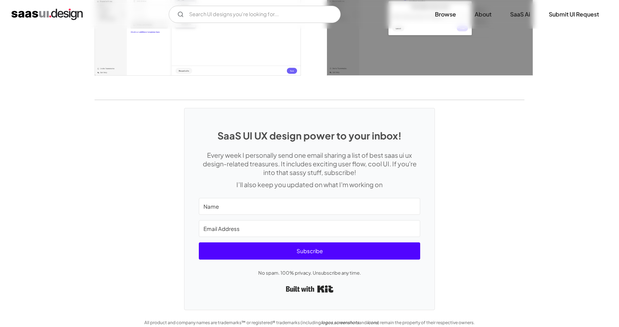
scroll to position [1187, 0]
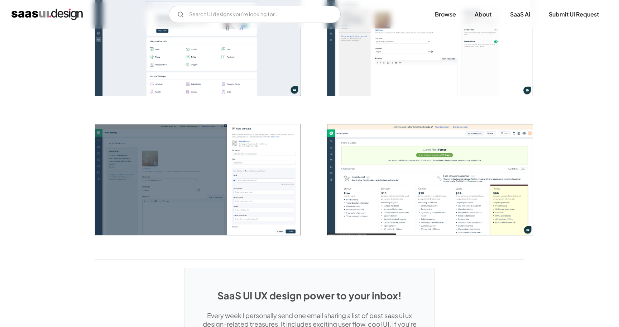
scroll to position [1579, 0]
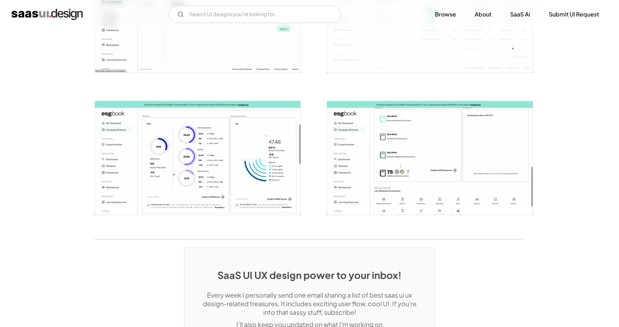
scroll to position [1635, 0]
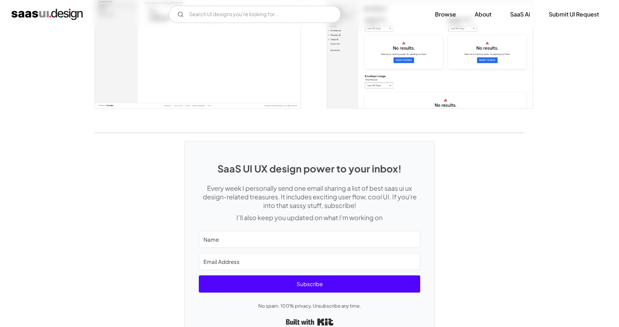
scroll to position [1957, 0]
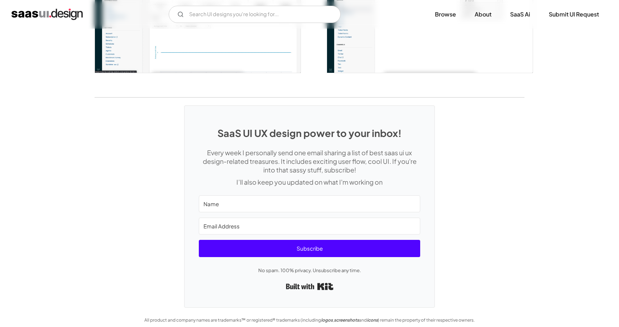
scroll to position [1466, 0]
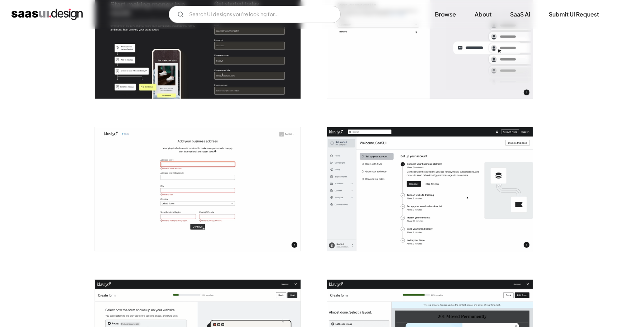
scroll to position [194, 0]
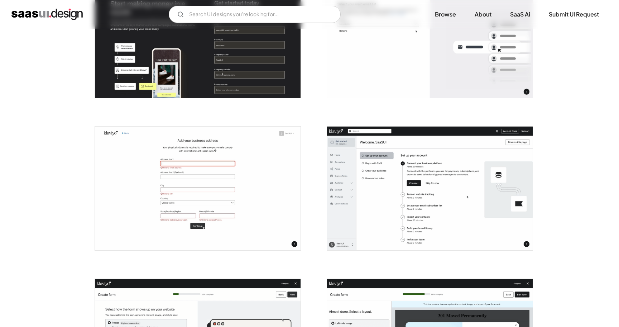
click at [486, 196] on img "open lightbox" at bounding box center [430, 188] width 206 height 124
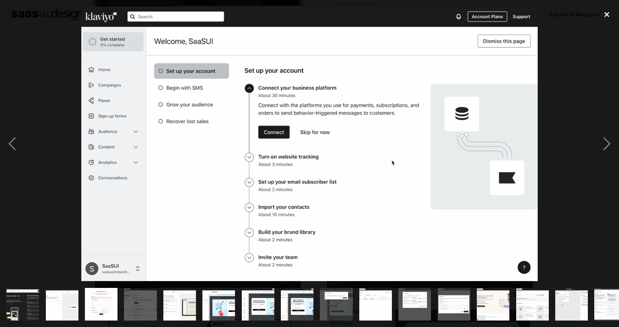
click at [607, 9] on div "close lightbox" at bounding box center [607, 14] width 24 height 16
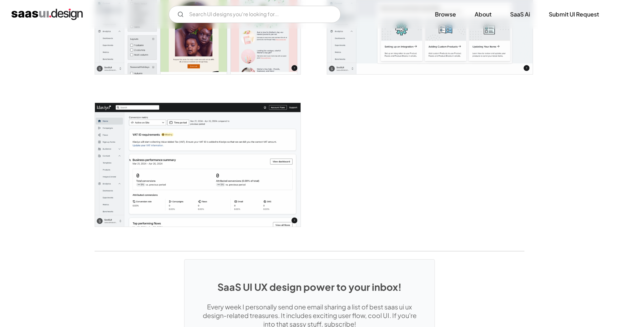
scroll to position [1893, 0]
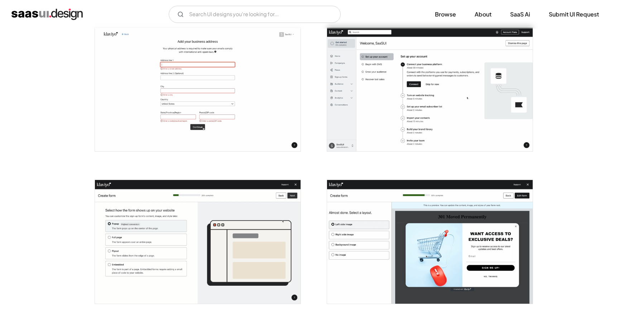
scroll to position [301, 0]
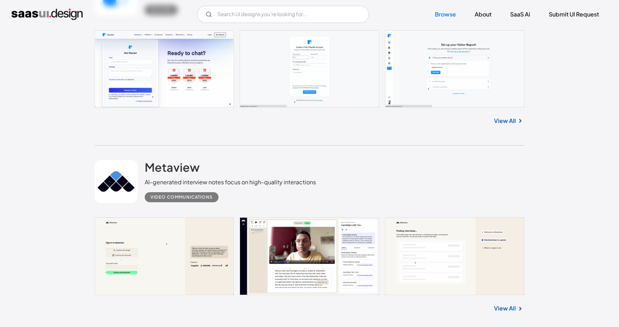
scroll to position [285, 0]
click at [507, 122] on link "View All" at bounding box center [505, 120] width 22 height 9
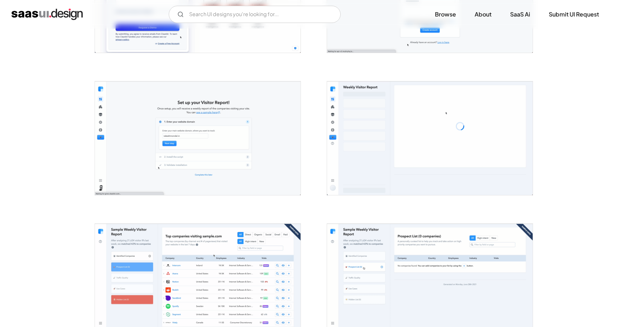
scroll to position [227, 0]
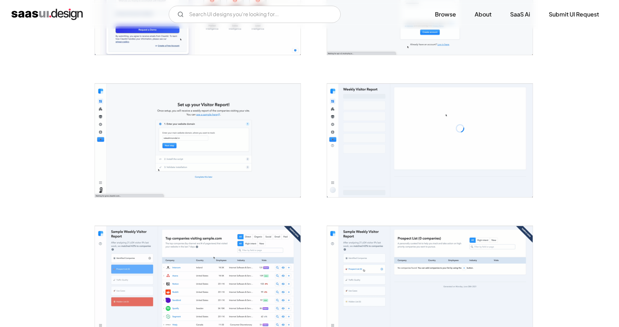
click at [236, 147] on img "open lightbox" at bounding box center [198, 140] width 206 height 114
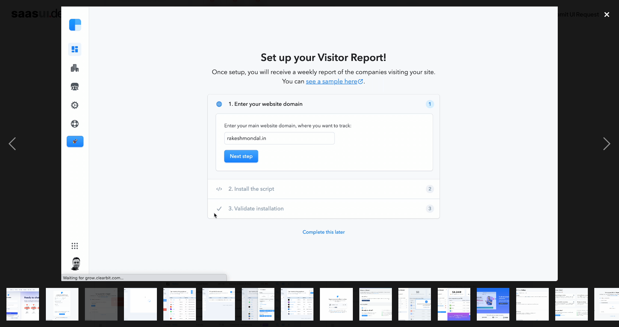
click at [607, 14] on div "close lightbox" at bounding box center [607, 14] width 24 height 16
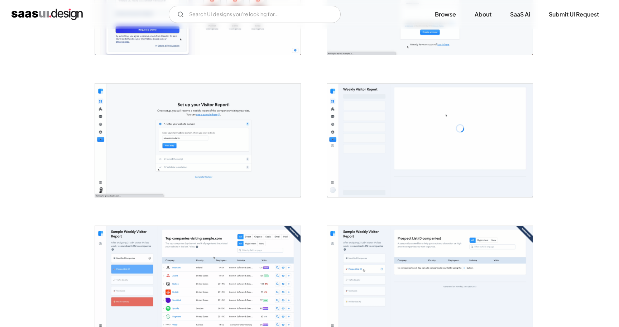
click at [264, 166] on img "open lightbox" at bounding box center [198, 140] width 206 height 114
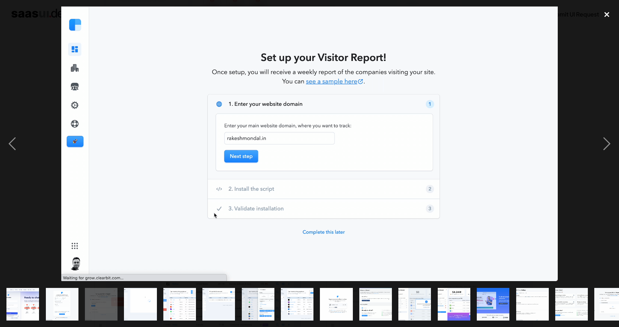
click at [606, 15] on div "close lightbox" at bounding box center [607, 14] width 24 height 16
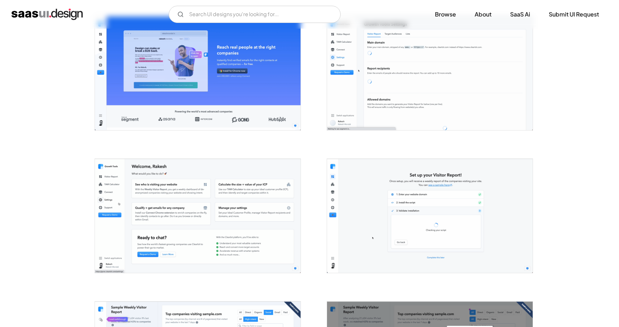
scroll to position [1007, 0]
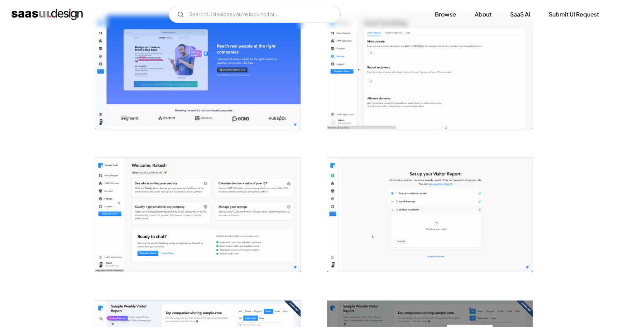
click at [423, 239] on img "open lightbox" at bounding box center [430, 215] width 206 height 114
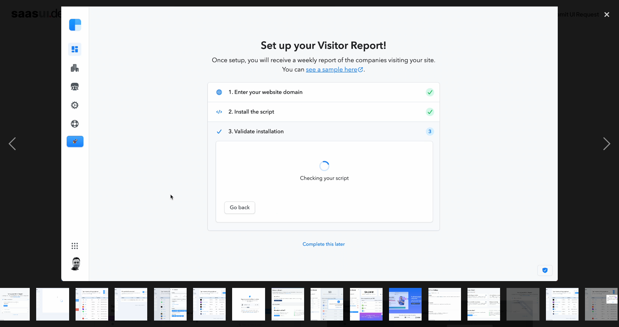
scroll to position [0, 93]
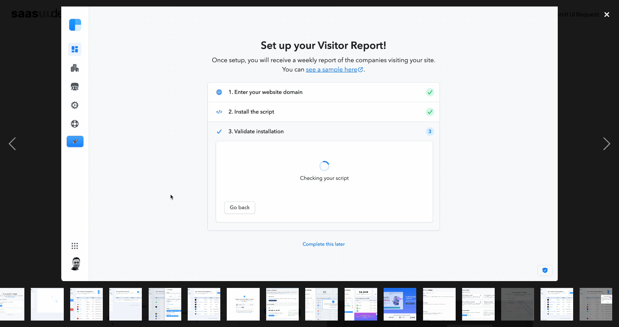
click at [609, 12] on div "close lightbox" at bounding box center [607, 14] width 24 height 16
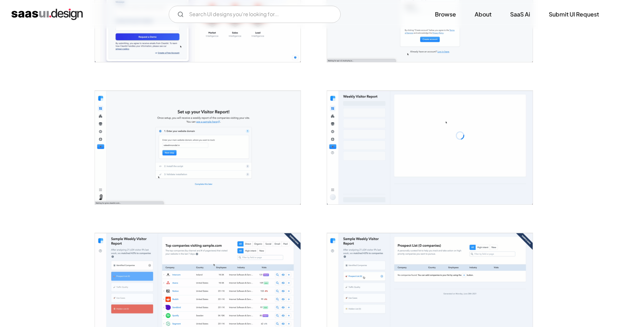
scroll to position [218, 0]
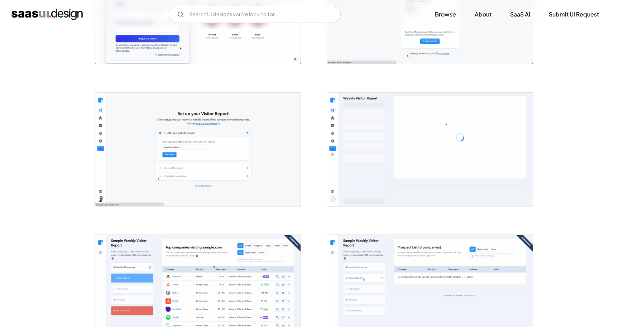
click at [235, 179] on img "open lightbox" at bounding box center [198, 149] width 206 height 114
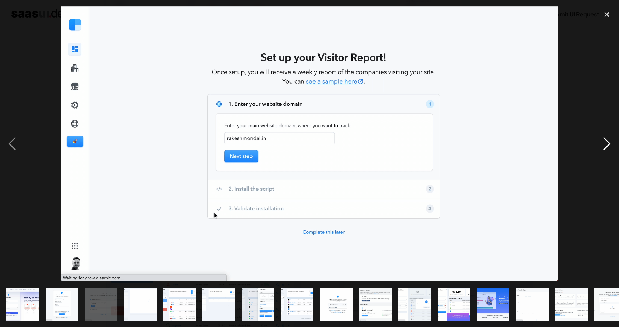
click at [609, 142] on div "next image" at bounding box center [607, 143] width 24 height 274
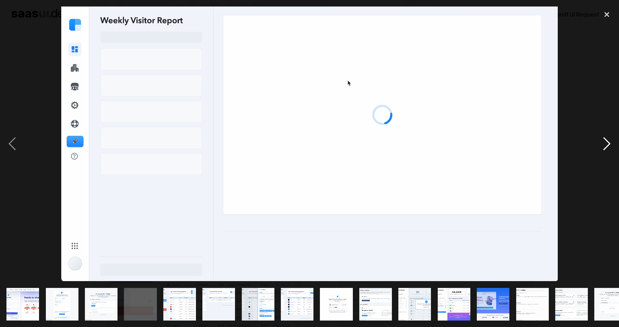
click at [609, 142] on div "next image" at bounding box center [607, 143] width 24 height 274
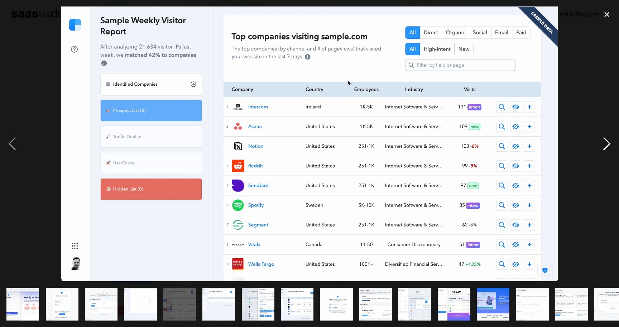
click at [609, 142] on div "next image" at bounding box center [607, 143] width 24 height 274
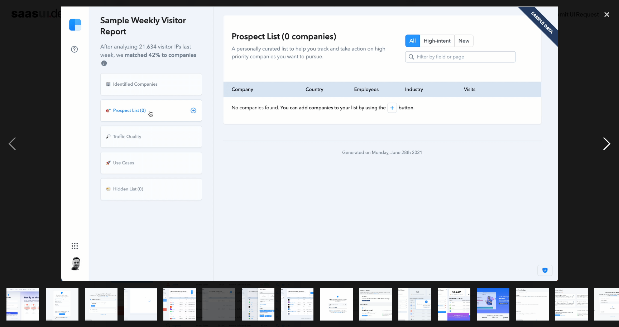
click at [609, 142] on div "next image" at bounding box center [607, 143] width 24 height 274
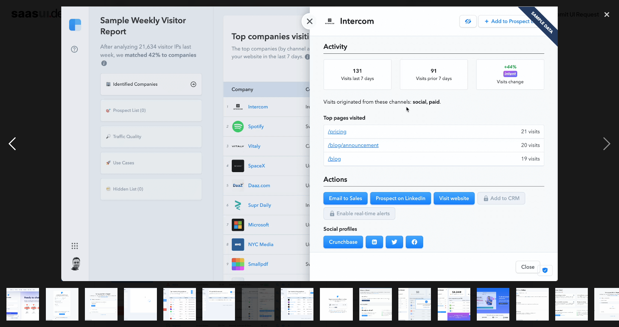
click at [15, 142] on div "previous image" at bounding box center [12, 143] width 24 height 274
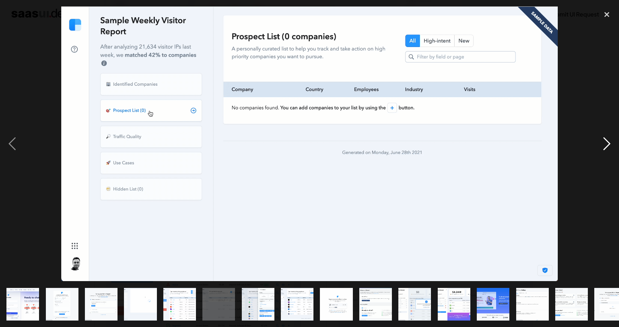
click at [604, 142] on div "next image" at bounding box center [607, 143] width 24 height 274
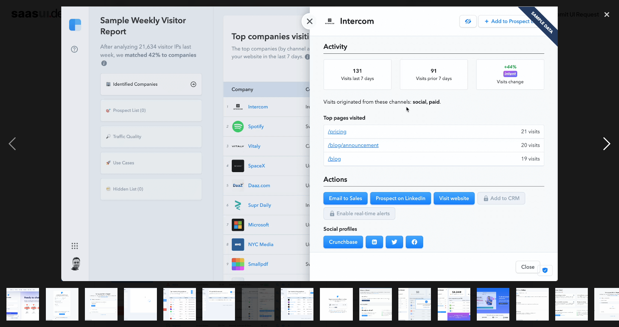
click at [604, 142] on div "next image" at bounding box center [607, 143] width 24 height 274
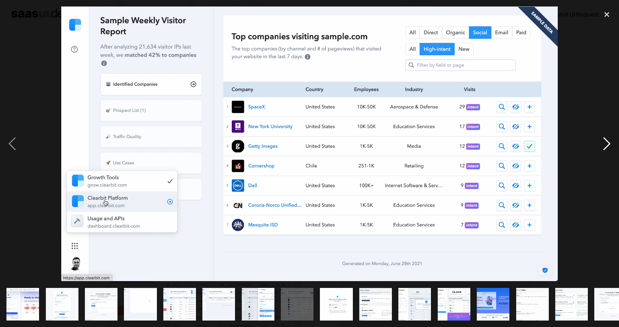
click at [604, 142] on div "next image" at bounding box center [607, 143] width 24 height 274
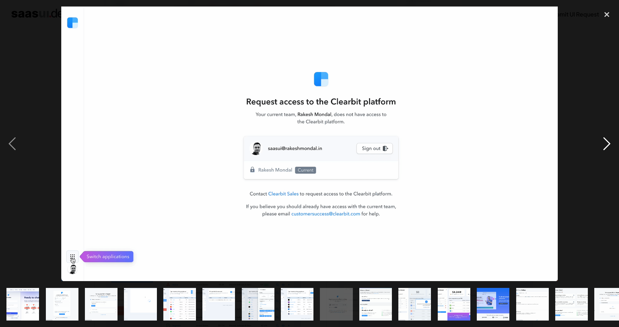
click at [604, 142] on div "next image" at bounding box center [607, 143] width 24 height 274
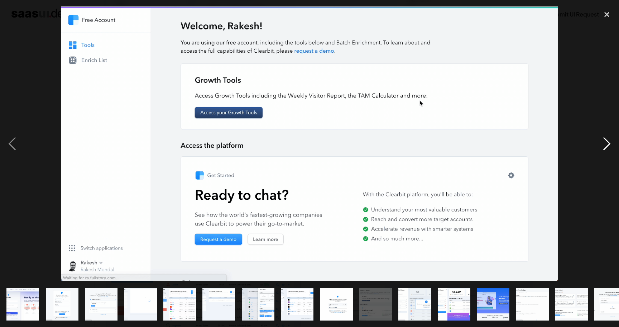
click at [604, 142] on div "next image" at bounding box center [607, 143] width 24 height 274
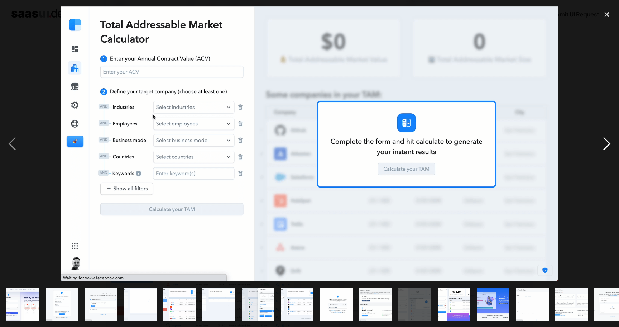
click at [604, 142] on div "next image" at bounding box center [607, 143] width 24 height 274
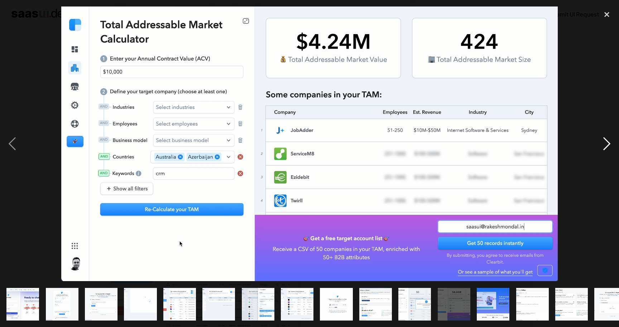
click at [604, 142] on div "next image" at bounding box center [607, 143] width 24 height 274
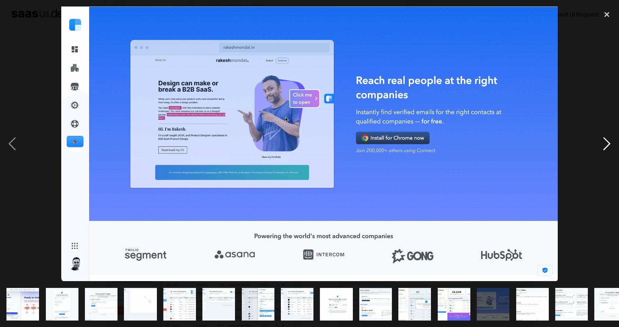
click at [604, 142] on div "next image" at bounding box center [607, 143] width 24 height 274
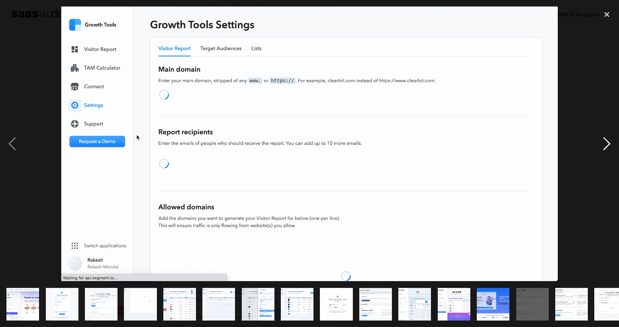
click at [604, 142] on div "next image" at bounding box center [607, 143] width 24 height 274
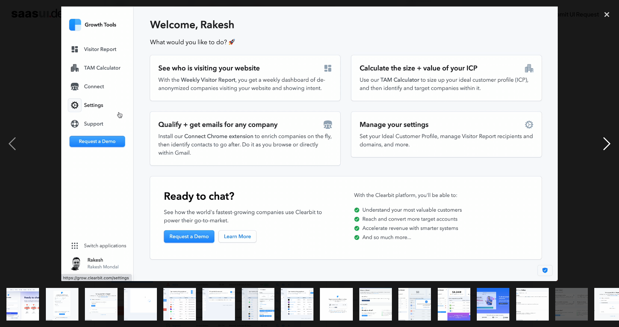
click at [604, 142] on div "next image" at bounding box center [607, 143] width 24 height 274
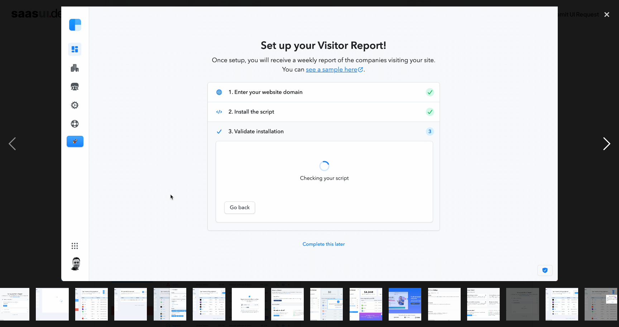
scroll to position [0, 93]
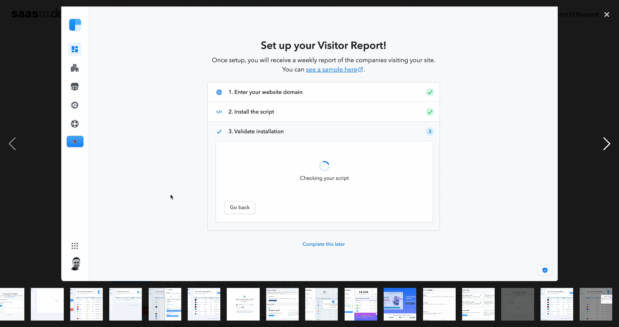
click at [604, 142] on div "next image" at bounding box center [607, 143] width 24 height 274
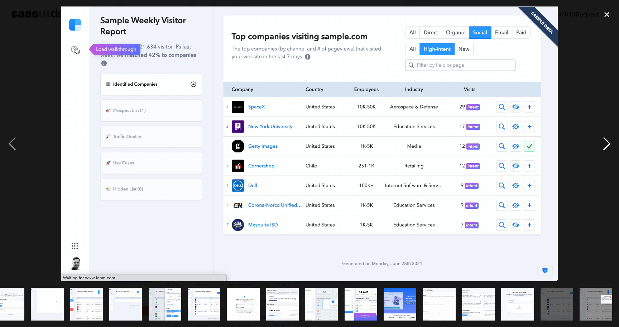
click at [604, 142] on div "next image" at bounding box center [607, 143] width 24 height 274
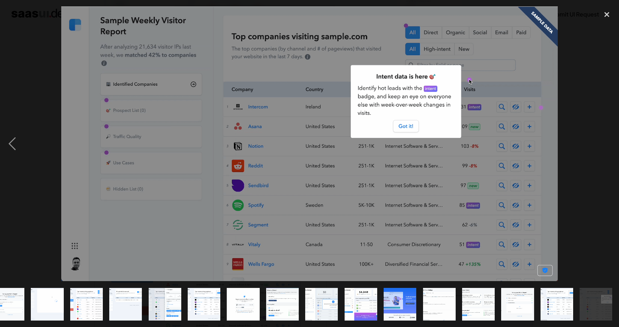
click at [604, 142] on div "next image" at bounding box center [607, 143] width 24 height 274
click at [606, 17] on div "close lightbox" at bounding box center [607, 14] width 24 height 16
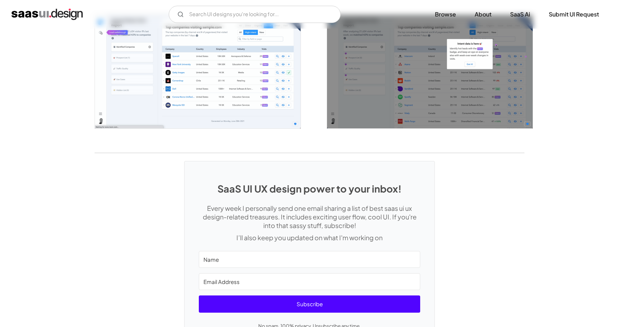
scroll to position [1306, 0]
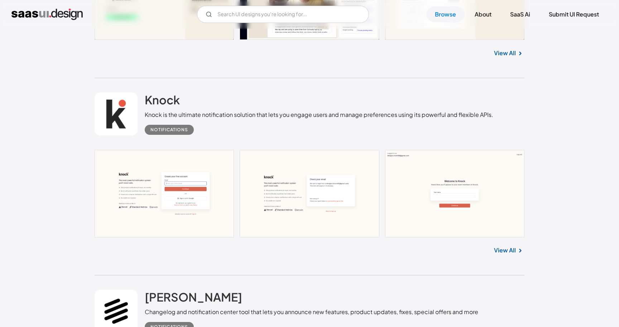
scroll to position [545, 0]
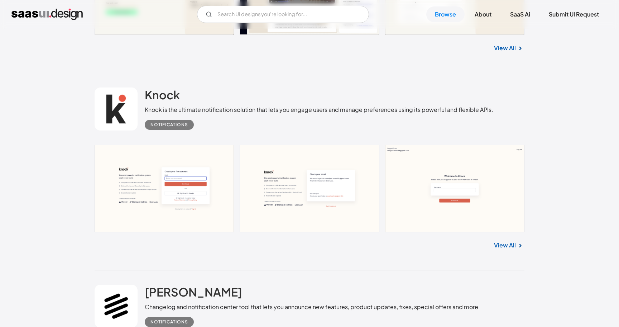
click at [508, 244] on link "View All" at bounding box center [505, 245] width 22 height 9
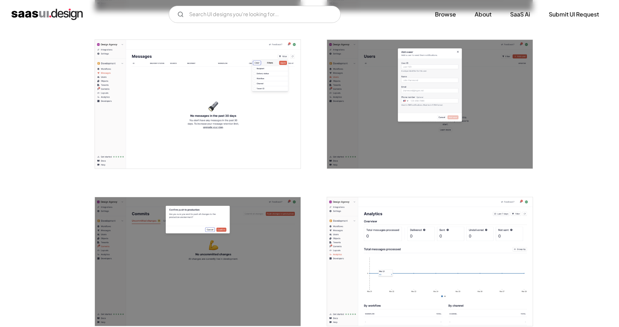
scroll to position [1384, 0]
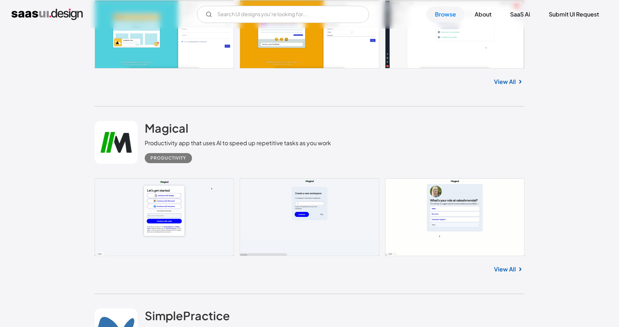
scroll to position [861, 0]
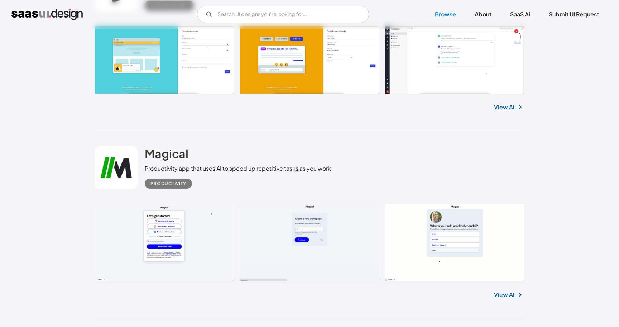
click at [514, 109] on link "View All" at bounding box center [505, 107] width 22 height 9
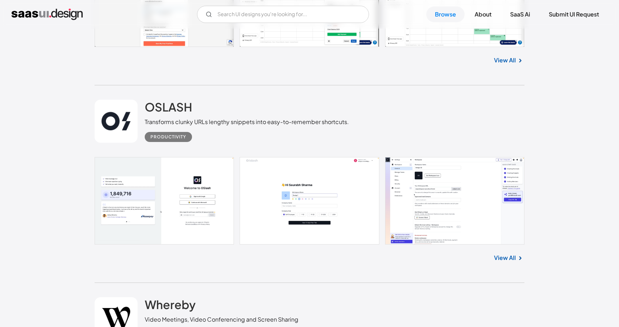
scroll to position [1283, 0]
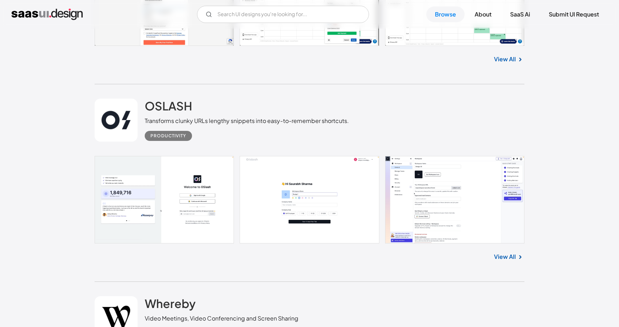
click at [506, 261] on link "View All" at bounding box center [505, 256] width 22 height 9
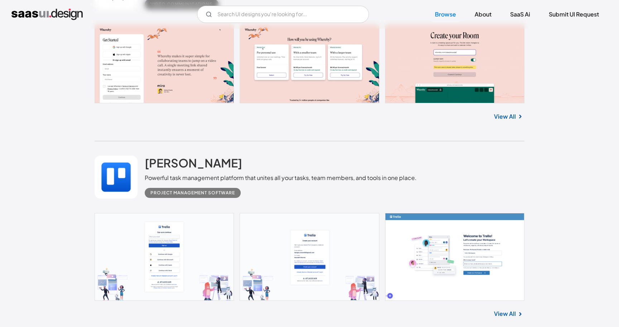
scroll to position [1620, 0]
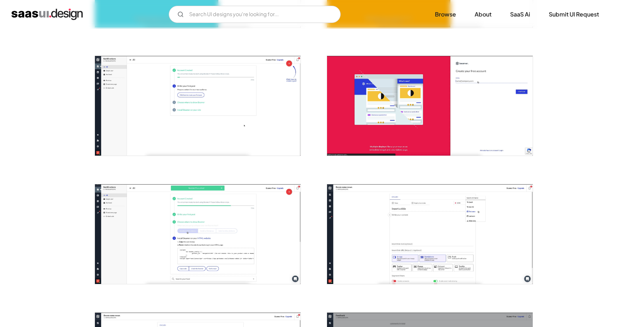
scroll to position [243, 0]
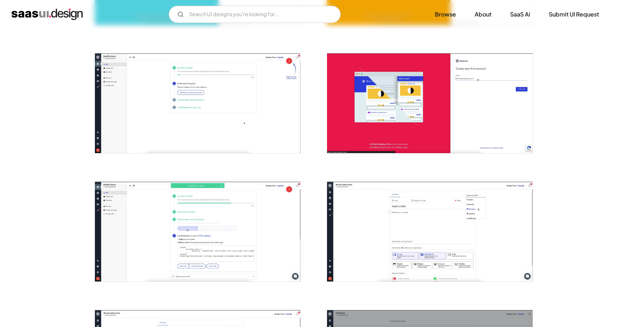
click at [232, 206] on img "open lightbox" at bounding box center [198, 232] width 206 height 100
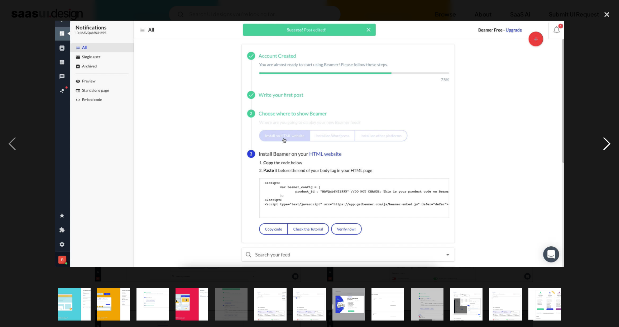
click at [606, 139] on div "next image" at bounding box center [607, 143] width 24 height 274
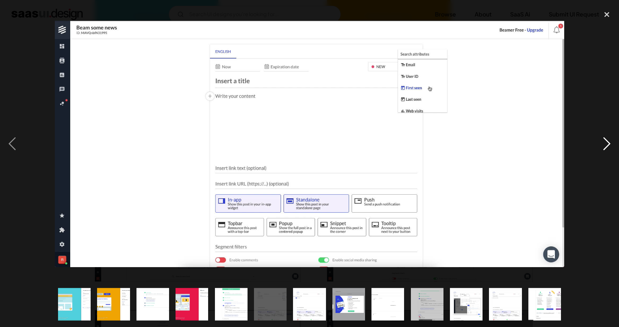
click at [608, 141] on div "next image" at bounding box center [607, 143] width 24 height 274
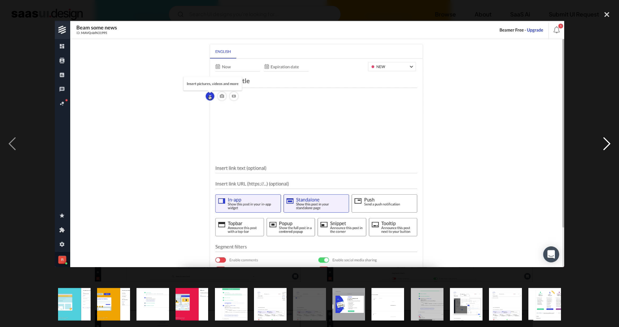
click at [608, 141] on div "next image" at bounding box center [607, 143] width 24 height 274
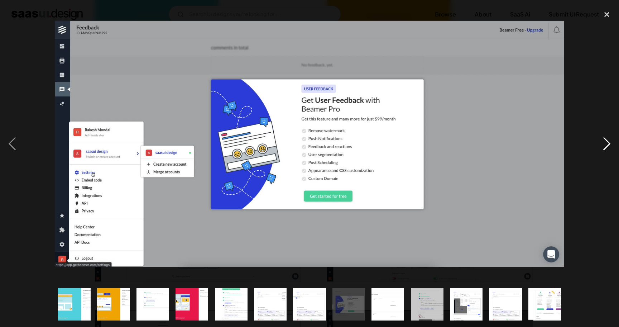
click at [608, 141] on div "next image" at bounding box center [607, 143] width 24 height 274
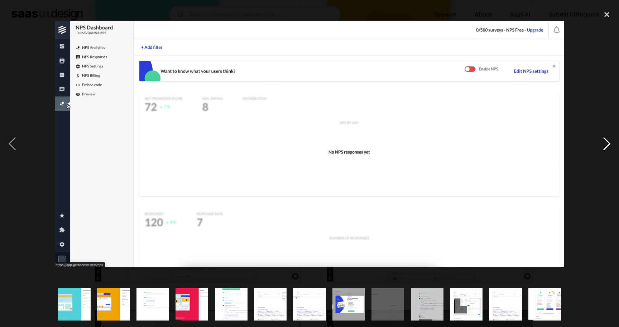
click at [608, 141] on div "next image" at bounding box center [607, 143] width 24 height 274
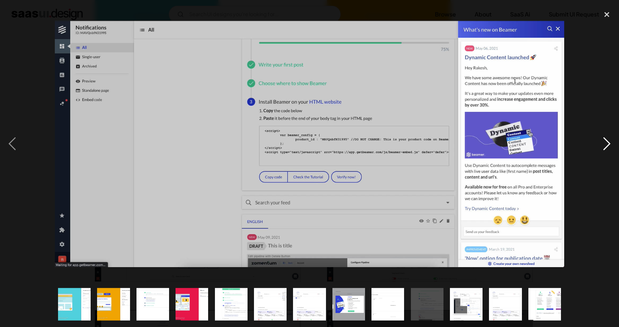
click at [608, 141] on div "next image" at bounding box center [607, 143] width 24 height 274
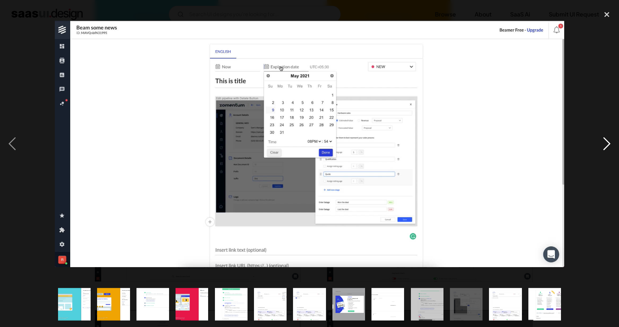
click at [608, 141] on div "next image" at bounding box center [607, 143] width 24 height 274
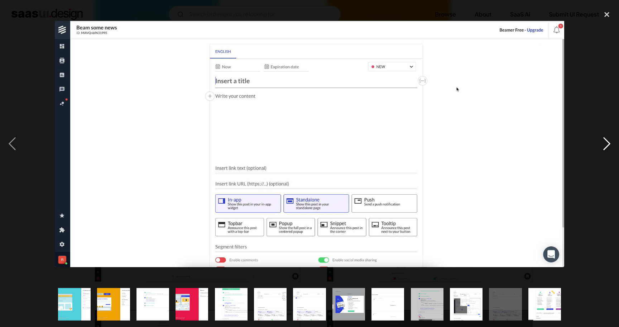
click at [608, 141] on div "next image" at bounding box center [607, 143] width 24 height 274
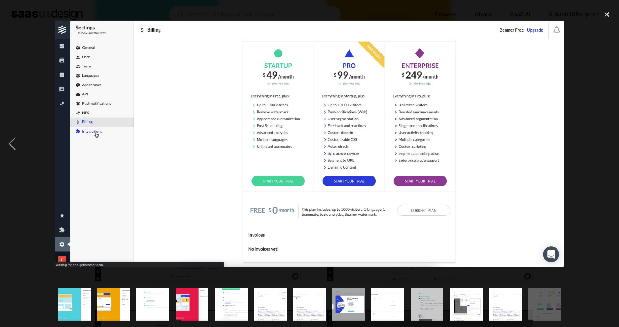
click at [608, 141] on div "next image" at bounding box center [607, 143] width 24 height 274
click at [608, 14] on div "close lightbox" at bounding box center [607, 14] width 24 height 16
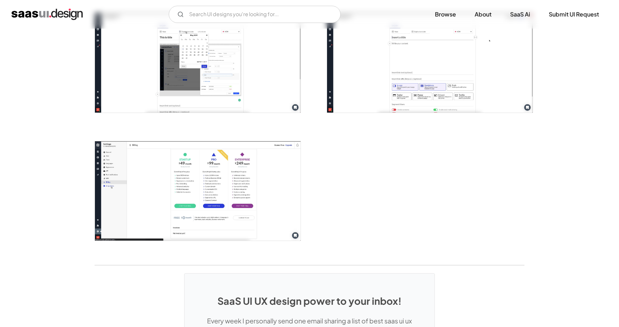
scroll to position [798, 0]
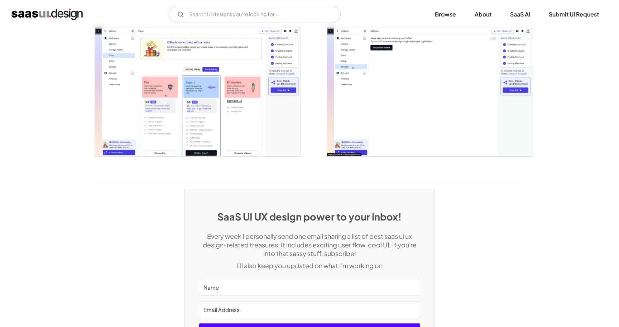
scroll to position [1555, 0]
